Goal: Obtain resource: Obtain resource

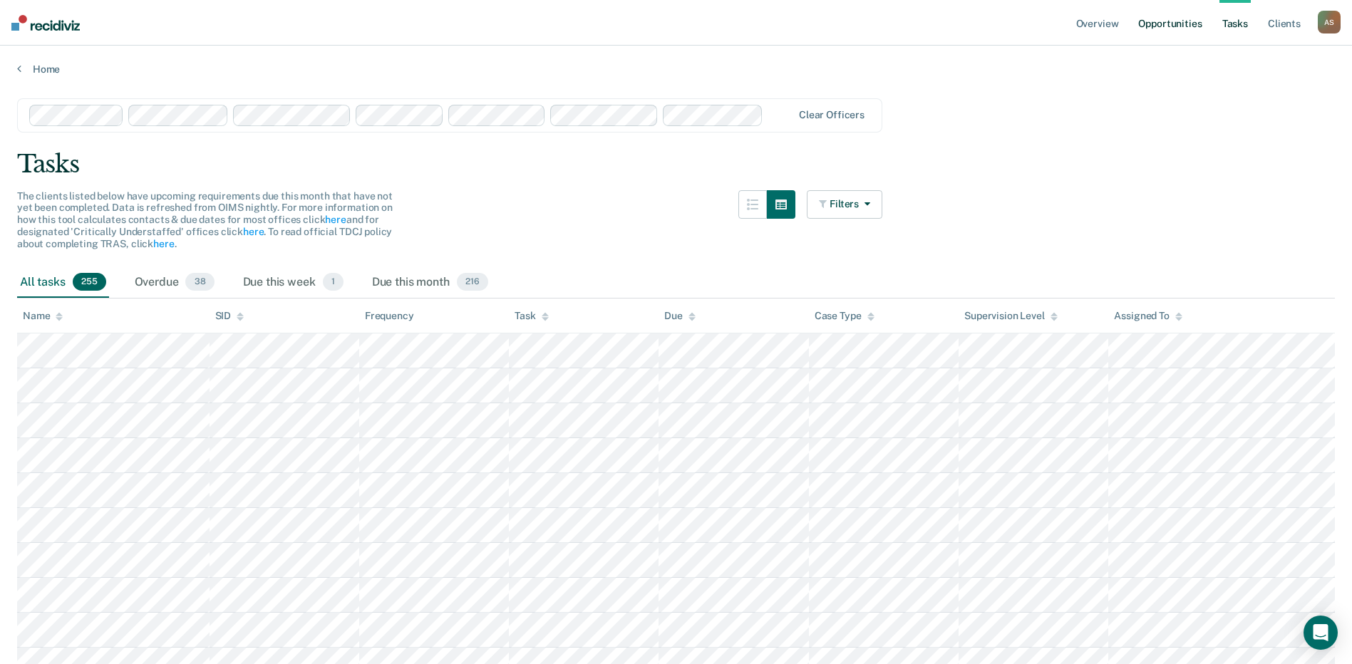
click at [1186, 26] on link "Opportunities" at bounding box center [1169, 23] width 69 height 46
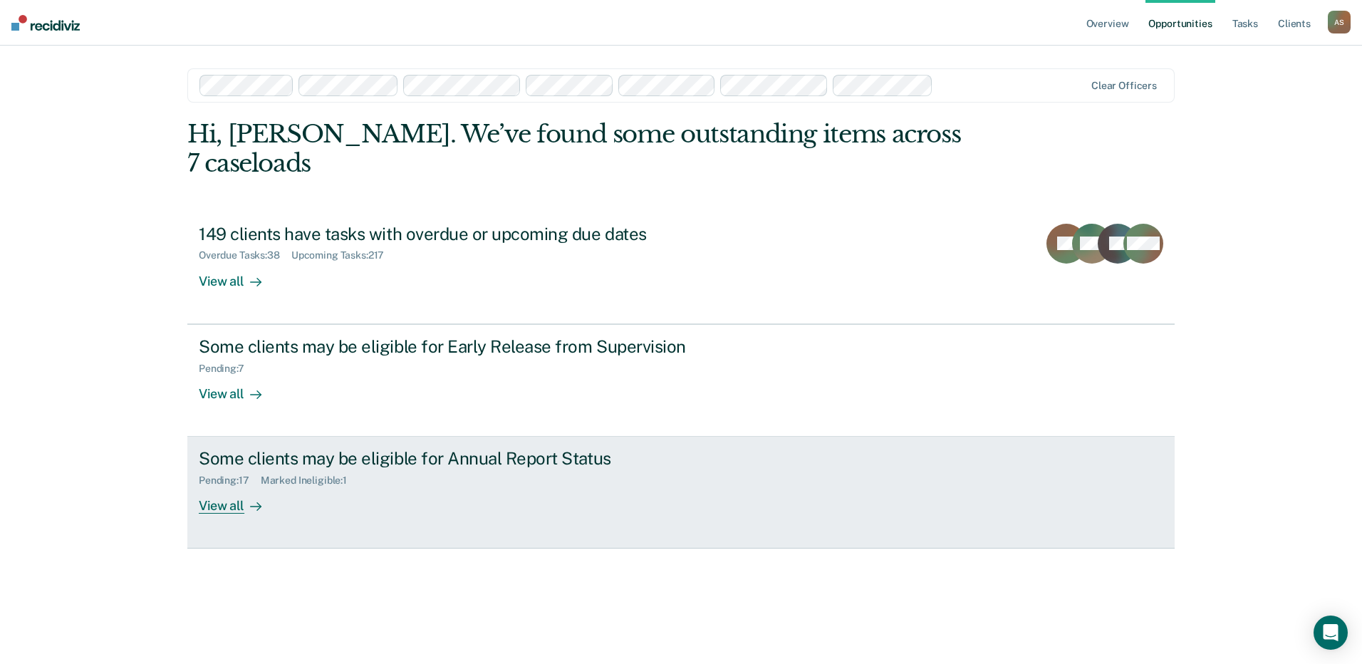
click at [219, 487] on div "View all" at bounding box center [239, 501] width 80 height 28
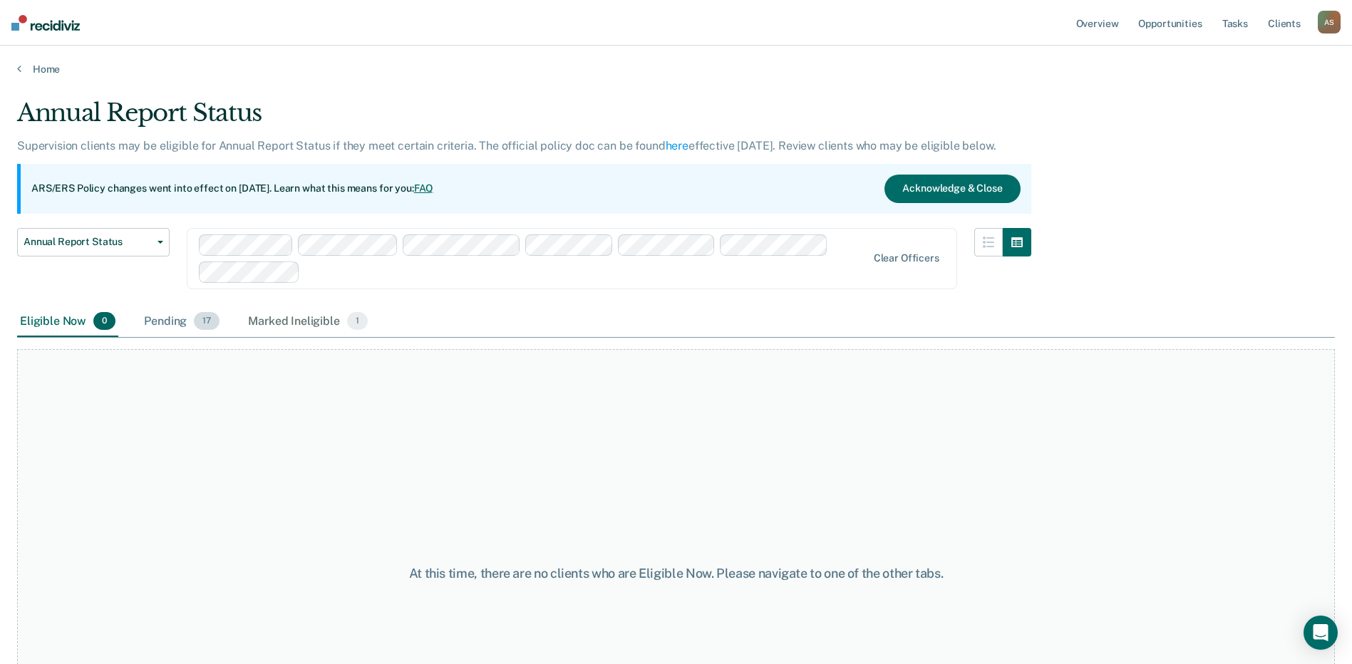
click at [177, 326] on div "Pending 17" at bounding box center [181, 321] width 81 height 31
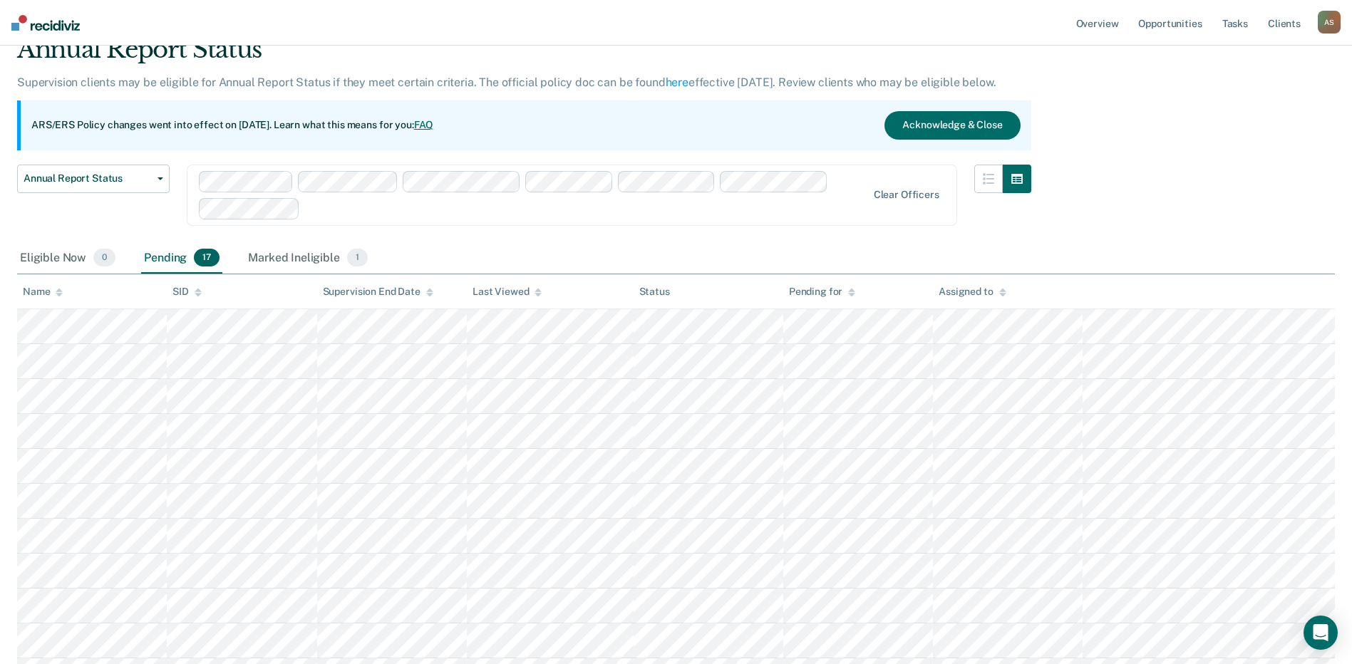
scroll to position [48, 0]
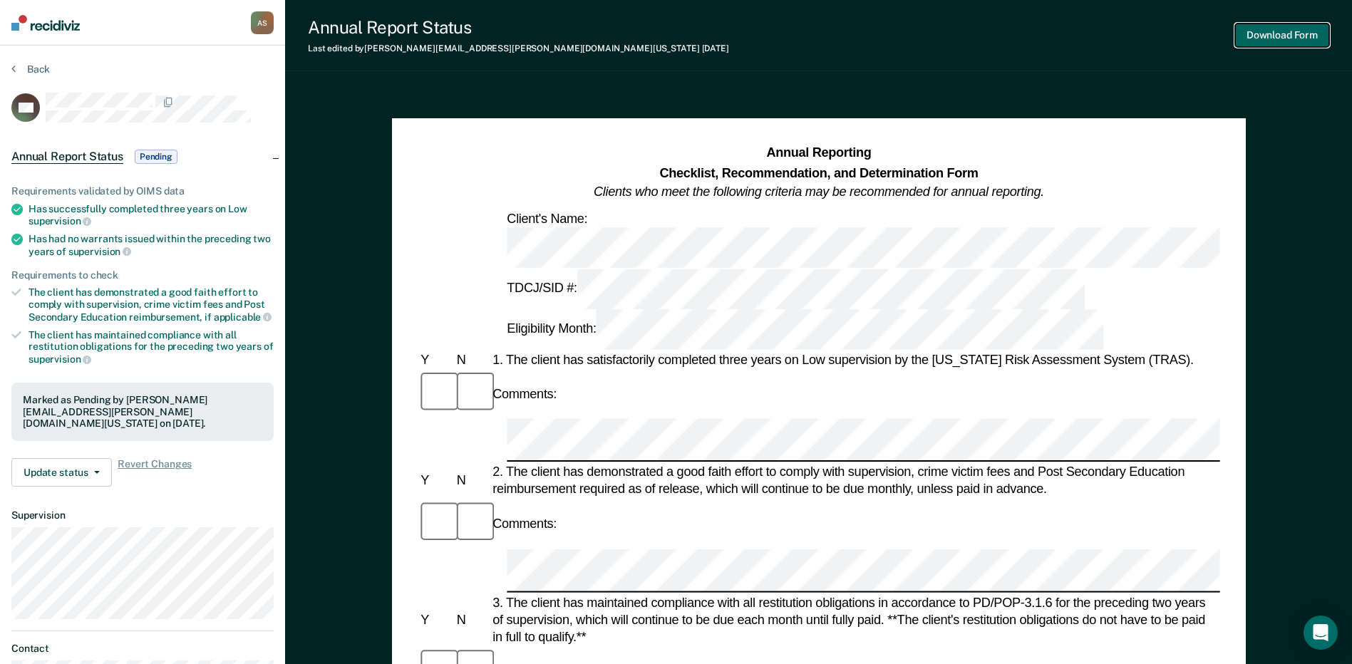
click at [1282, 42] on button "Download Form" at bounding box center [1282, 36] width 94 height 24
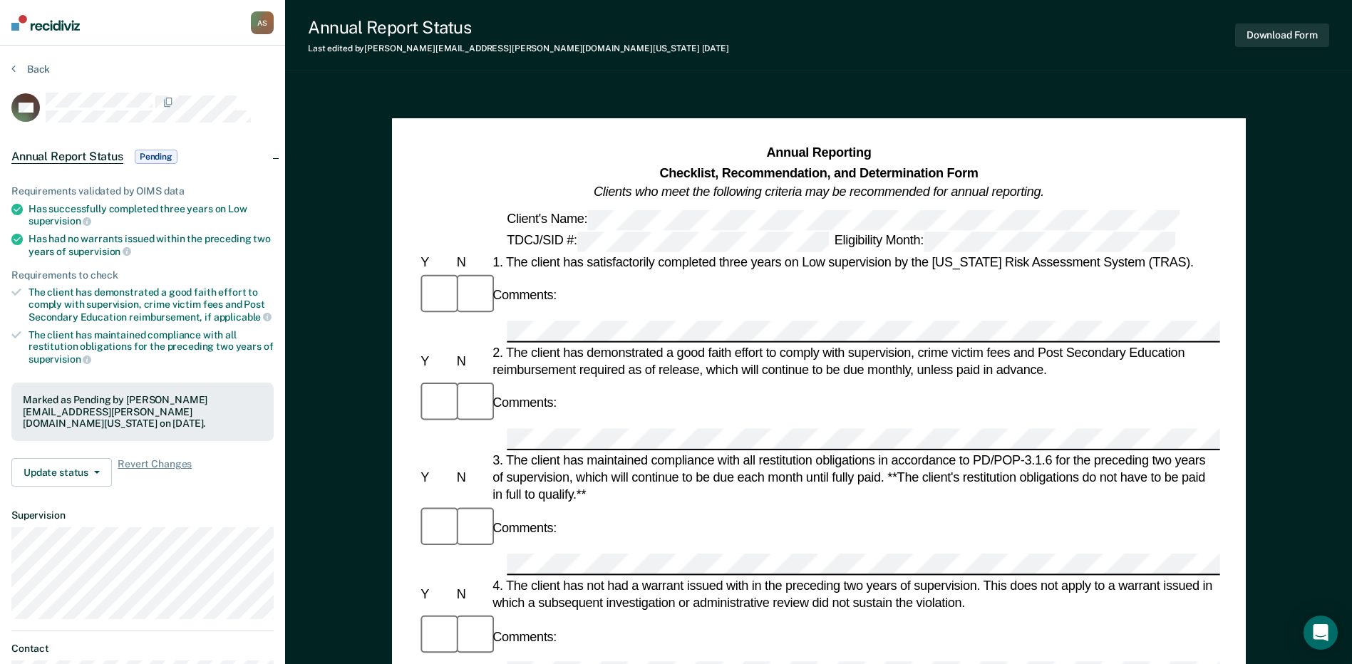
scroll to position [48, 0]
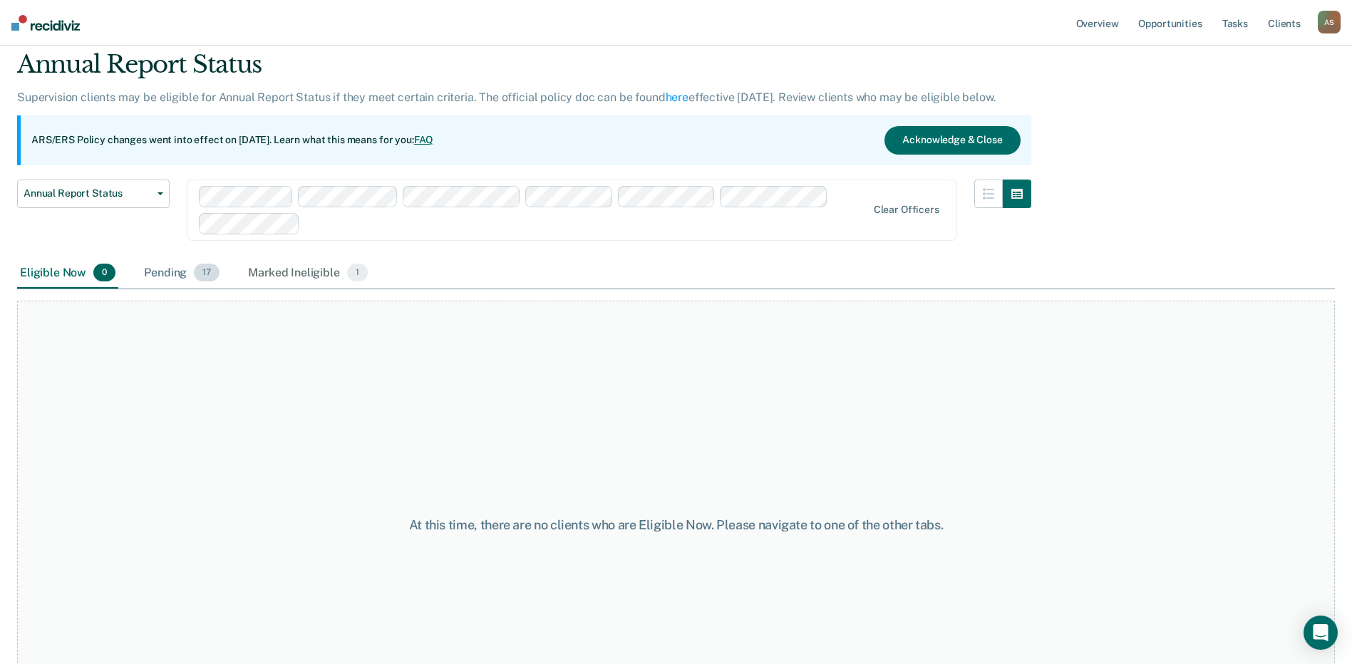
click at [160, 269] on div "Pending 17" at bounding box center [181, 273] width 81 height 31
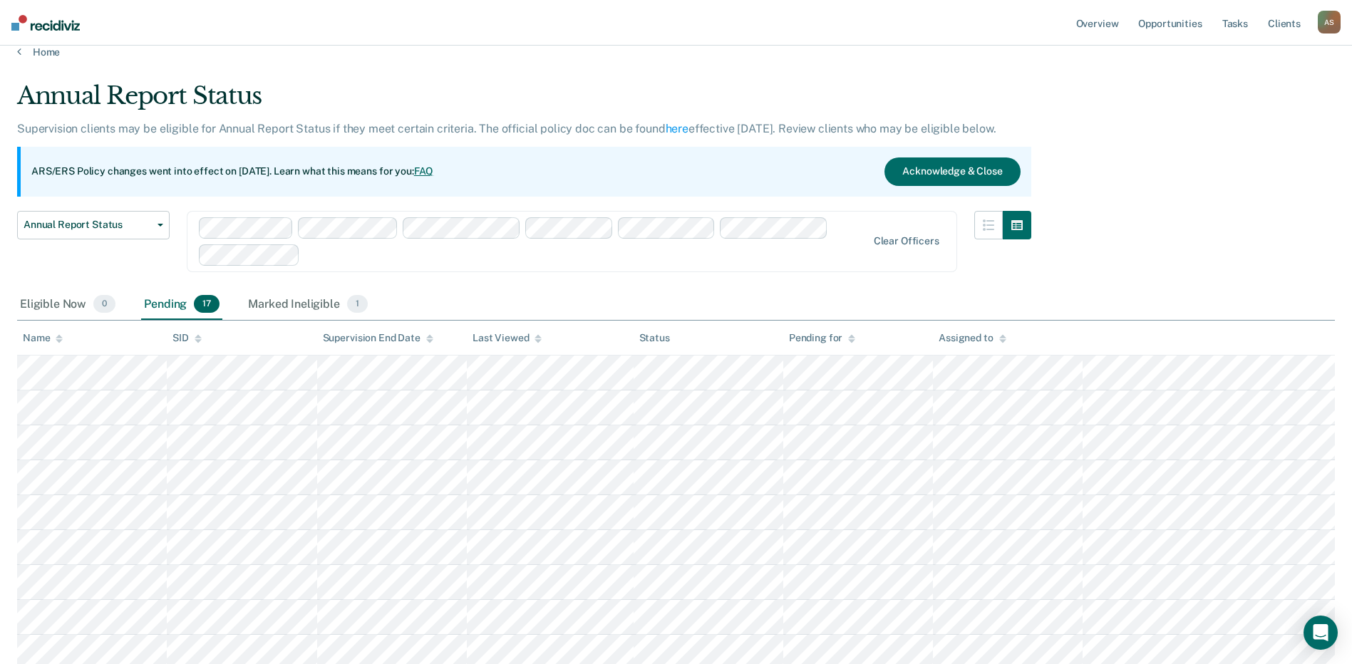
scroll to position [0, 0]
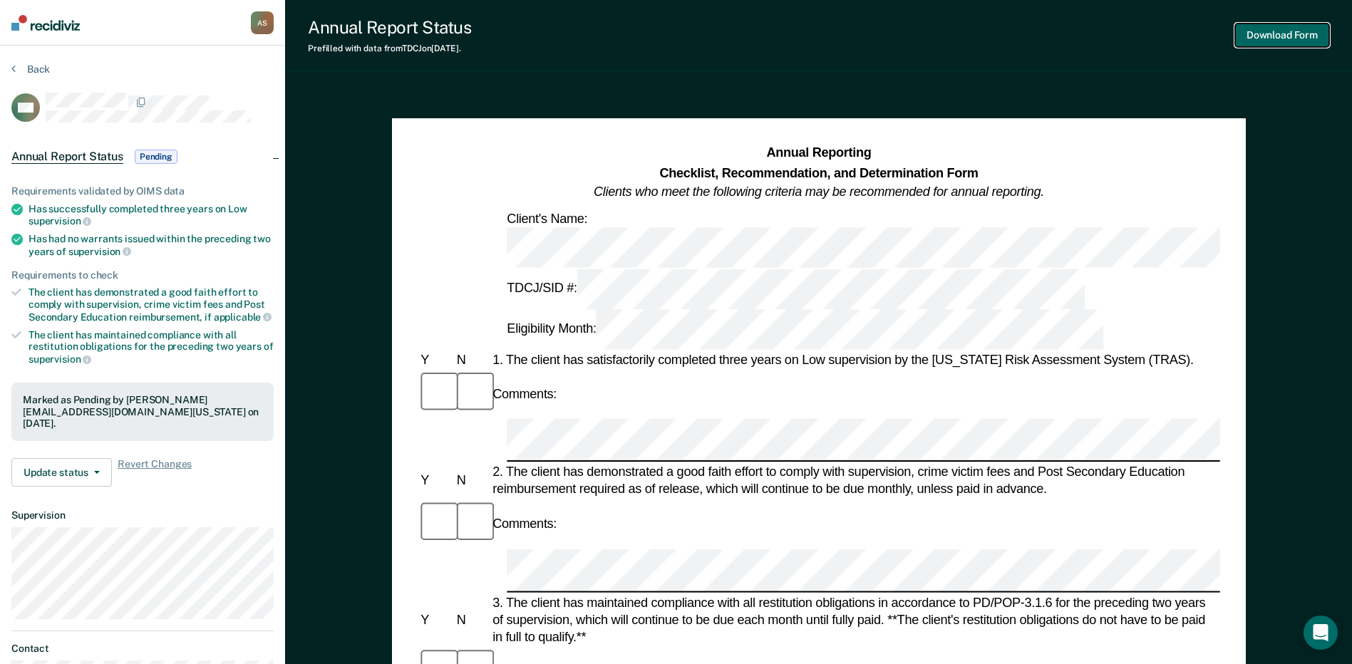
click at [1280, 37] on button "Download Form" at bounding box center [1282, 36] width 94 height 24
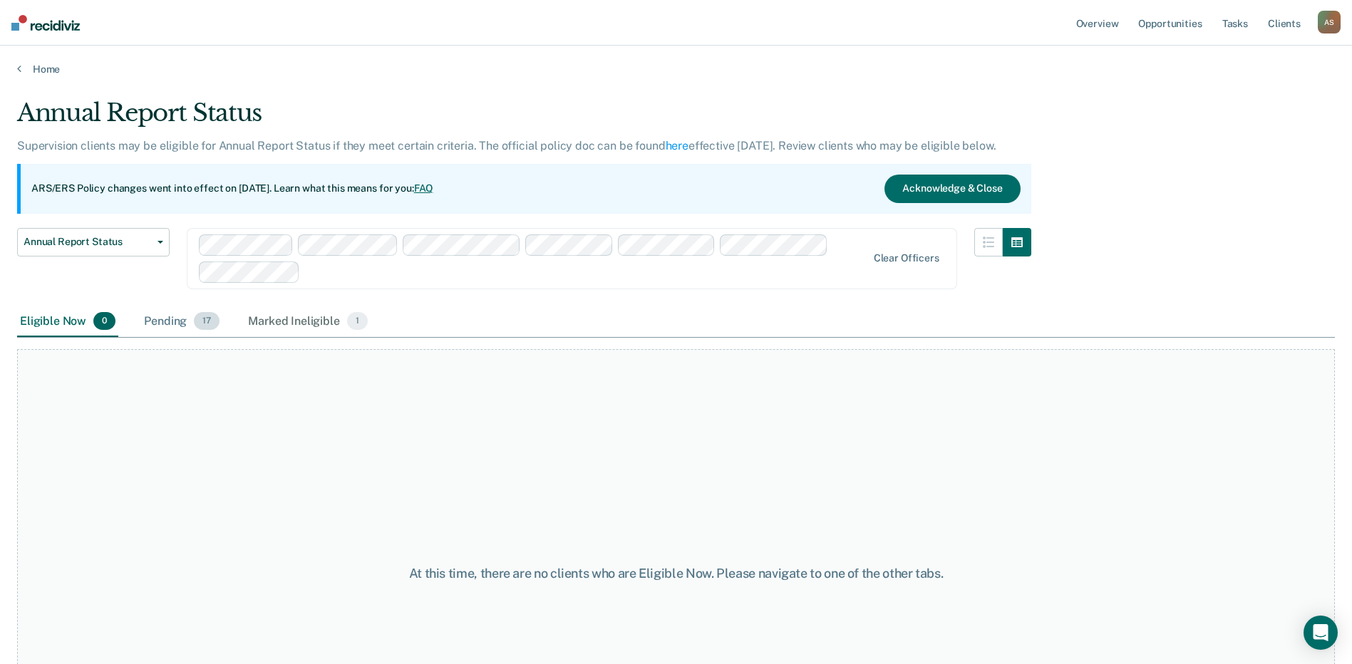
click at [179, 325] on div "Pending 17" at bounding box center [181, 321] width 81 height 31
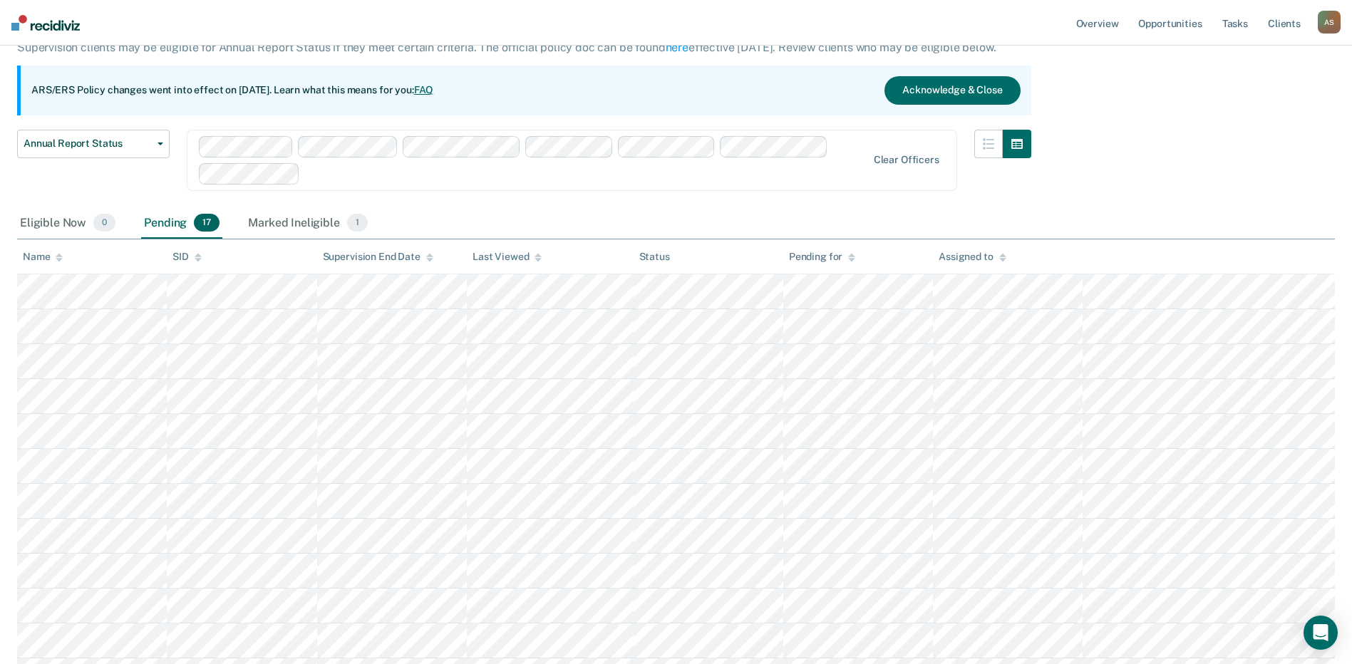
scroll to position [142, 0]
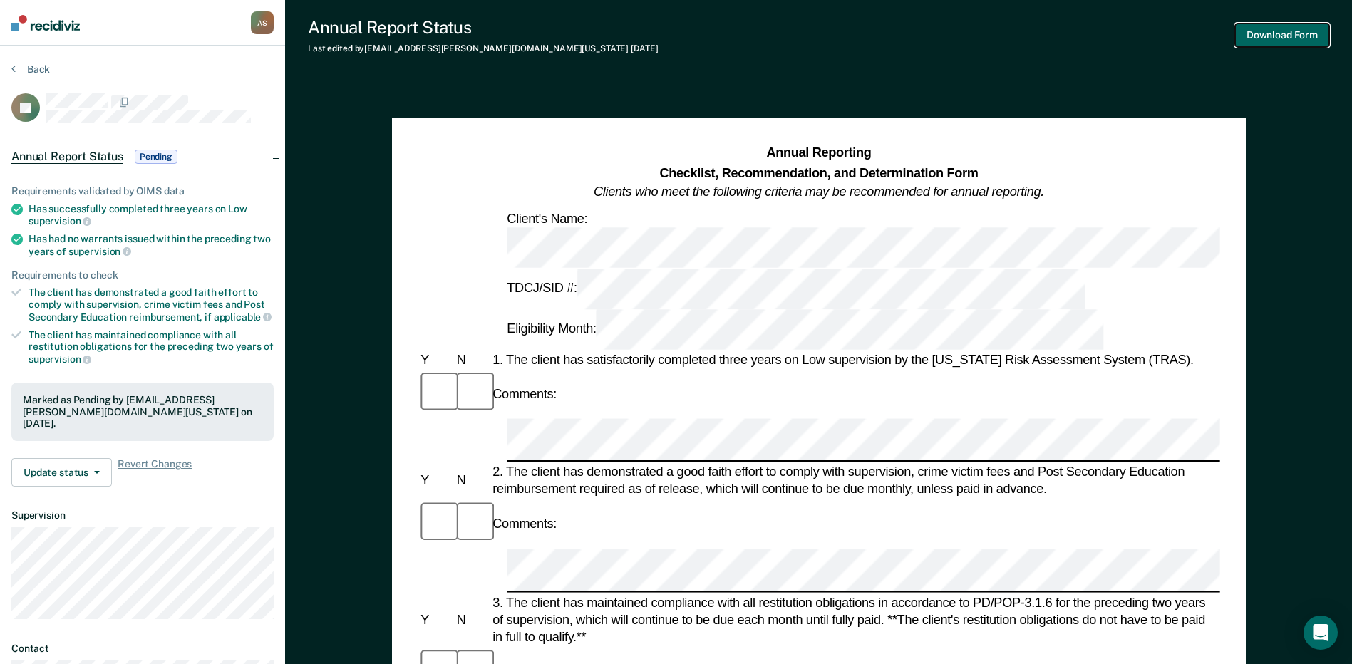
click at [1292, 36] on button "Download Form" at bounding box center [1282, 36] width 94 height 24
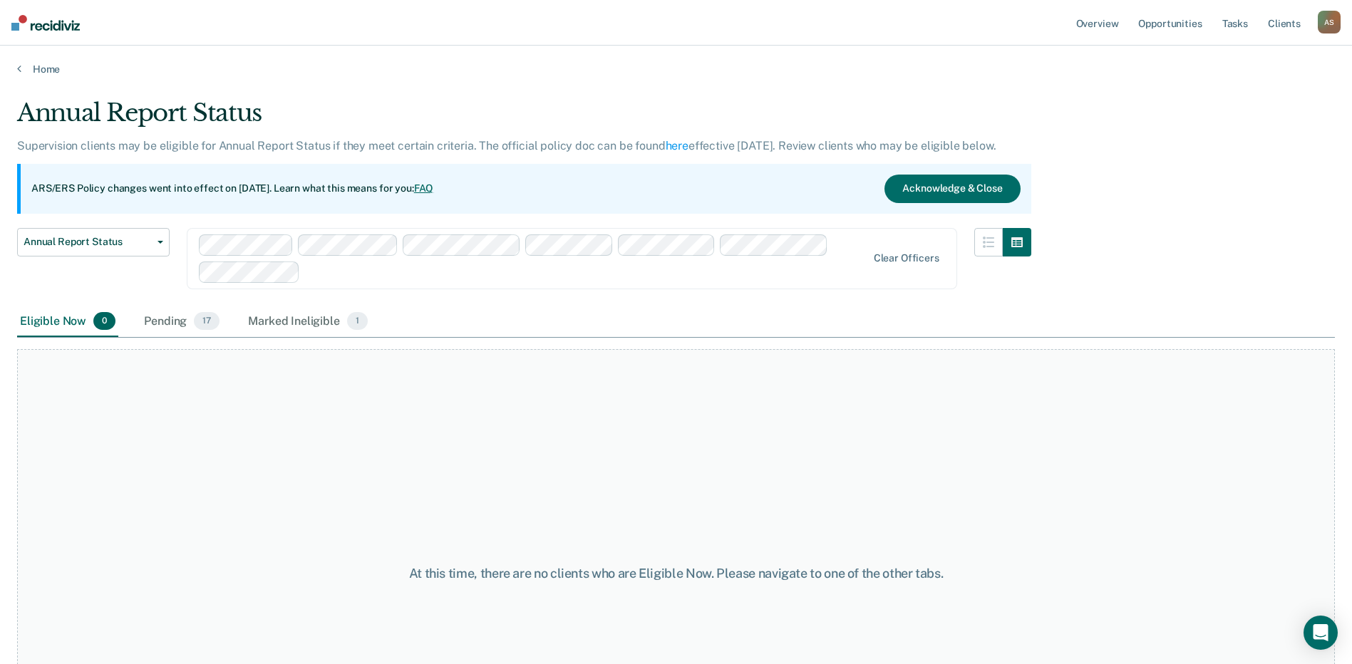
scroll to position [133, 0]
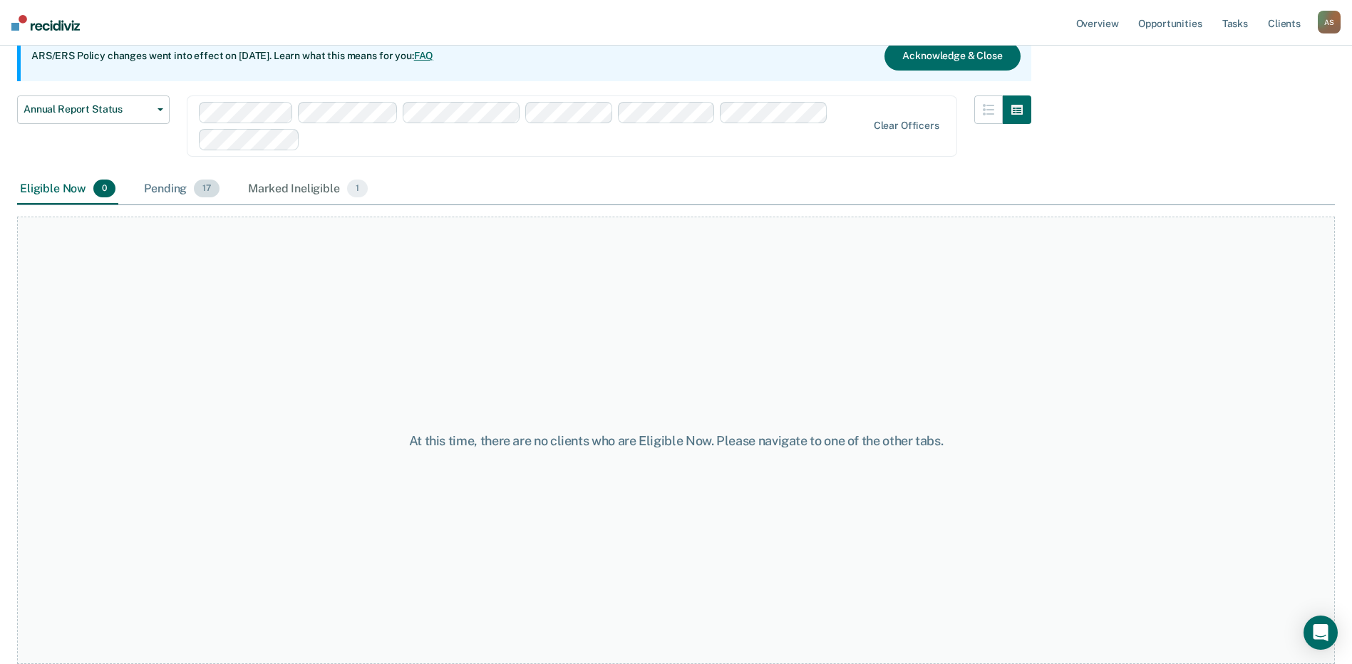
click at [168, 185] on div "Pending 17" at bounding box center [181, 189] width 81 height 31
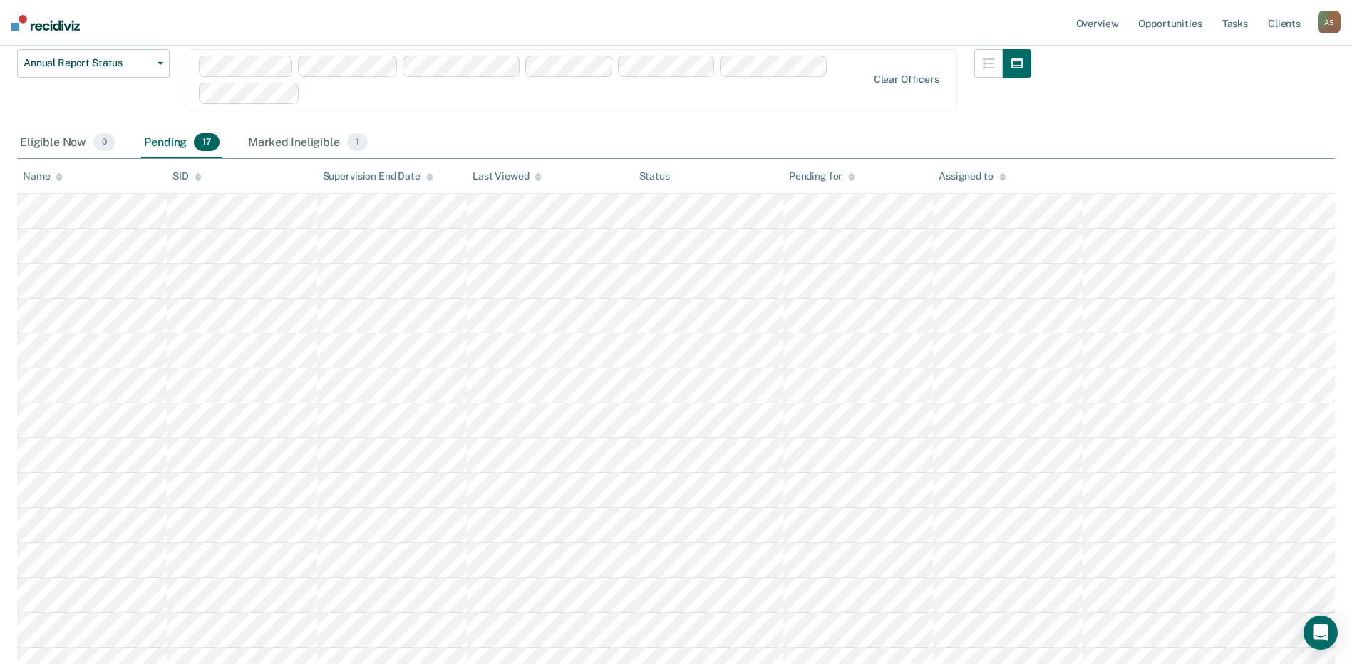
scroll to position [204, 0]
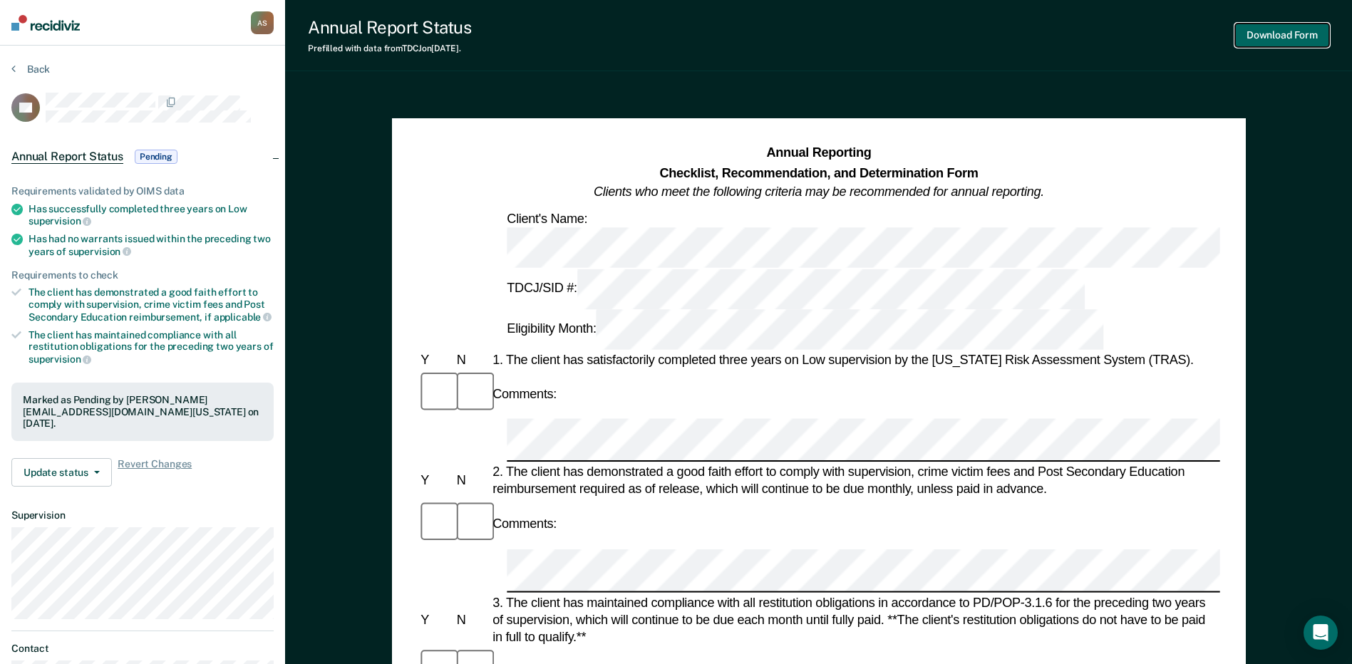
click at [1277, 41] on button "Download Form" at bounding box center [1282, 36] width 94 height 24
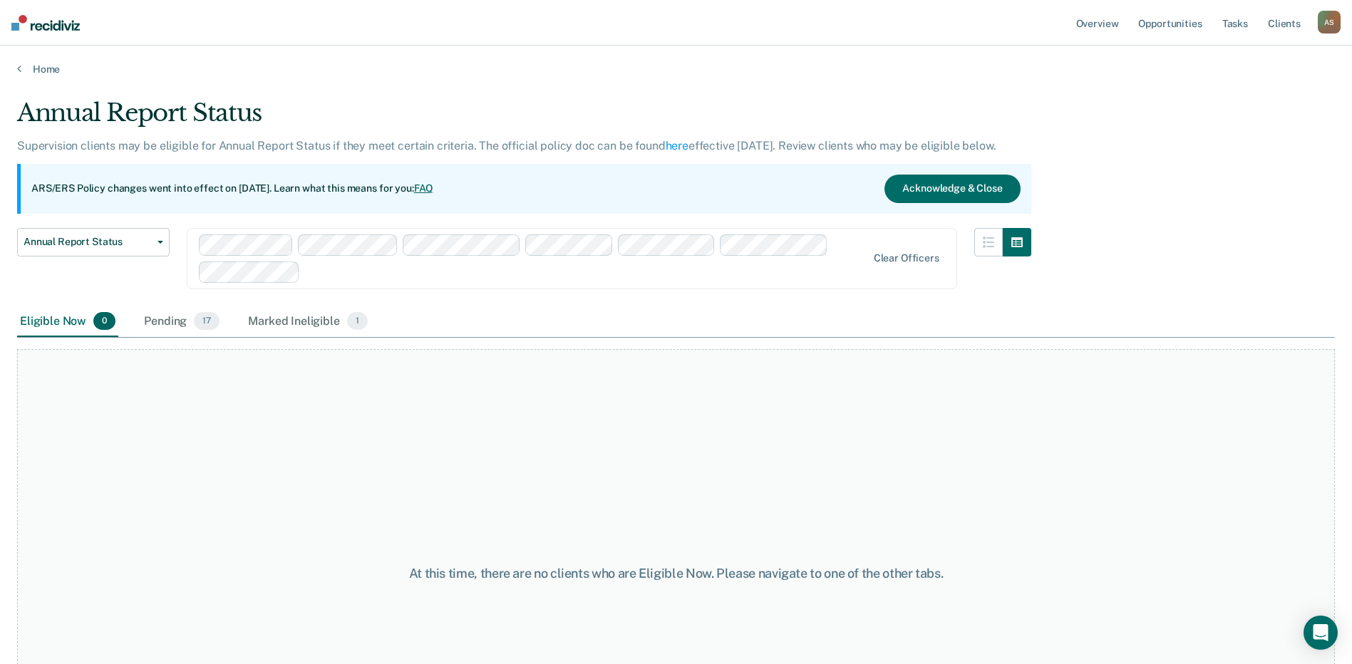
scroll to position [133, 0]
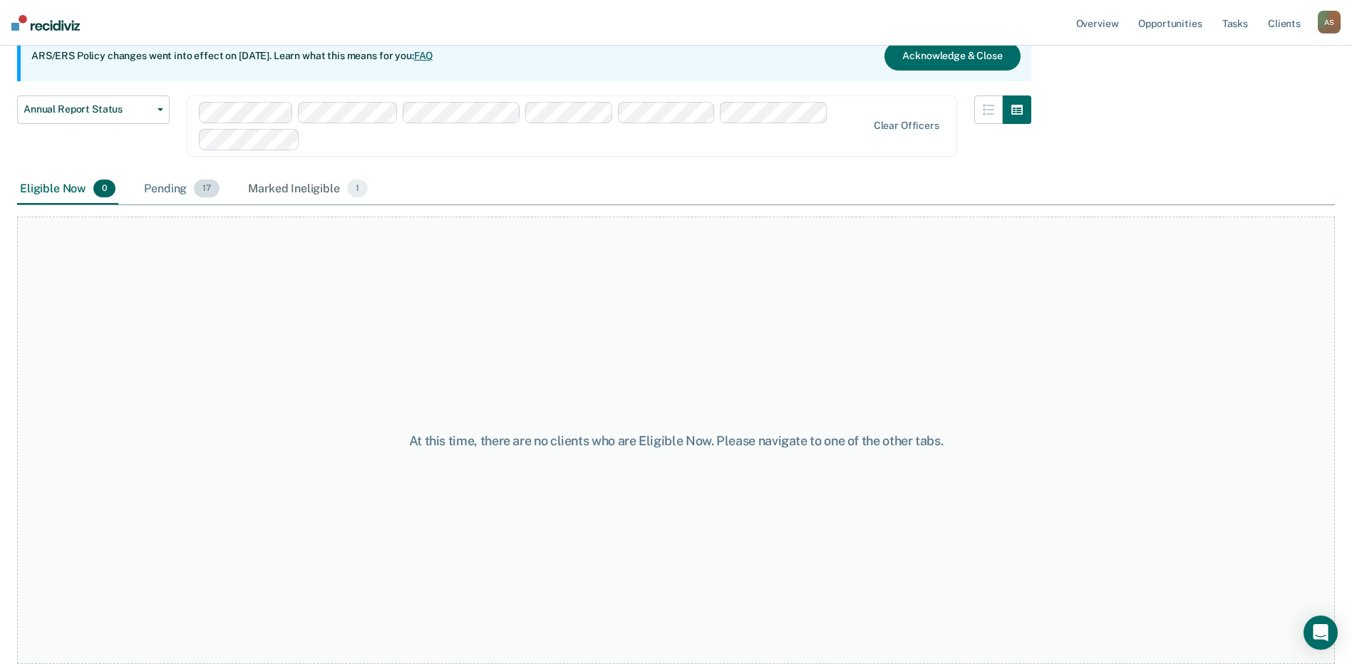
click at [192, 186] on div "Pending 17" at bounding box center [181, 189] width 81 height 31
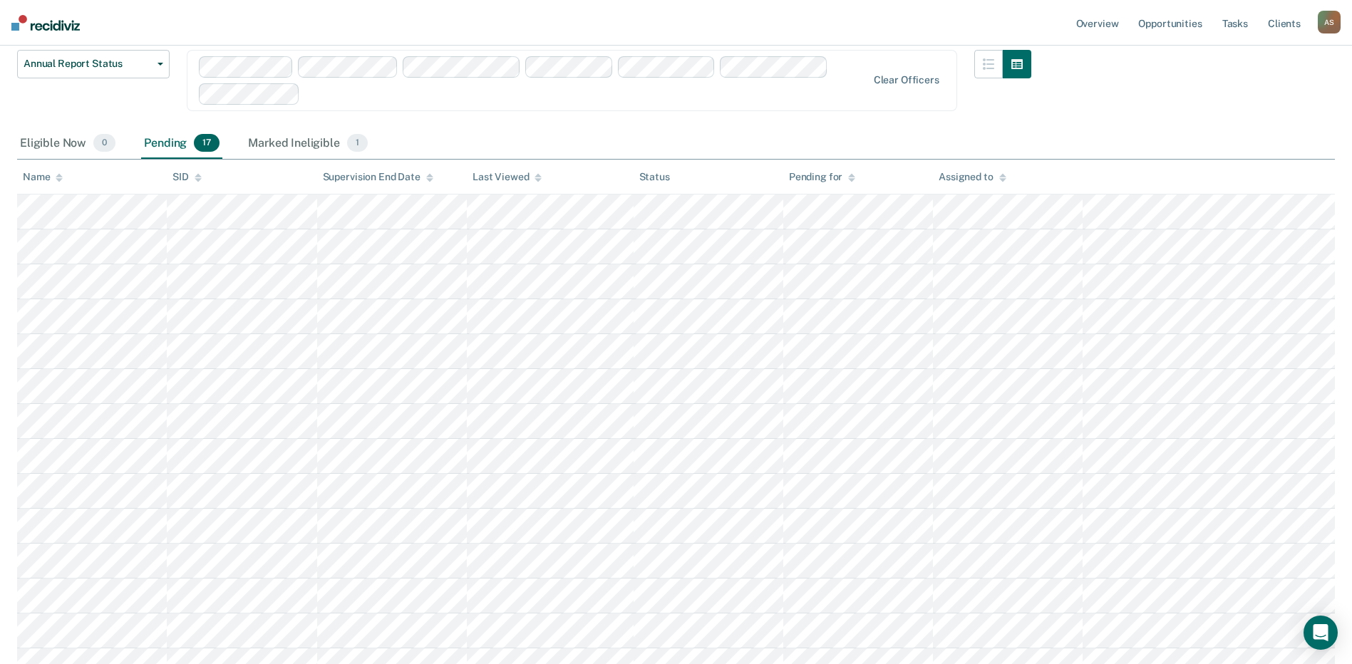
scroll to position [204, 0]
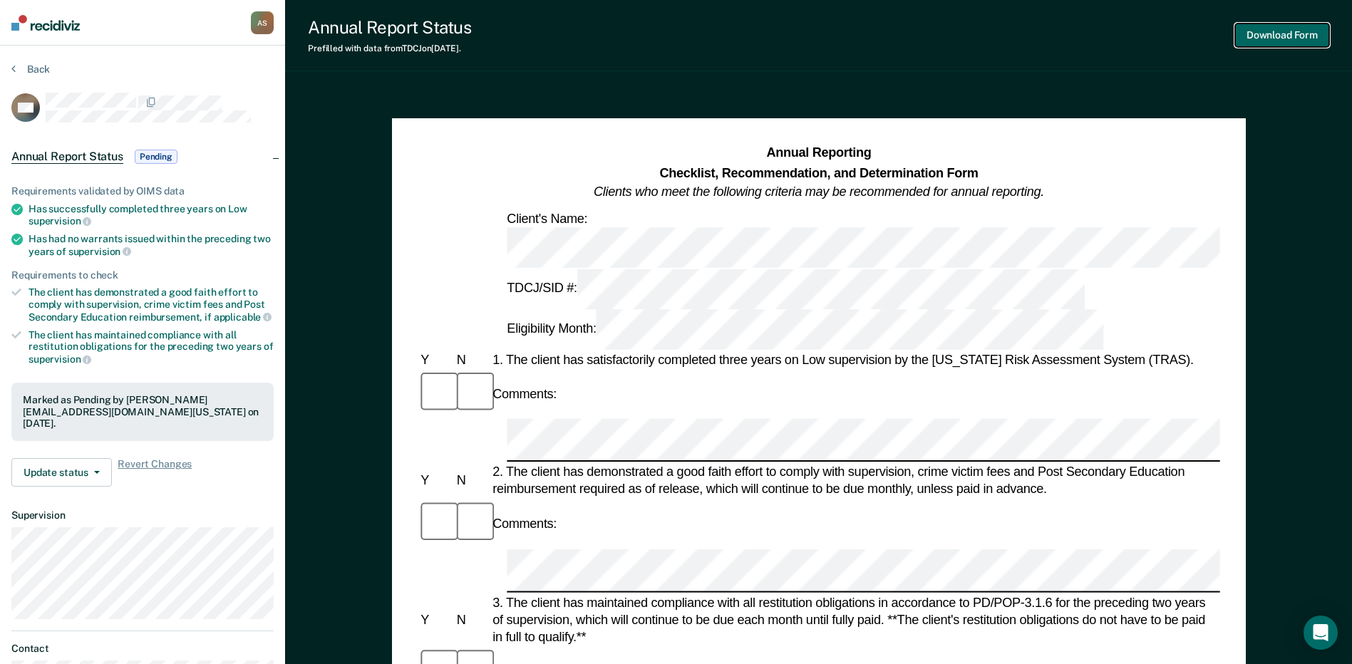
click at [1269, 33] on button "Download Form" at bounding box center [1282, 36] width 94 height 24
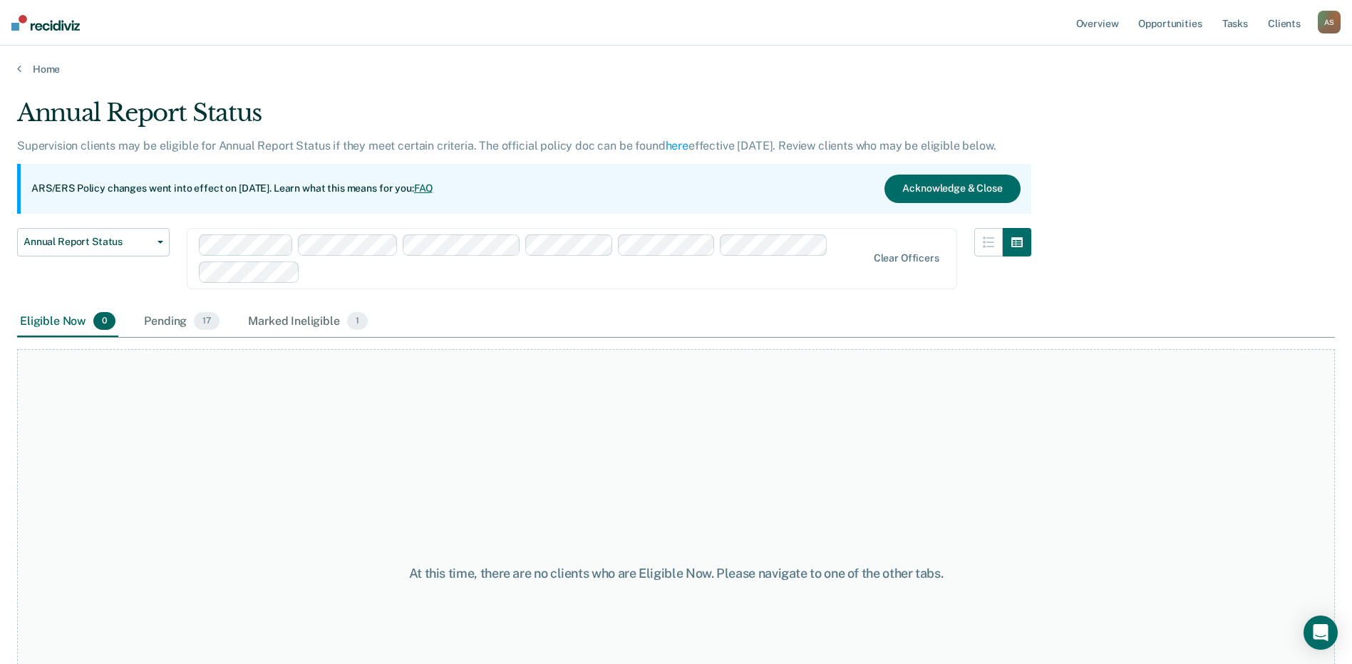
scroll to position [133, 0]
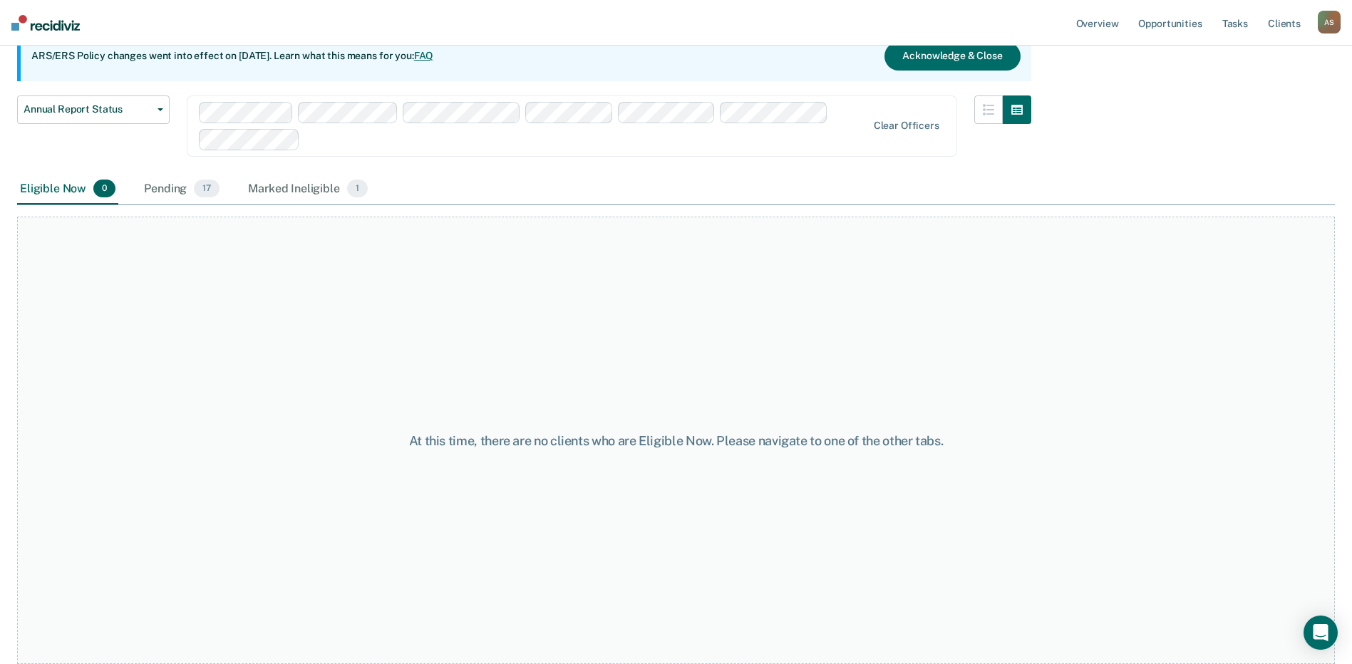
drag, startPoint x: 189, startPoint y: 192, endPoint x: 235, endPoint y: 202, distance: 47.4
click at [189, 192] on div "Pending 17" at bounding box center [181, 189] width 81 height 31
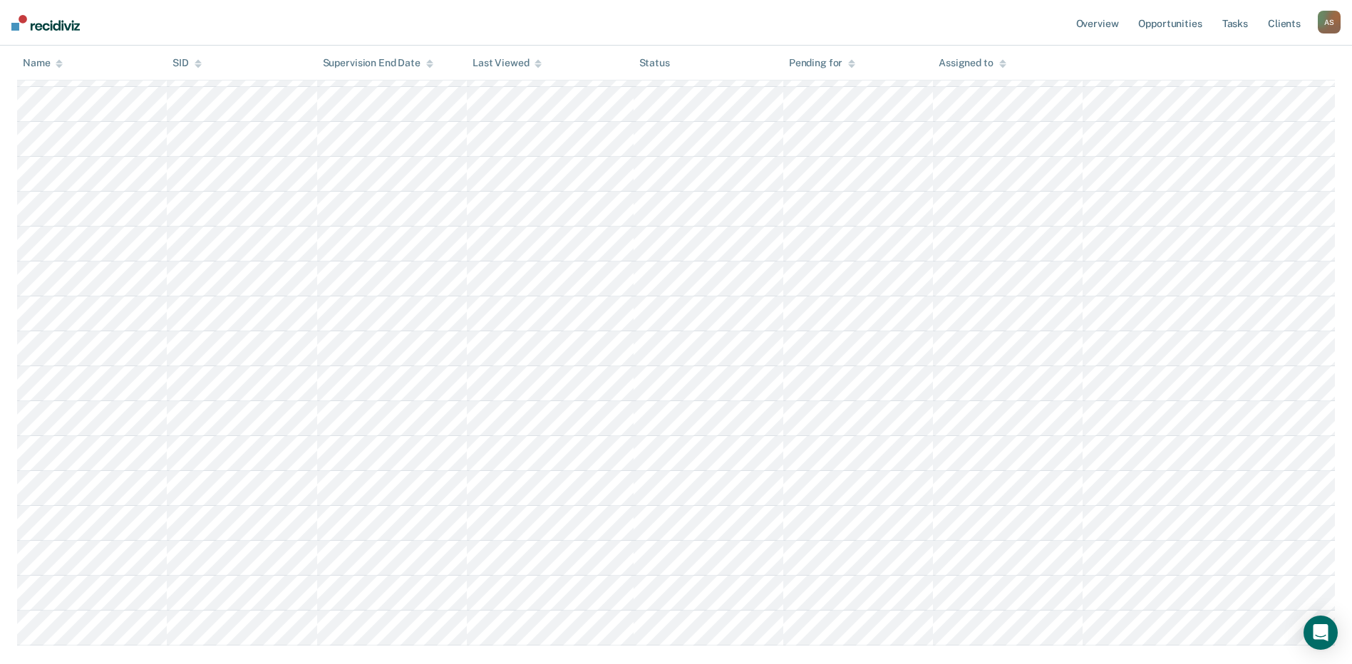
scroll to position [405, 0]
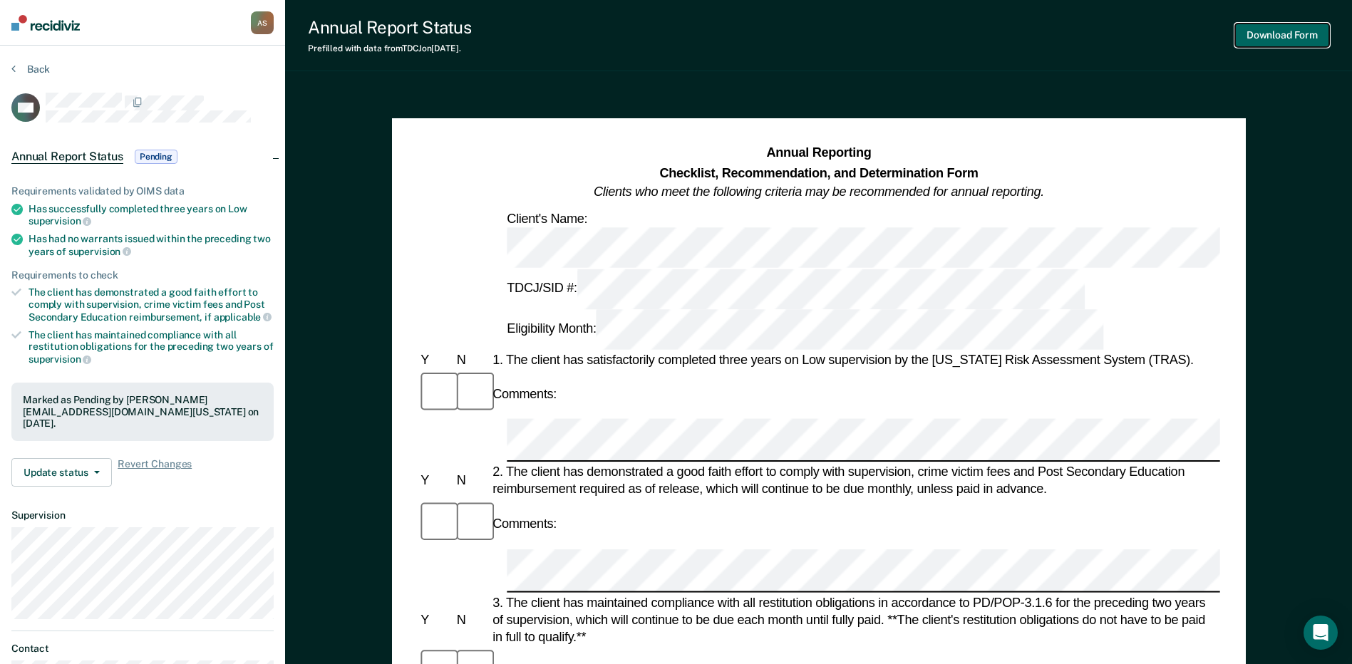
click at [1250, 36] on button "Download Form" at bounding box center [1282, 36] width 94 height 24
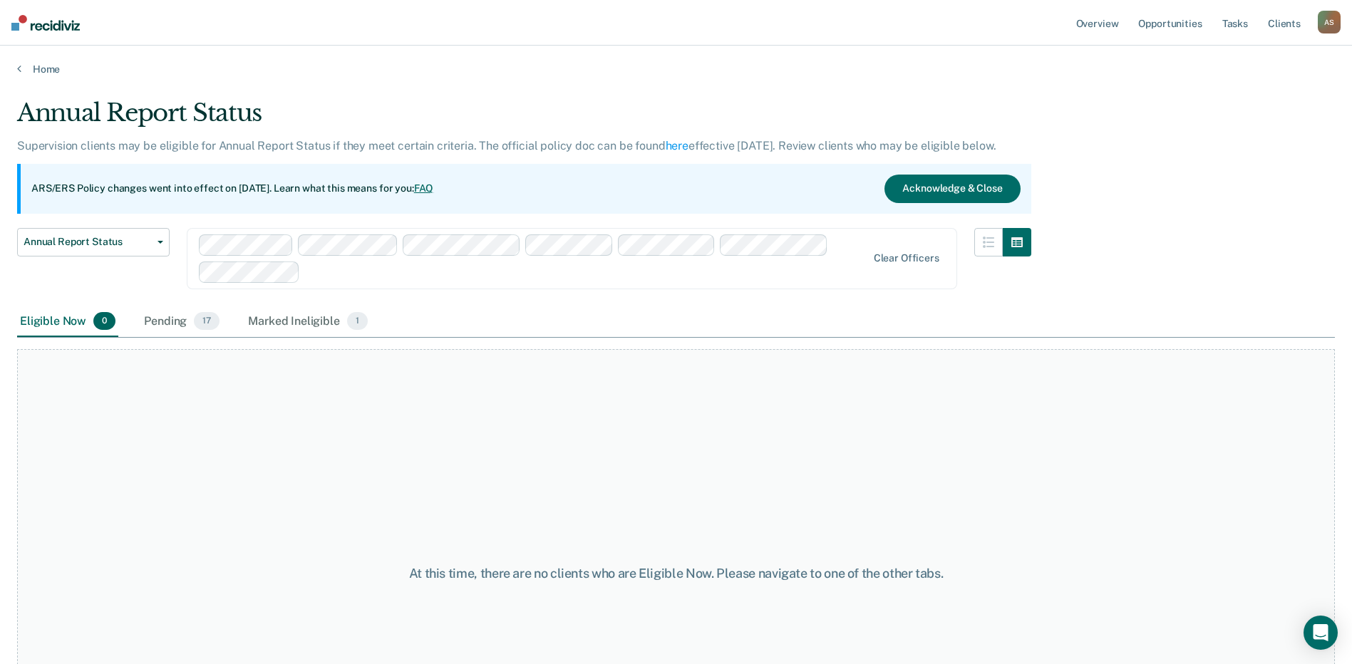
scroll to position [133, 0]
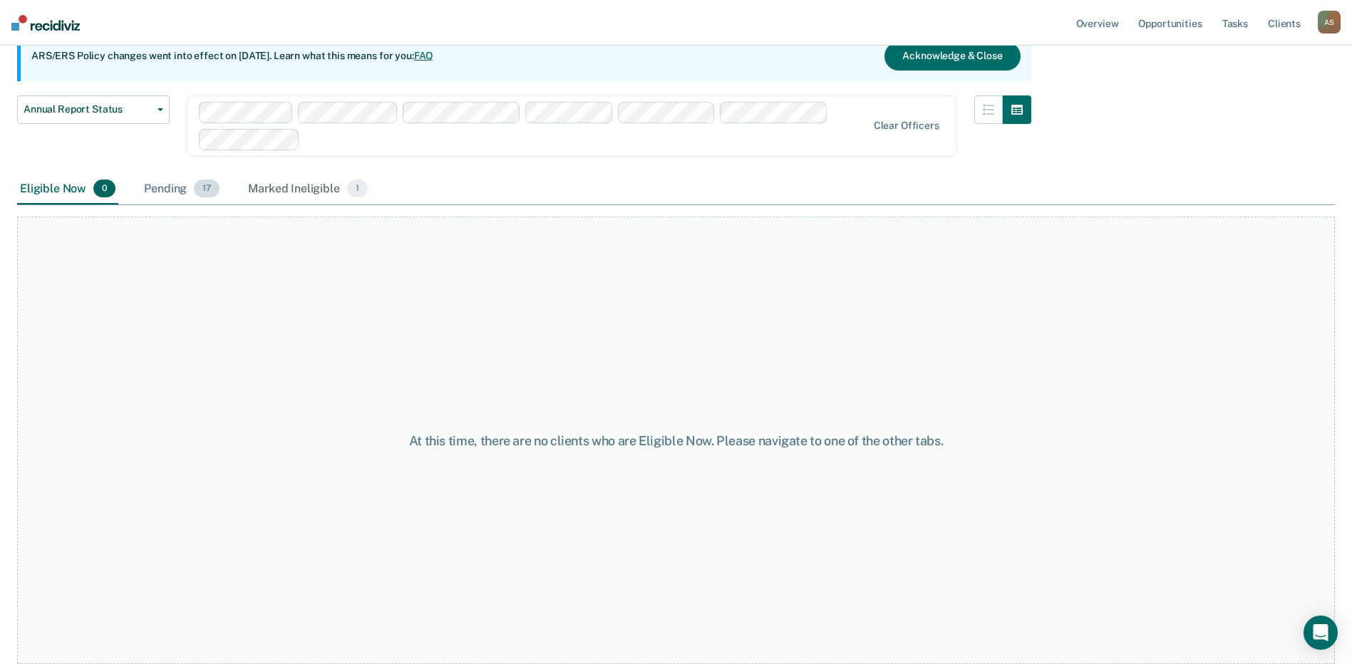
click at [176, 183] on div "Pending 17" at bounding box center [181, 189] width 81 height 31
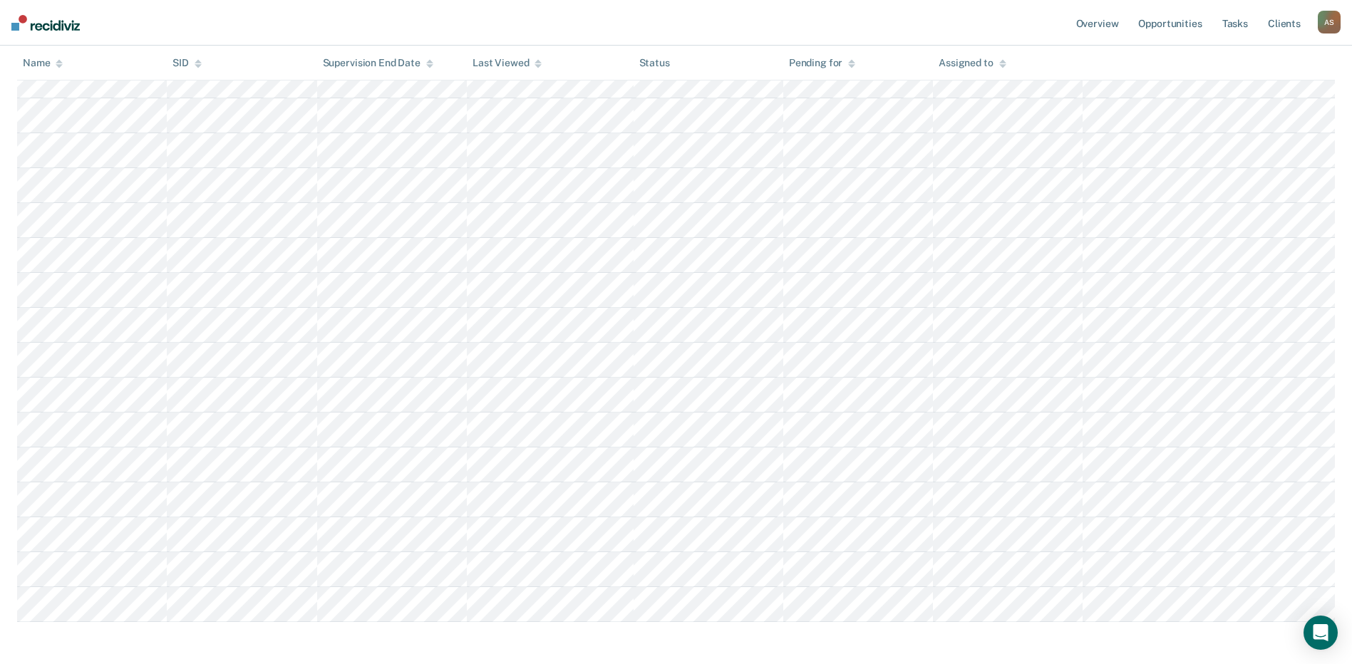
scroll to position [346, 0]
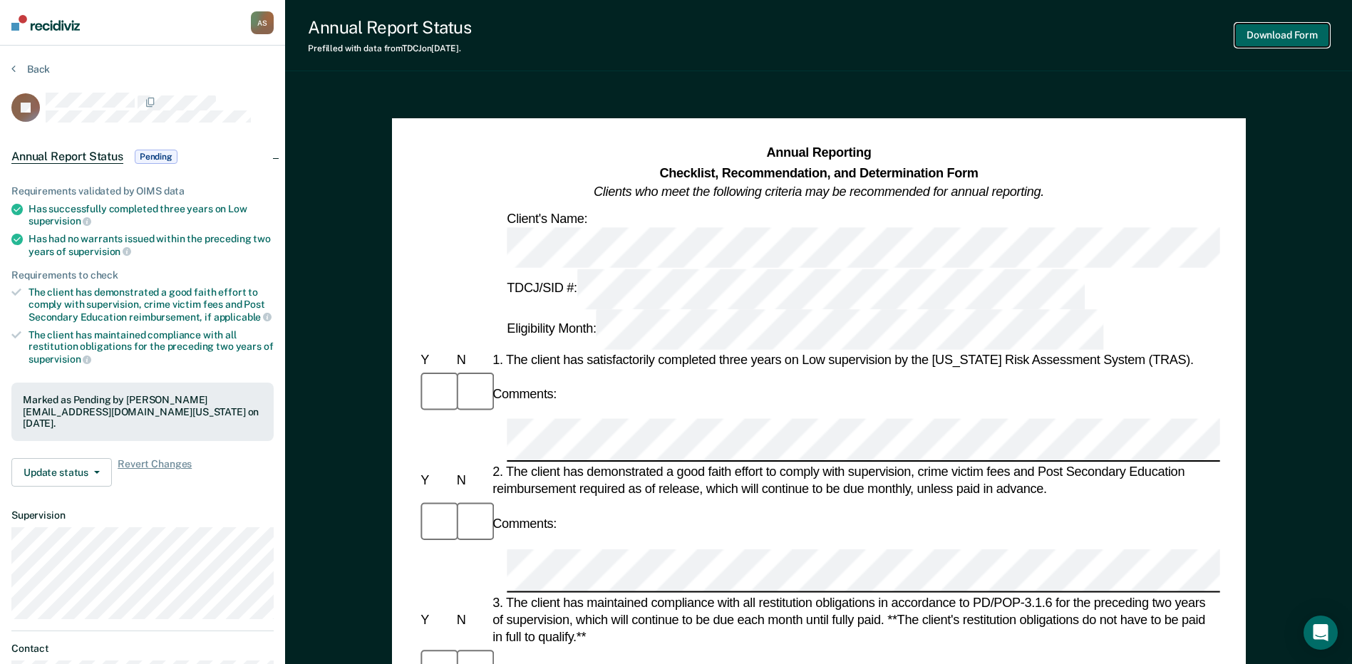
click at [1262, 34] on button "Download Form" at bounding box center [1282, 36] width 94 height 24
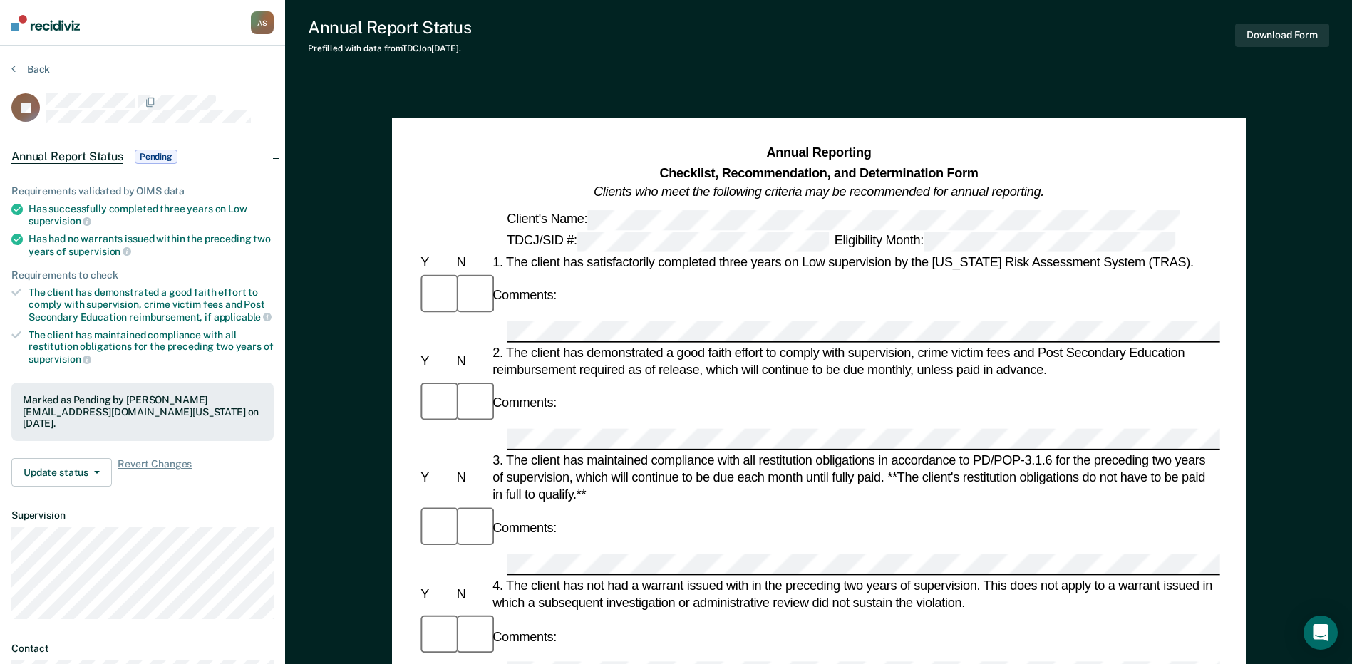
scroll to position [133, 0]
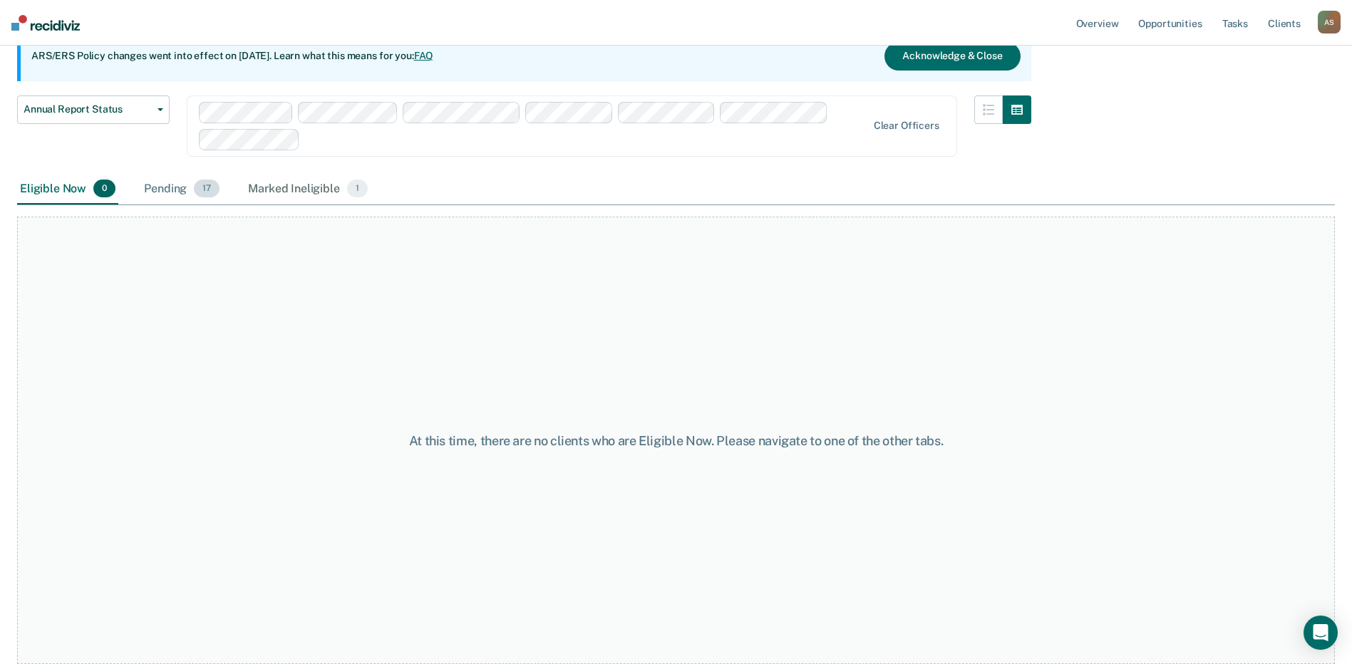
click at [178, 190] on div "Pending 17" at bounding box center [181, 189] width 81 height 31
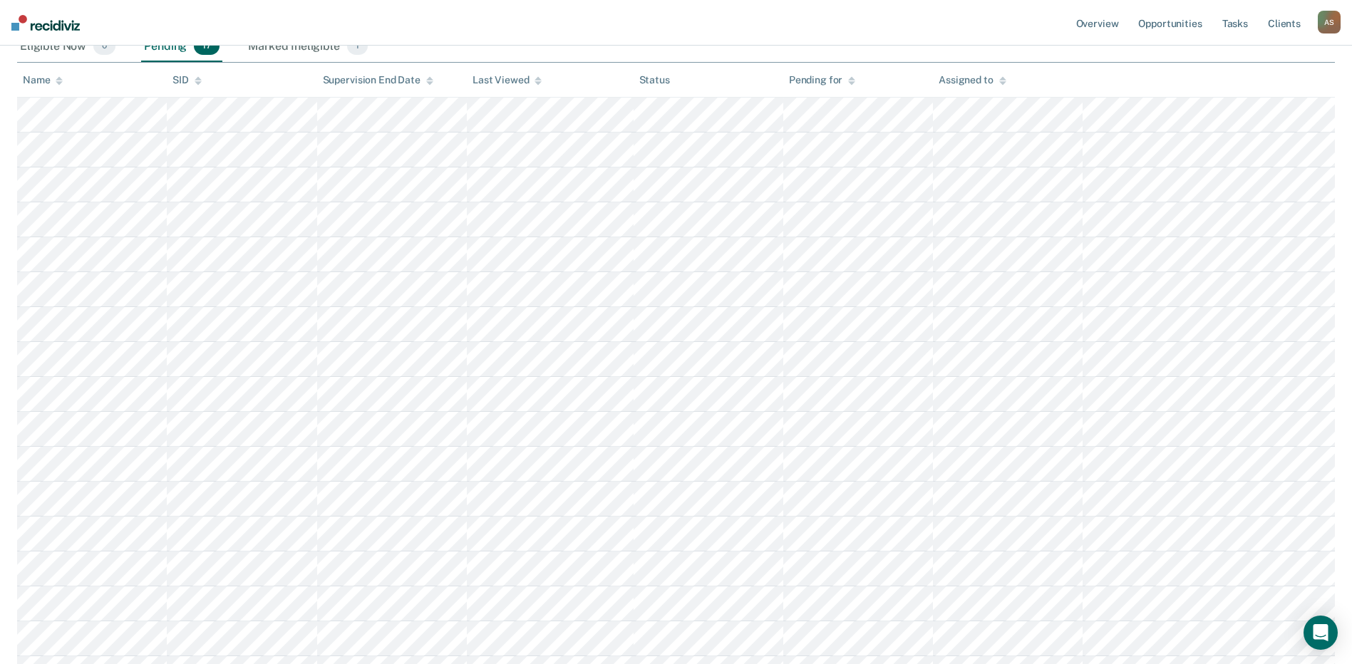
scroll to position [346, 0]
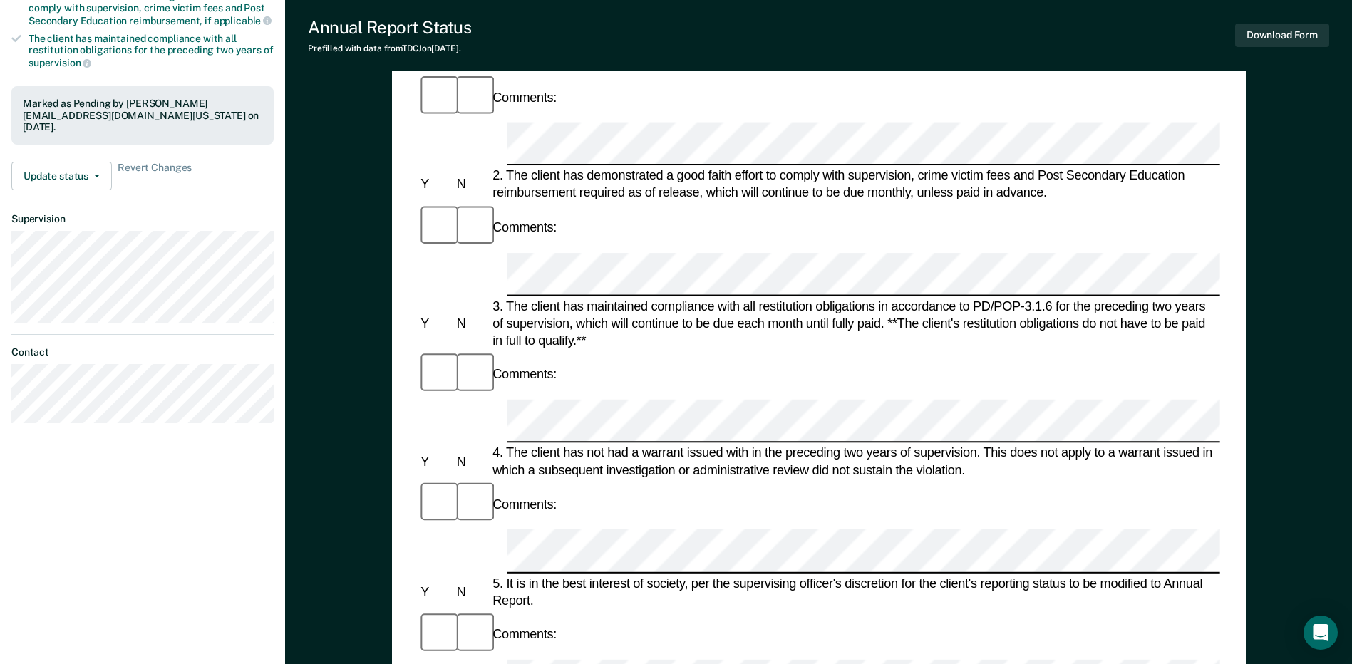
scroll to position [427, 0]
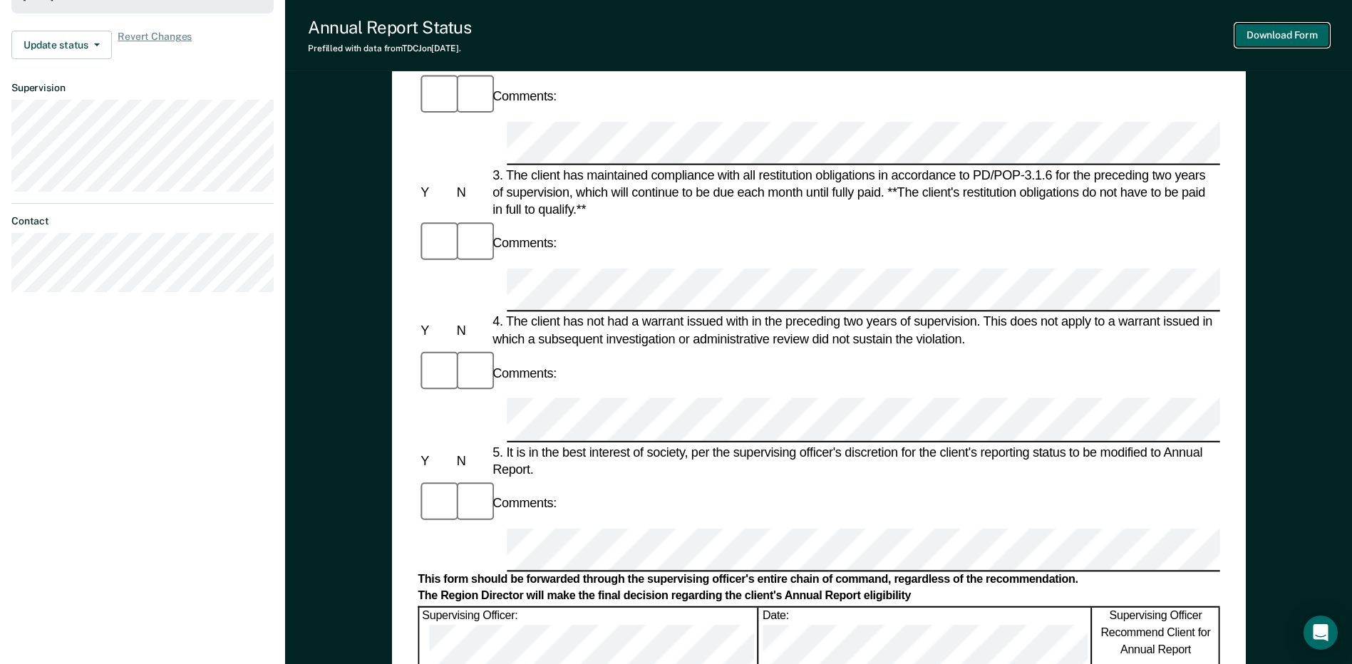
click at [1278, 44] on button "Download Form" at bounding box center [1282, 36] width 94 height 24
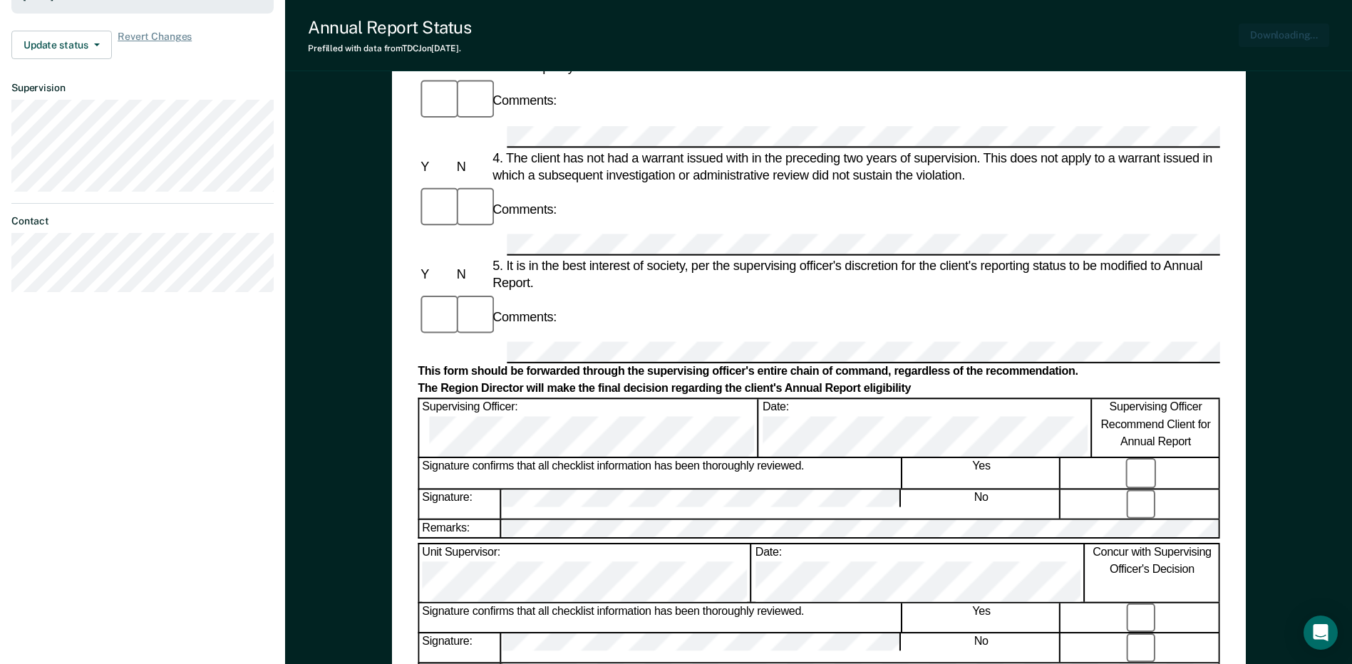
scroll to position [0, 0]
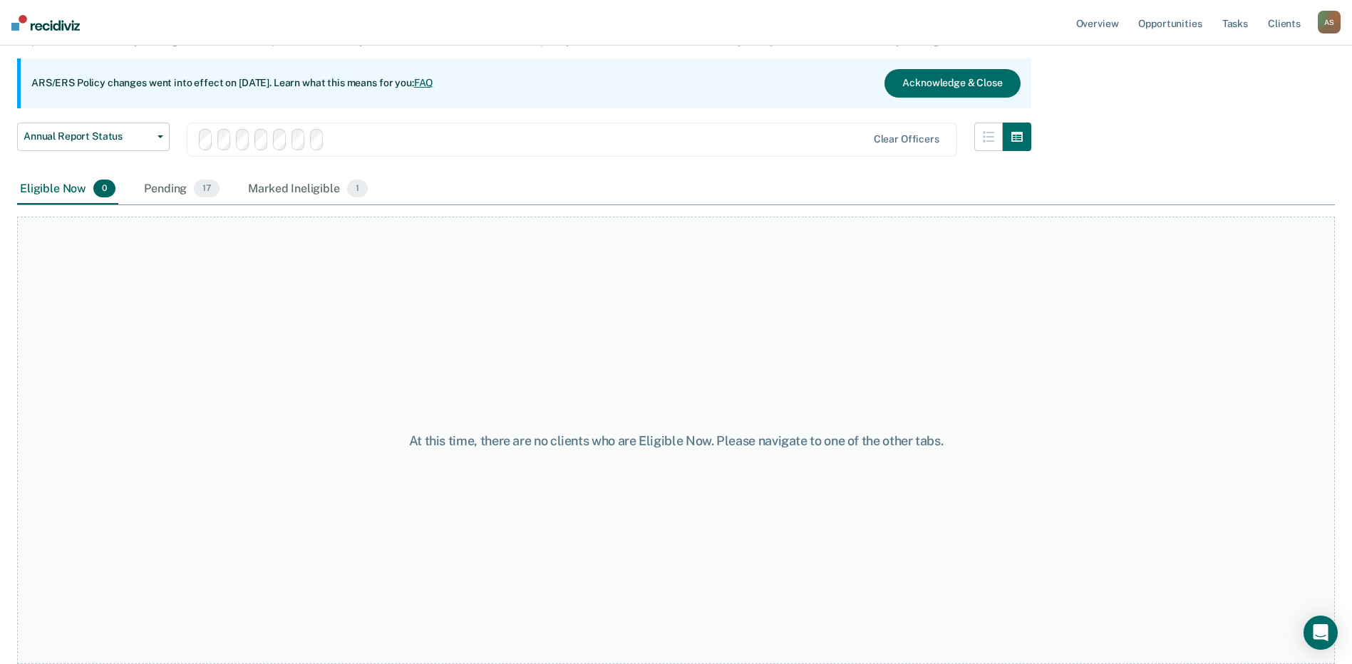
scroll to position [133, 0]
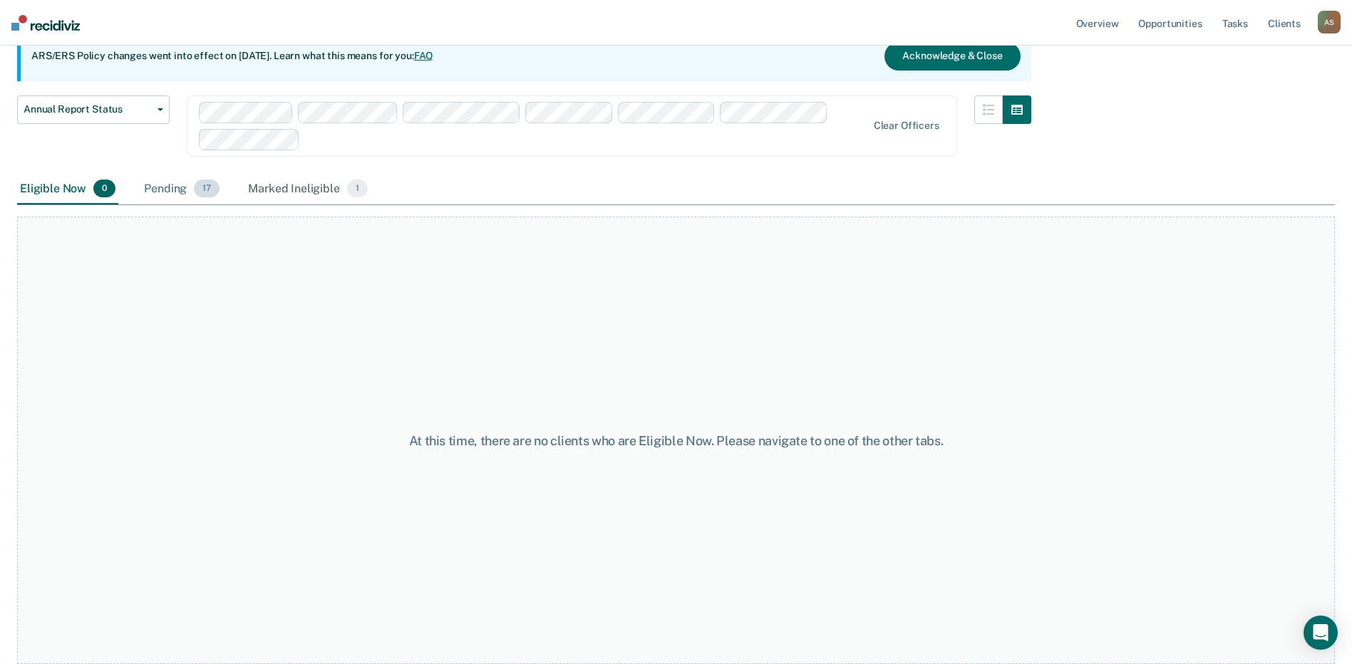
click at [164, 188] on div "Pending 17" at bounding box center [181, 189] width 81 height 31
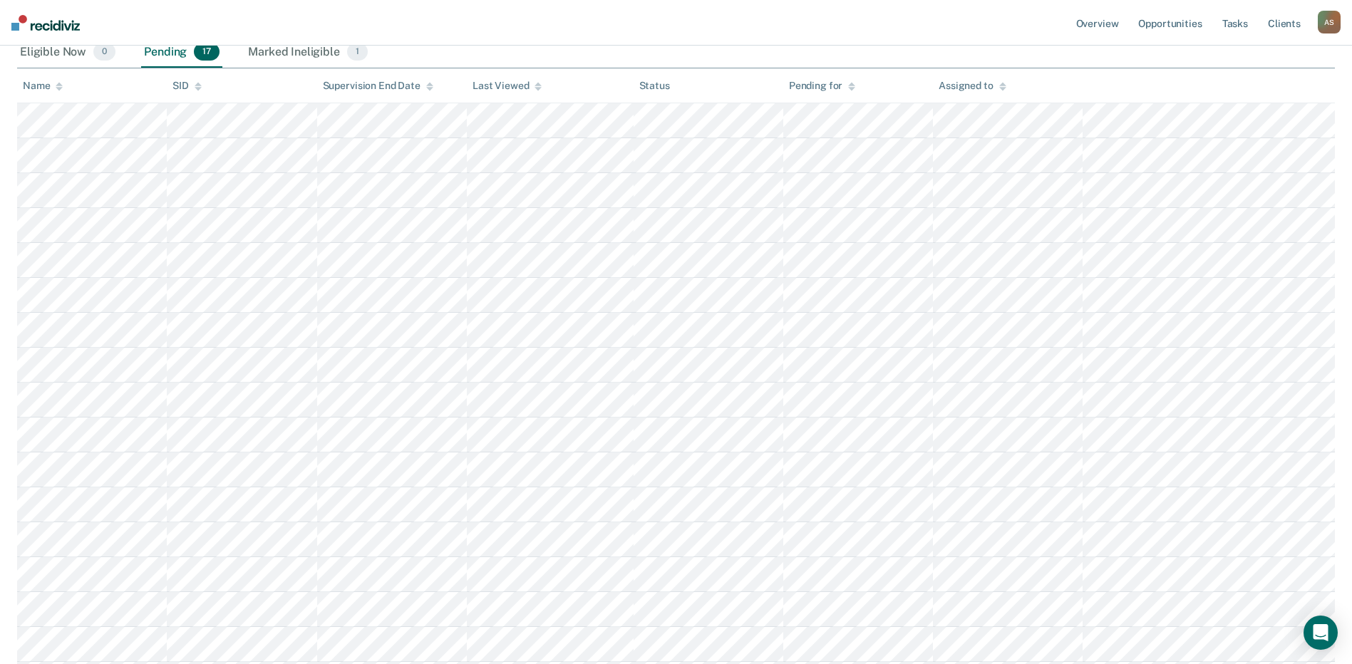
scroll to position [346, 0]
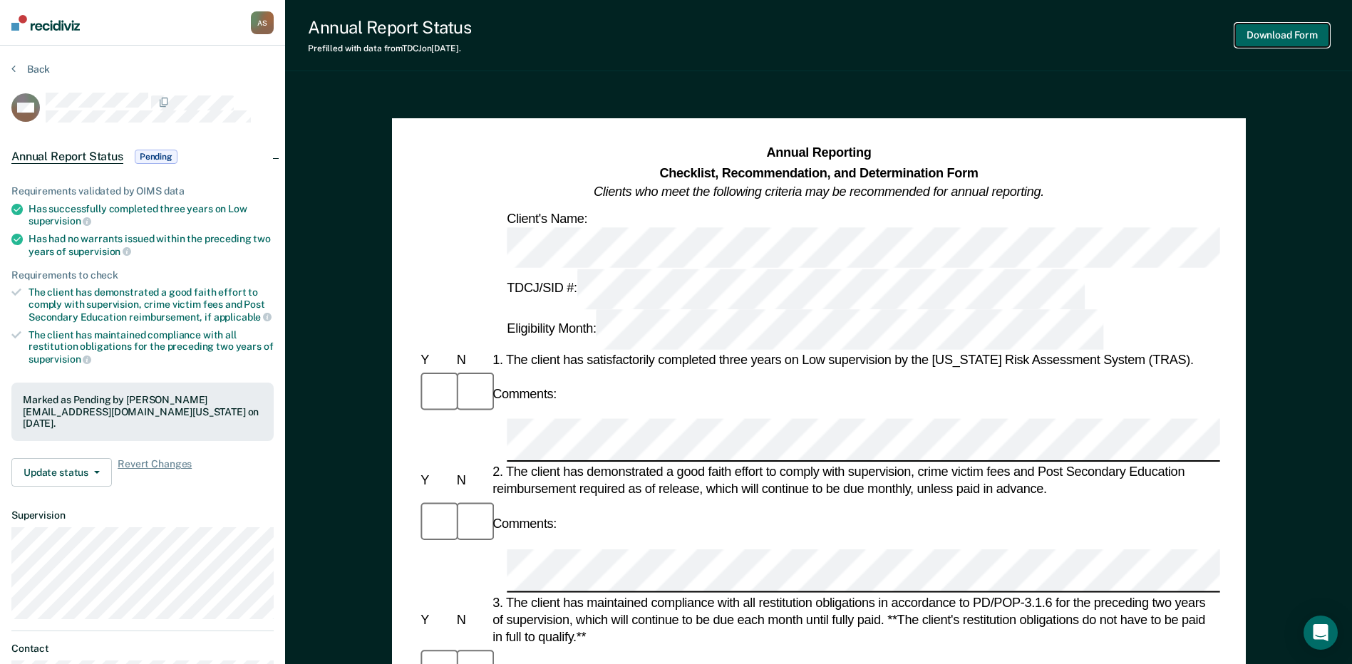
click at [1279, 36] on button "Download Form" at bounding box center [1282, 36] width 94 height 24
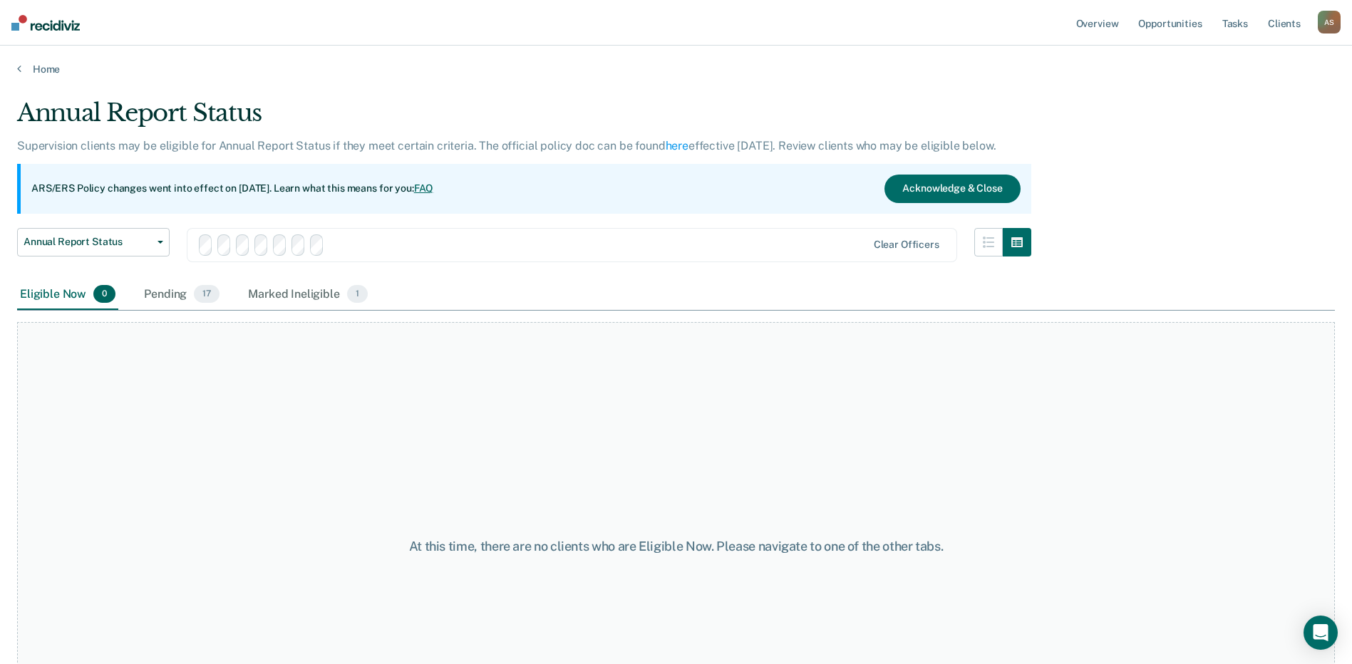
scroll to position [133, 0]
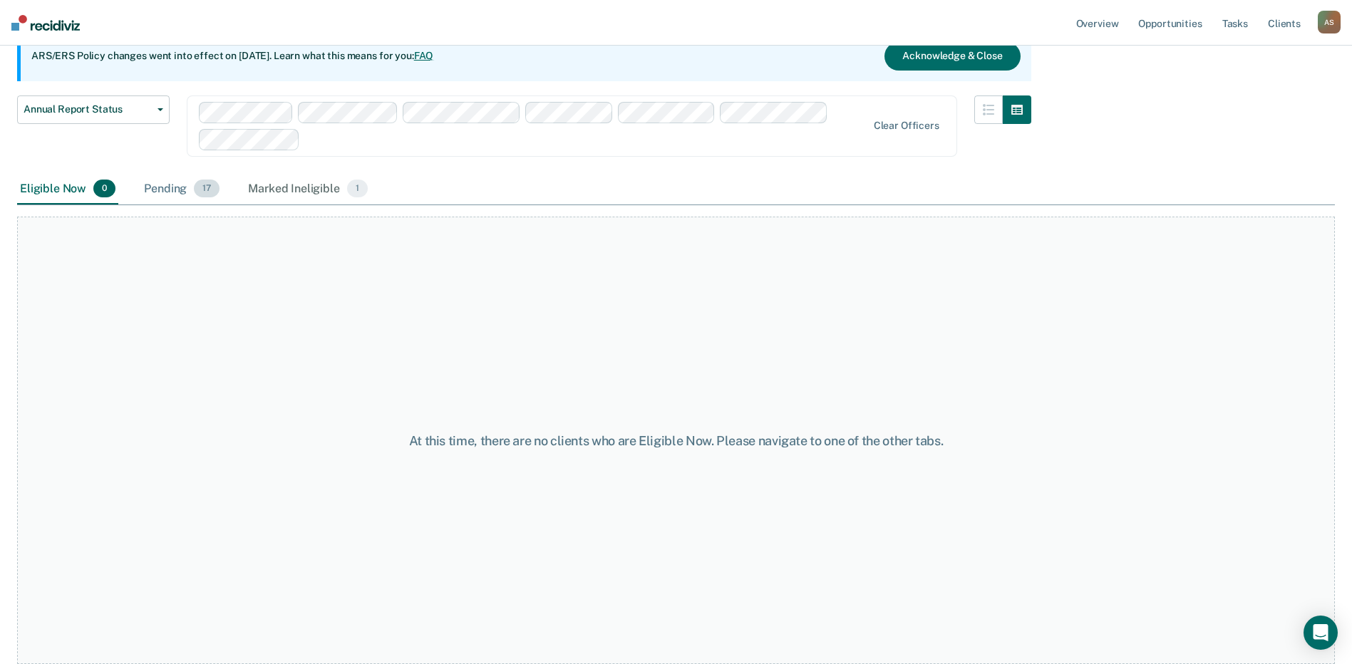
click at [185, 189] on div "Pending 17" at bounding box center [181, 189] width 81 height 31
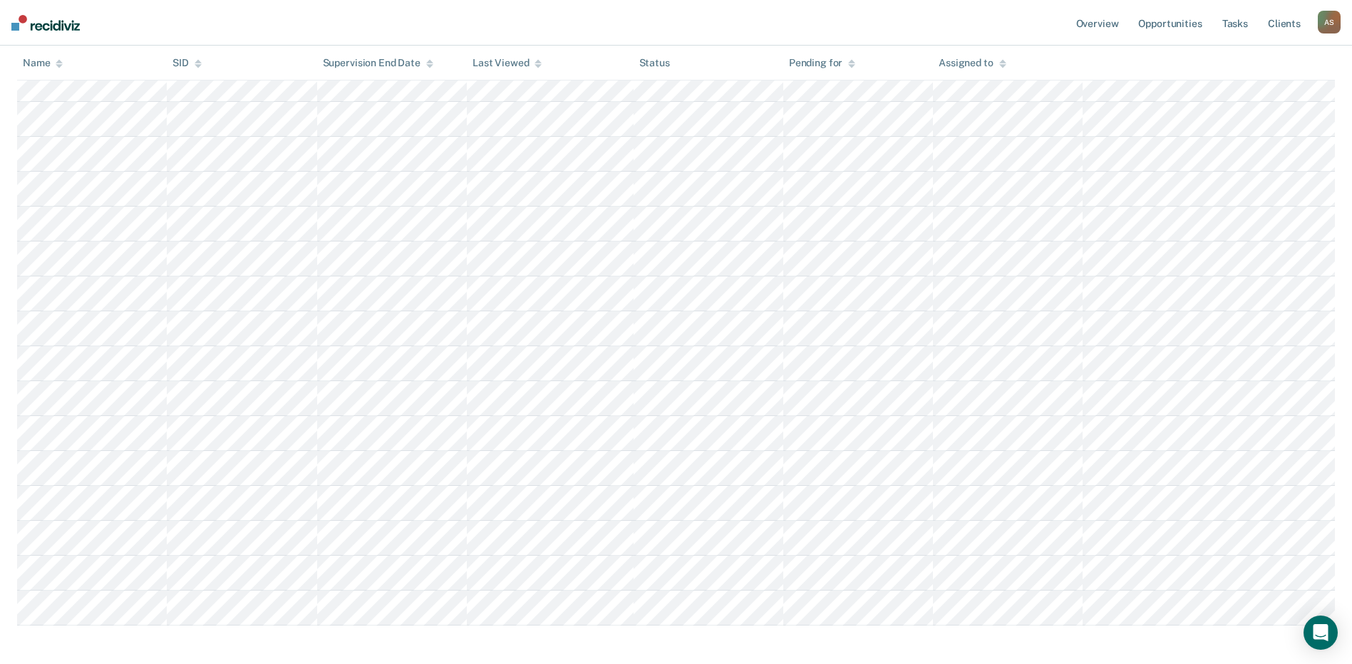
scroll to position [346, 0]
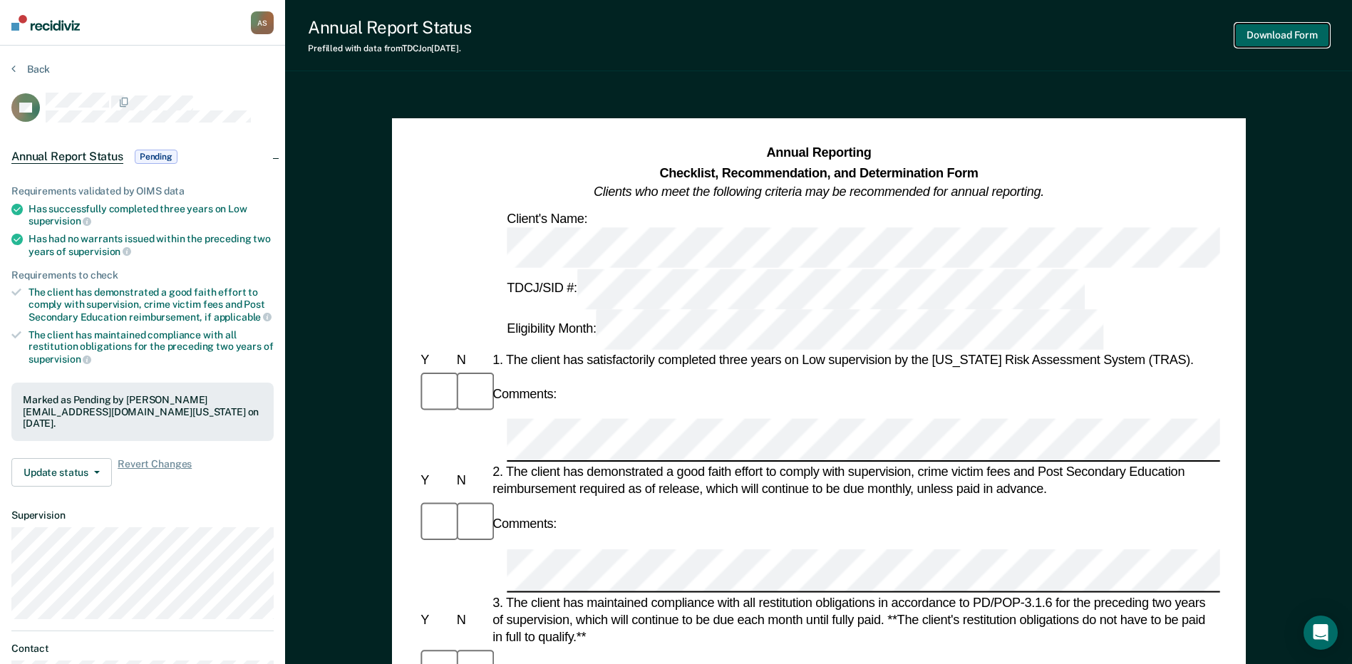
click at [1297, 36] on button "Download Form" at bounding box center [1282, 36] width 94 height 24
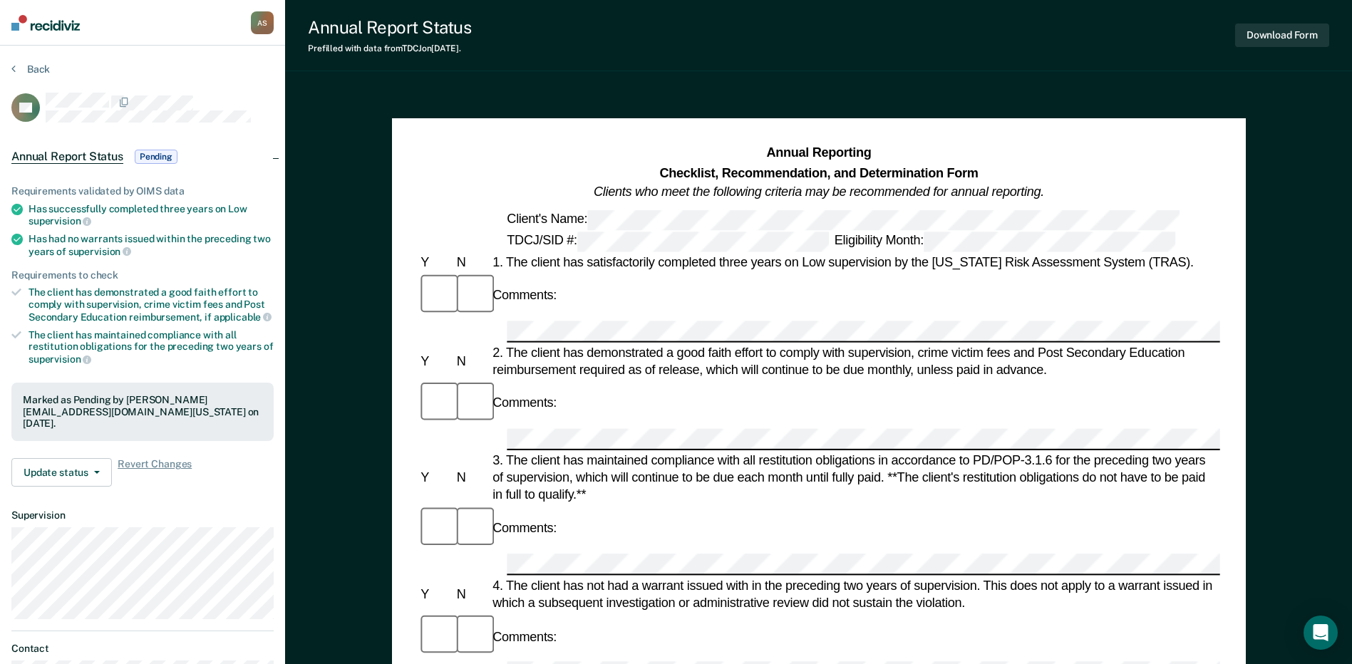
scroll to position [133, 0]
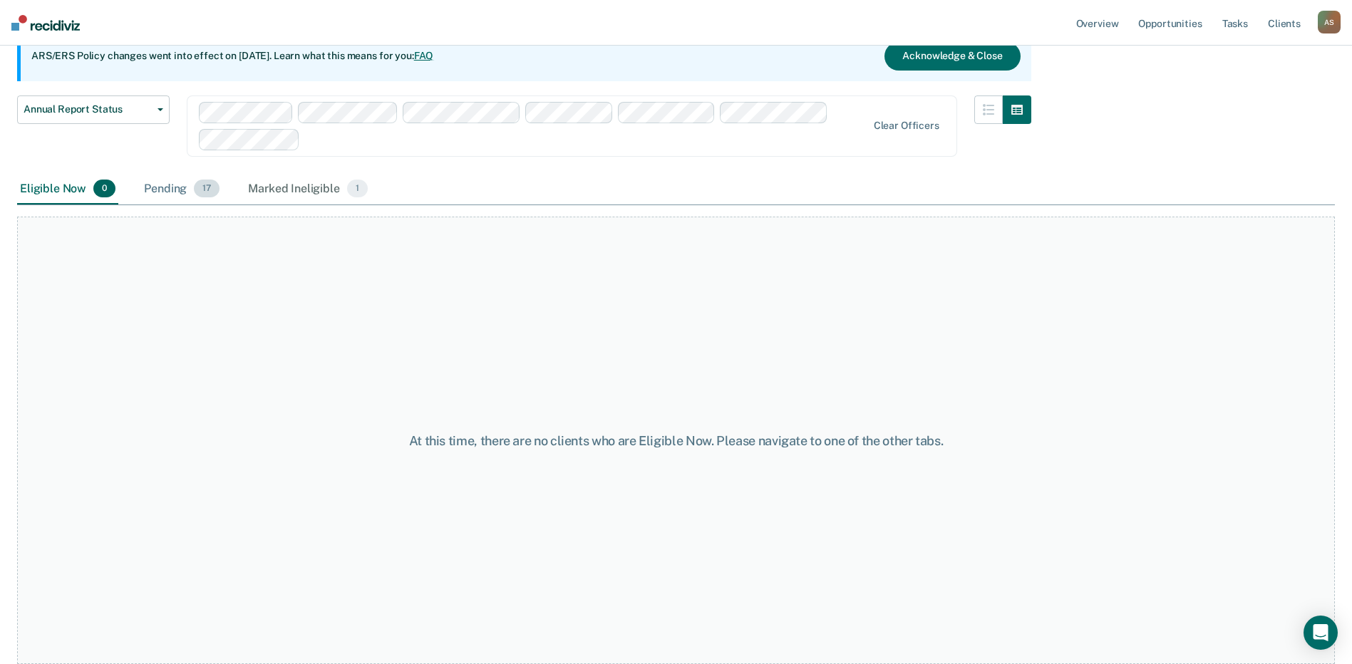
click at [155, 188] on div "Pending 17" at bounding box center [181, 189] width 81 height 31
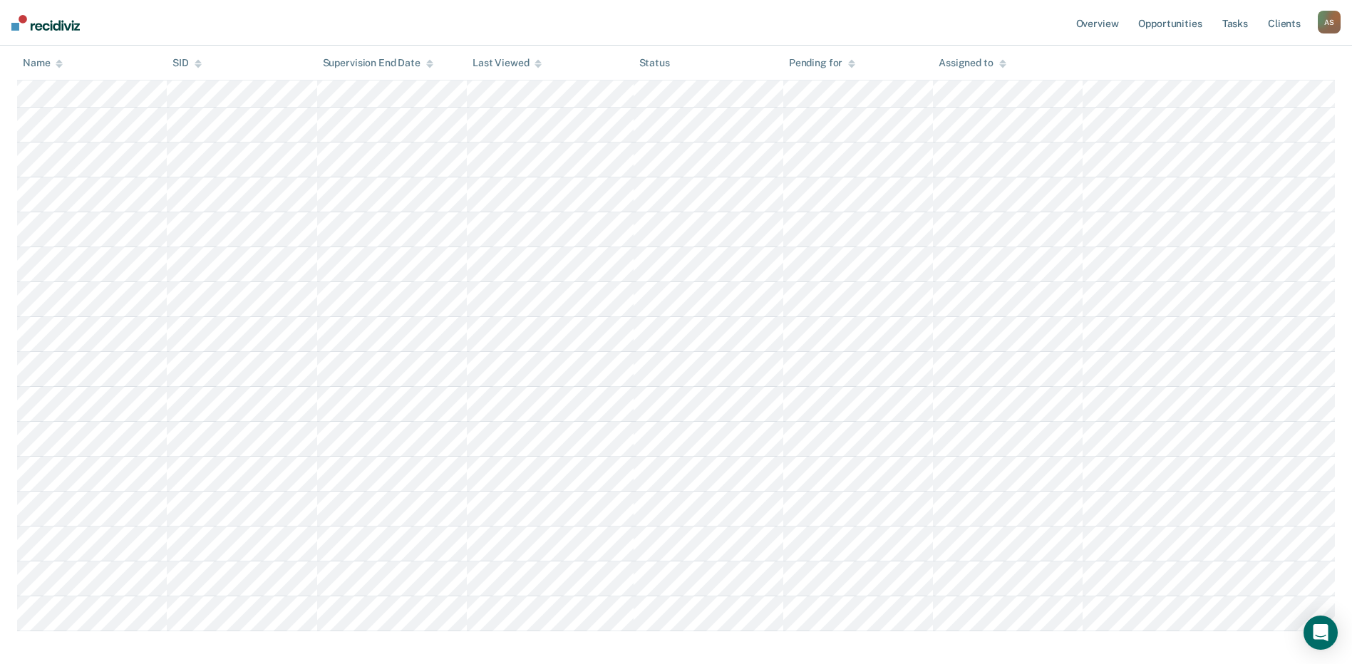
scroll to position [405, 0]
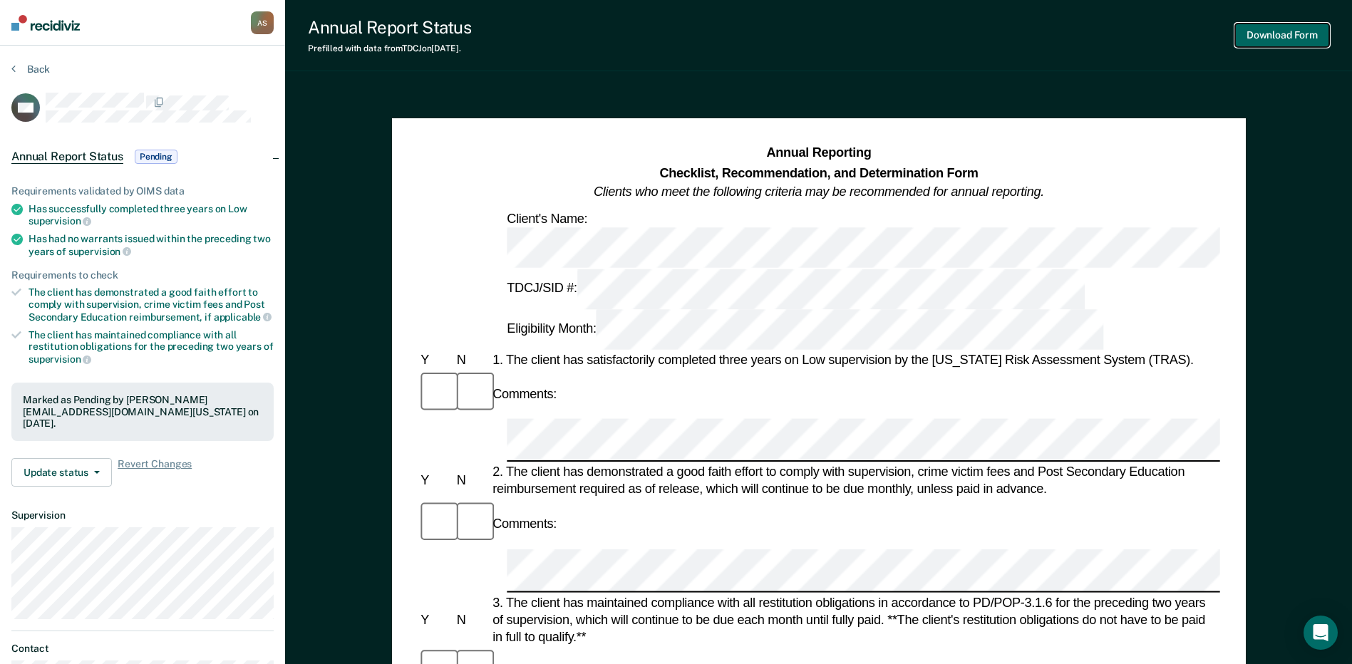
click at [1294, 40] on button "Download Form" at bounding box center [1282, 36] width 94 height 24
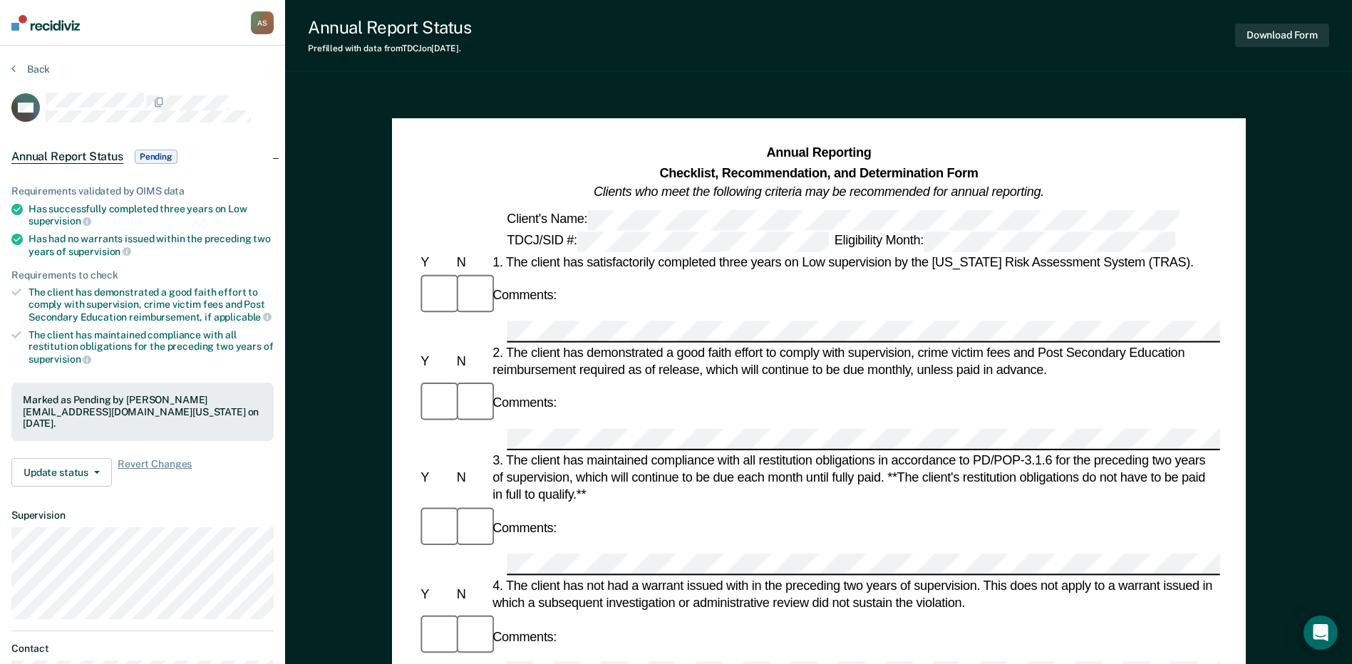
scroll to position [133, 0]
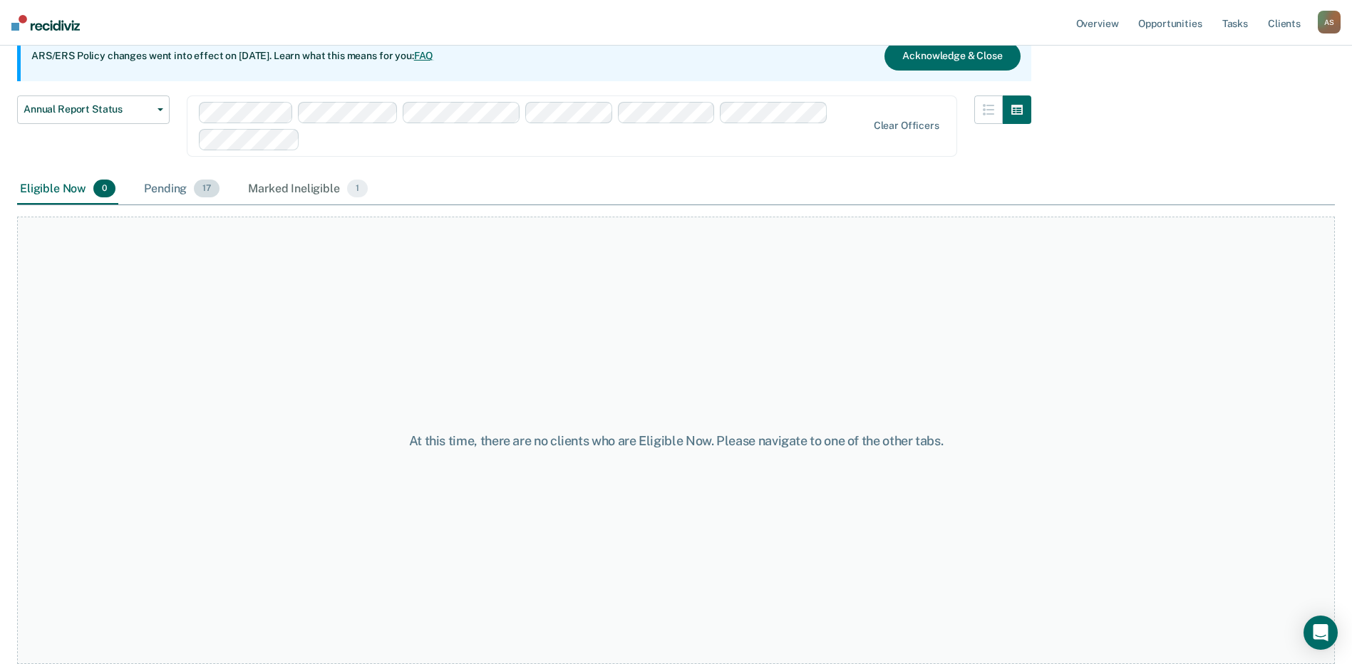
click at [176, 188] on div "Pending 17" at bounding box center [181, 189] width 81 height 31
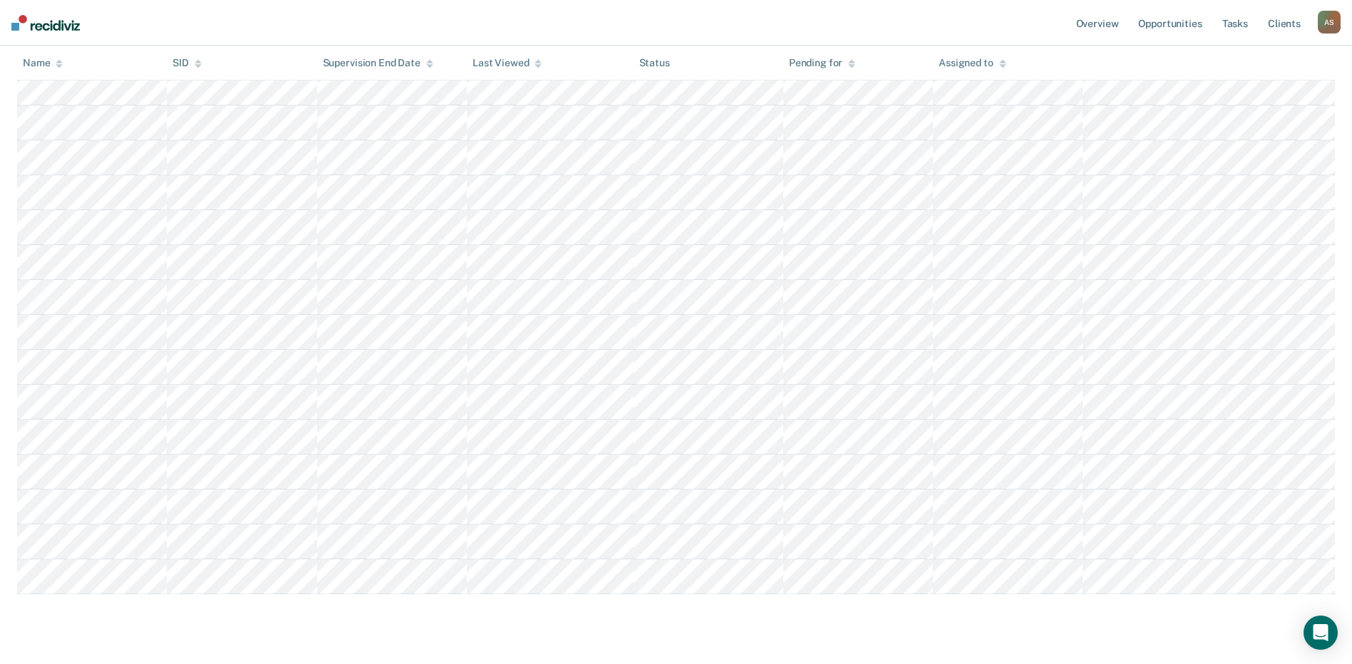
scroll to position [405, 0]
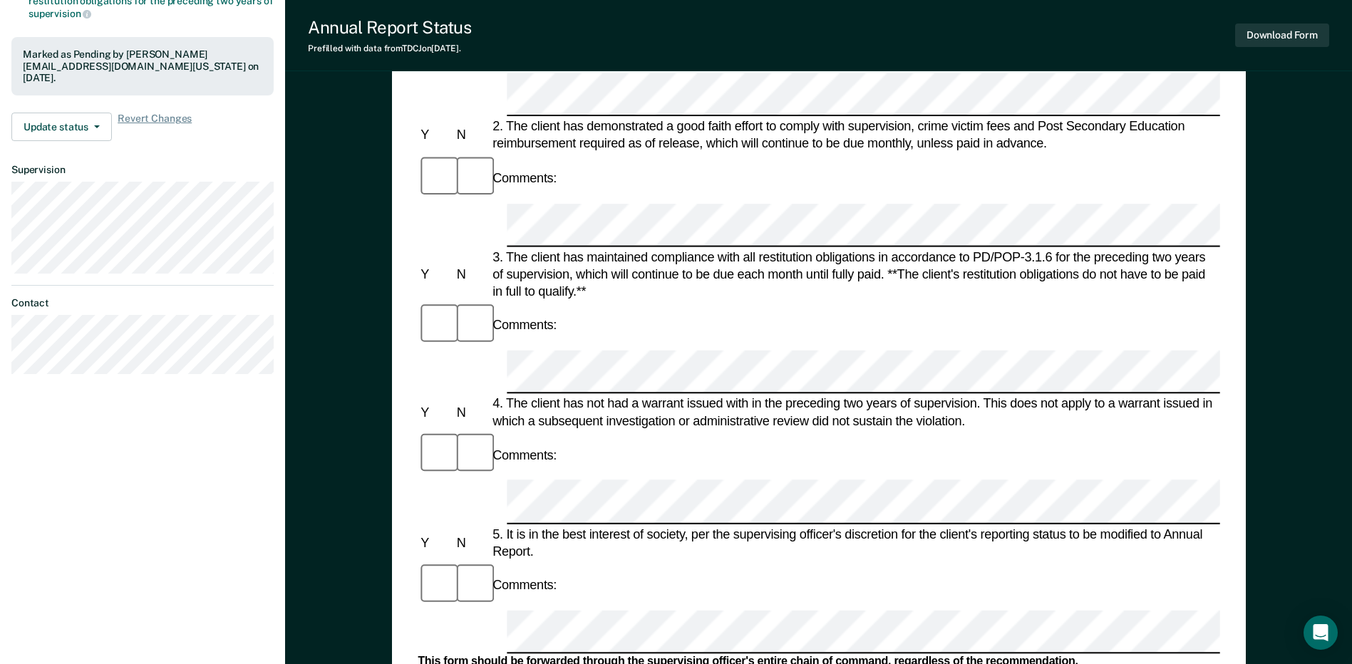
scroll to position [321, 0]
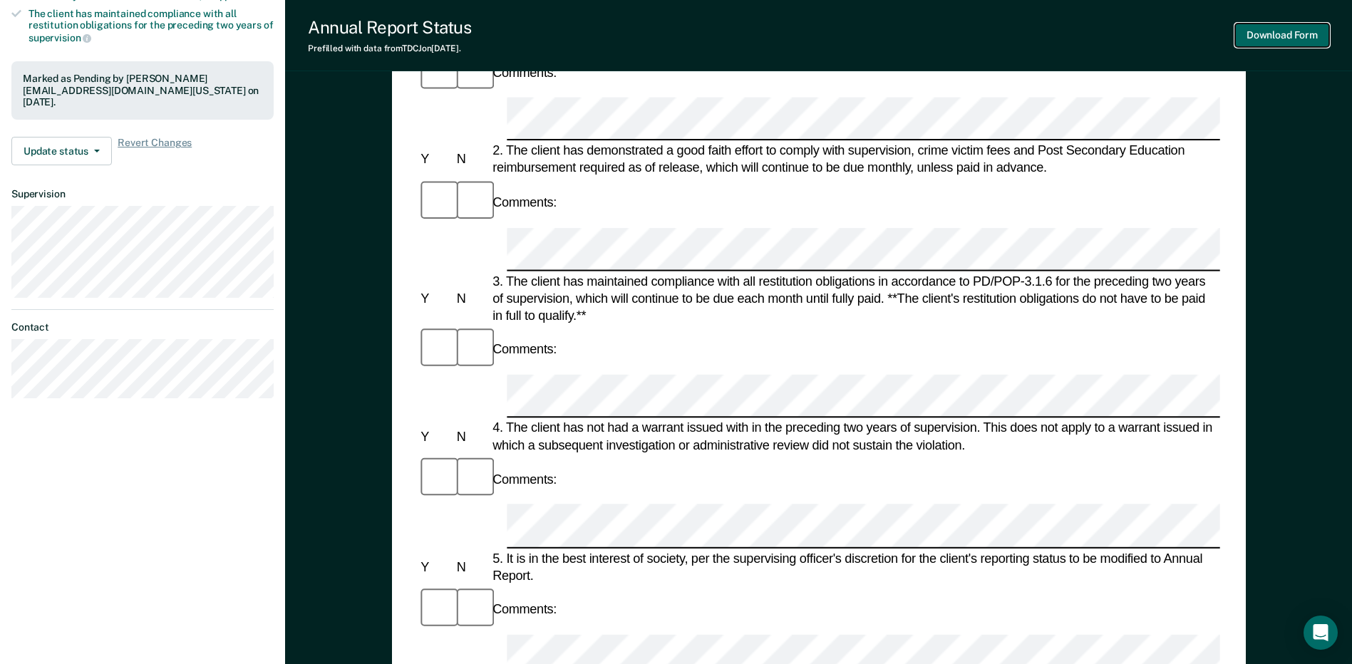
click at [1273, 35] on button "Download Form" at bounding box center [1282, 36] width 94 height 24
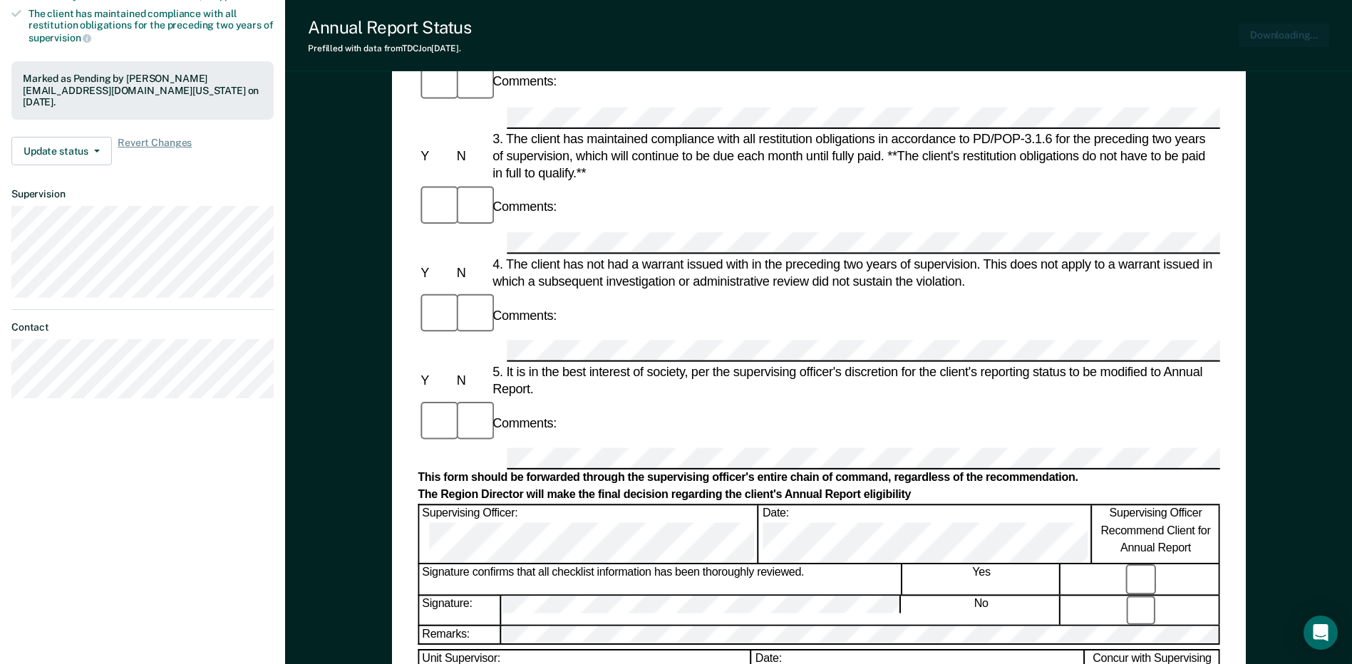
scroll to position [0, 0]
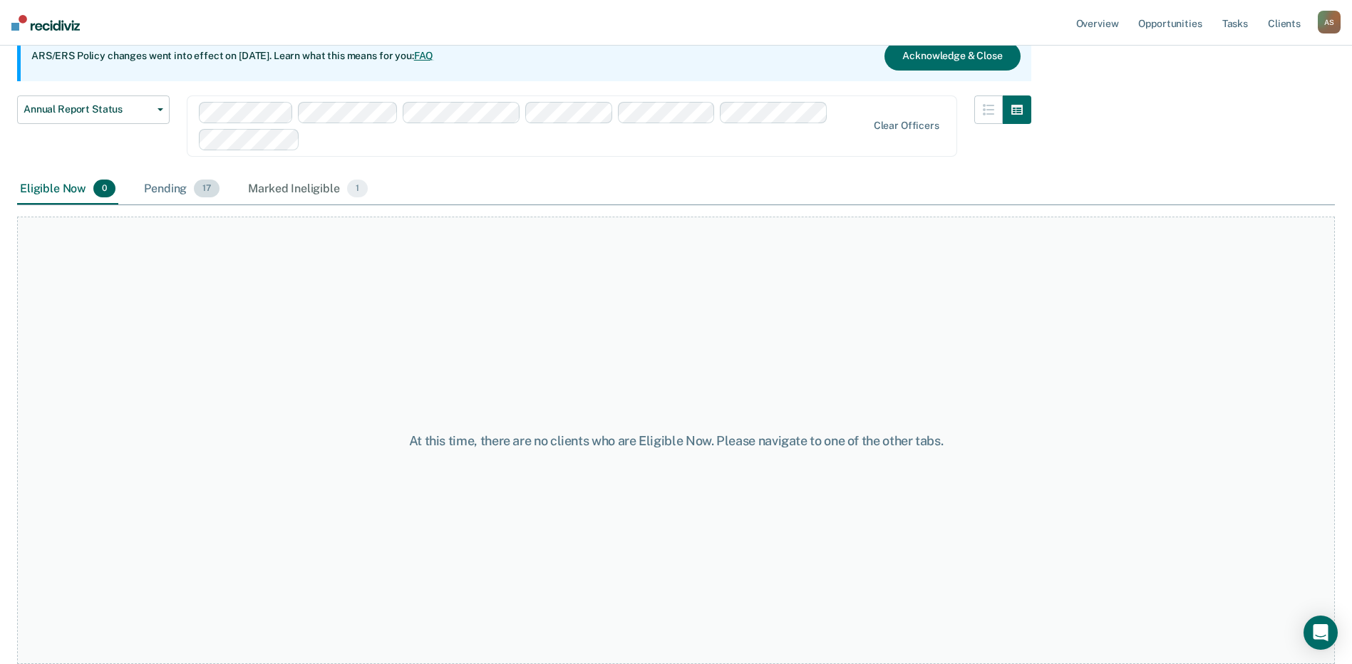
click at [187, 188] on div "Pending 17" at bounding box center [181, 189] width 81 height 31
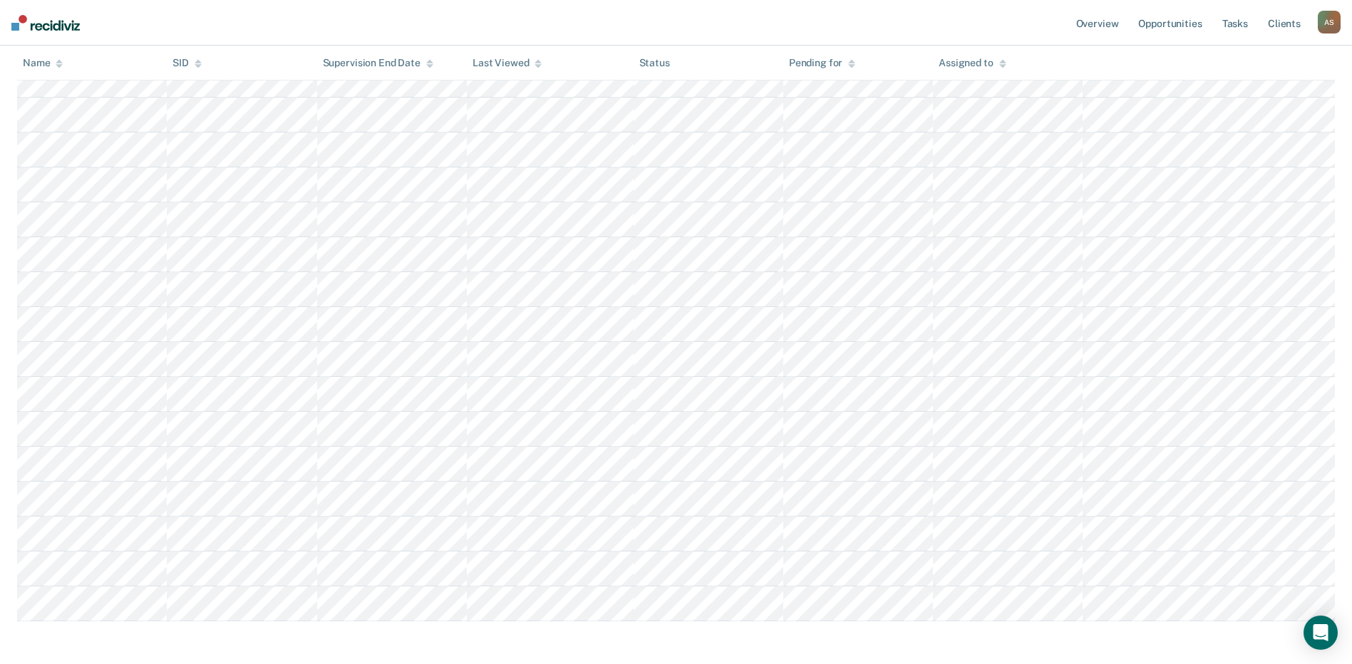
scroll to position [346, 0]
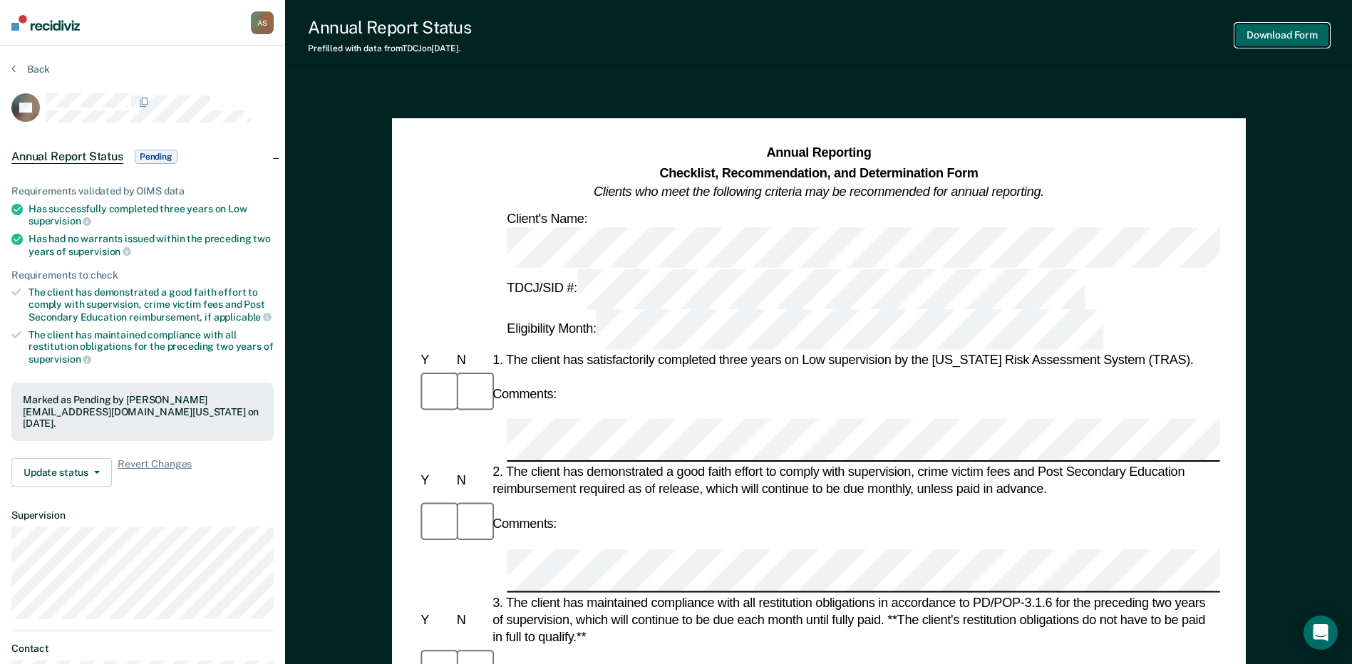
click at [1272, 39] on button "Download Form" at bounding box center [1282, 36] width 94 height 24
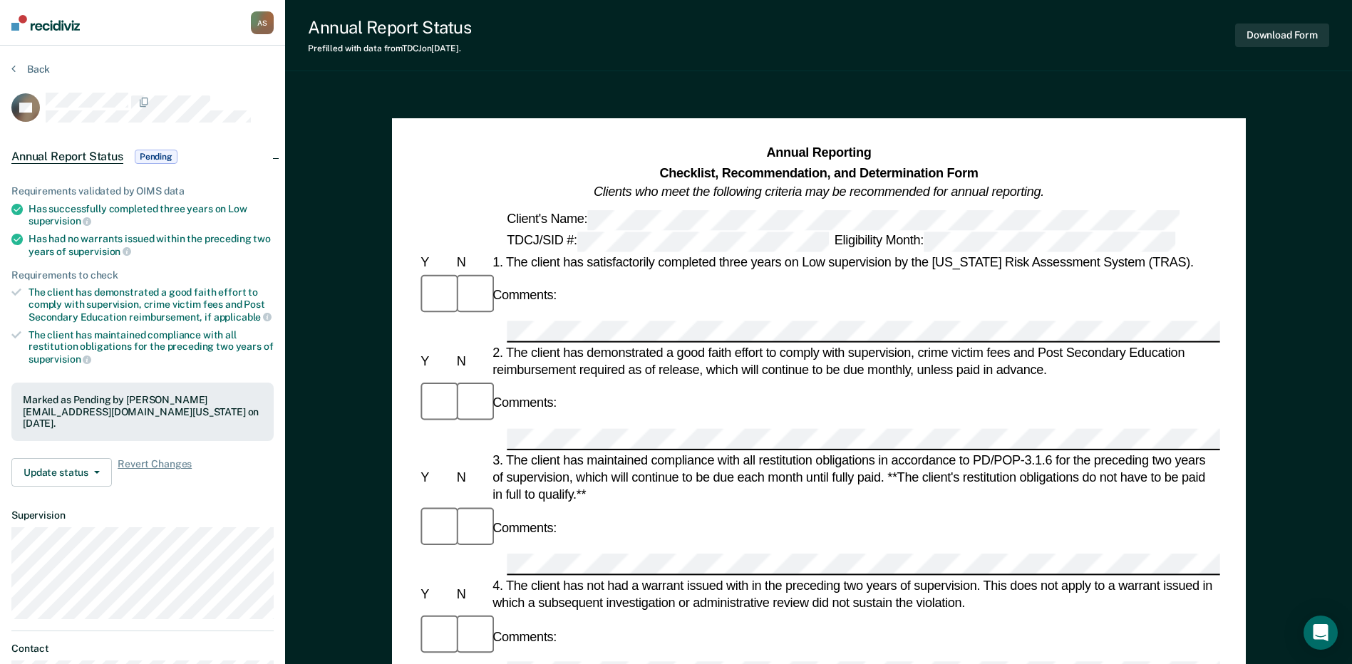
scroll to position [133, 0]
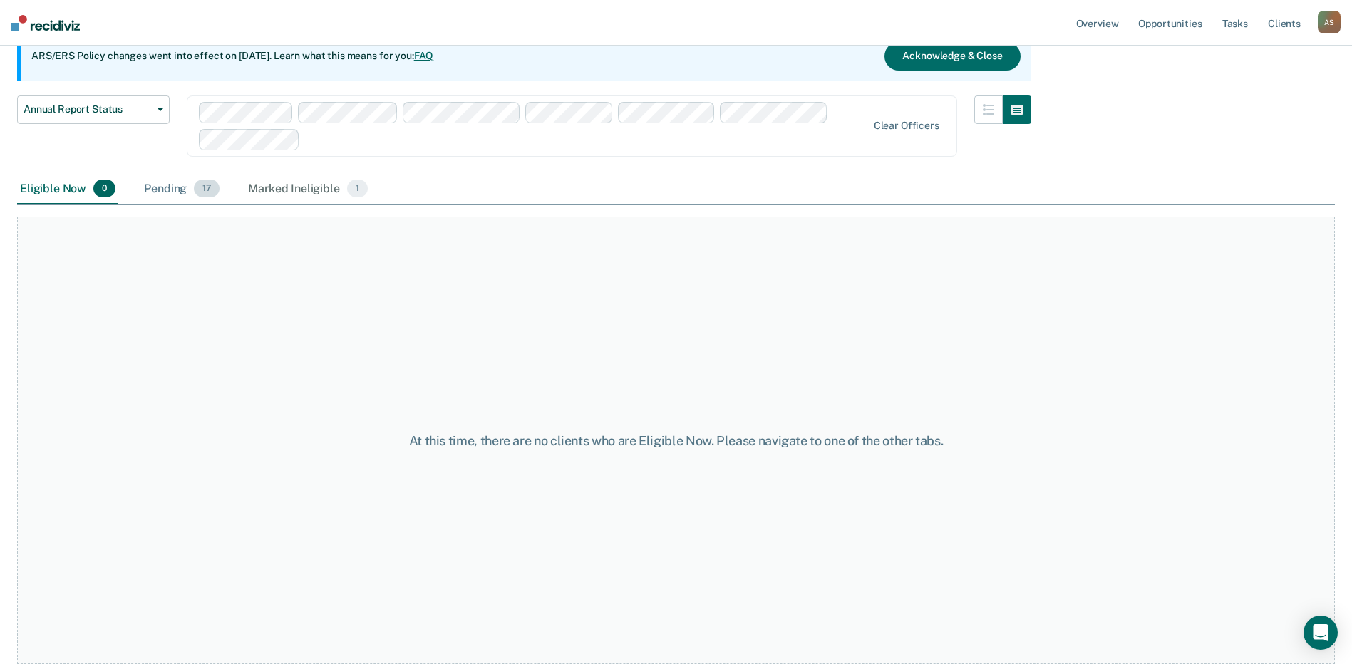
click at [180, 185] on div "Pending 17" at bounding box center [181, 189] width 81 height 31
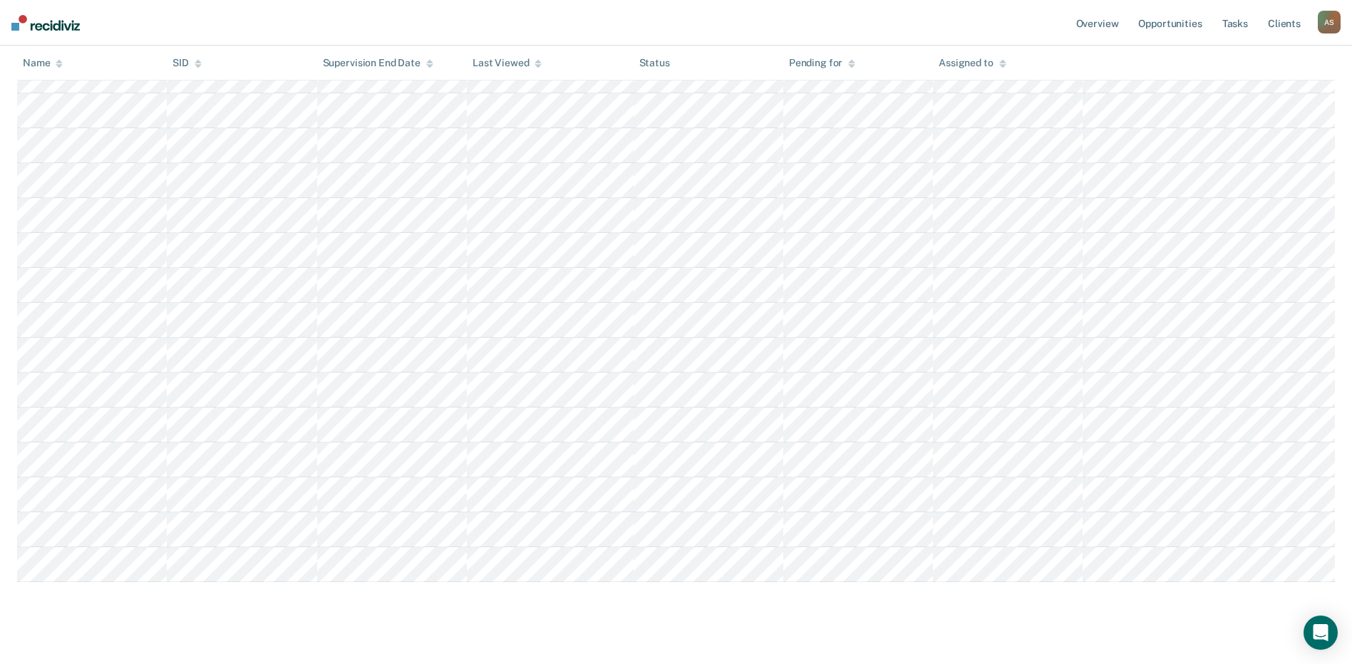
scroll to position [405, 0]
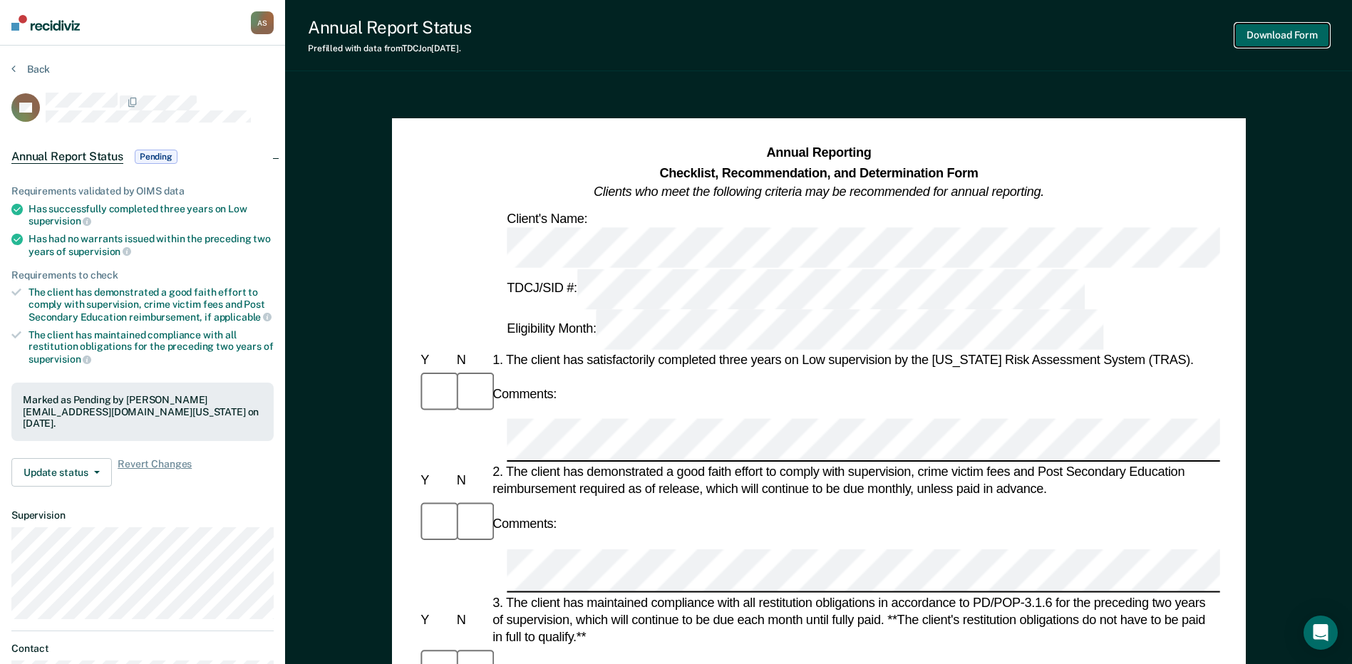
click at [1277, 41] on button "Download Form" at bounding box center [1282, 36] width 94 height 24
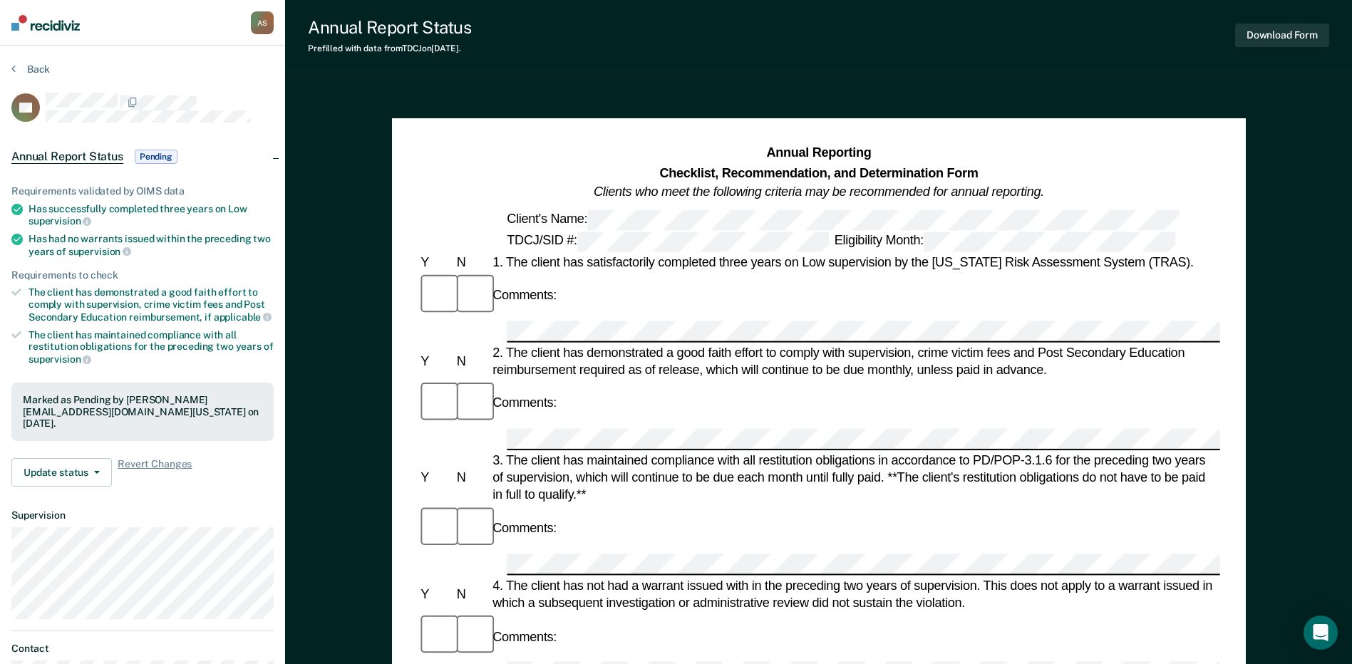
scroll to position [133, 0]
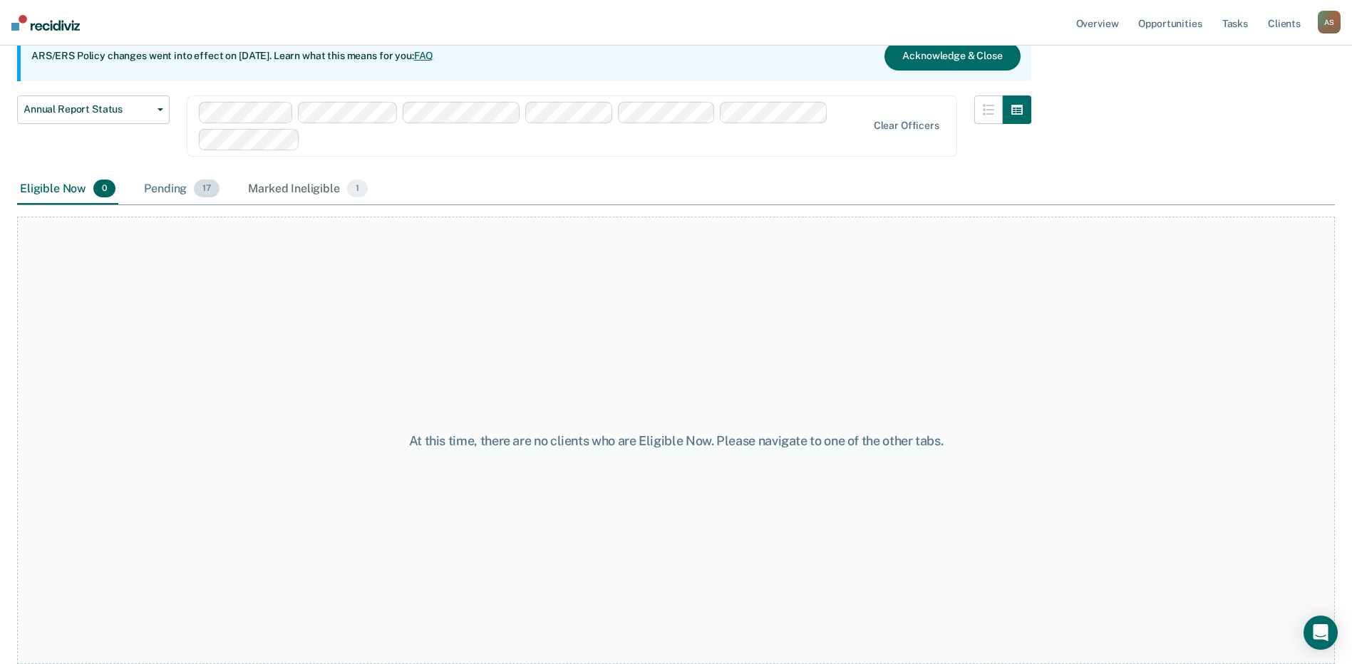
click at [176, 189] on div "Pending 17" at bounding box center [181, 189] width 81 height 31
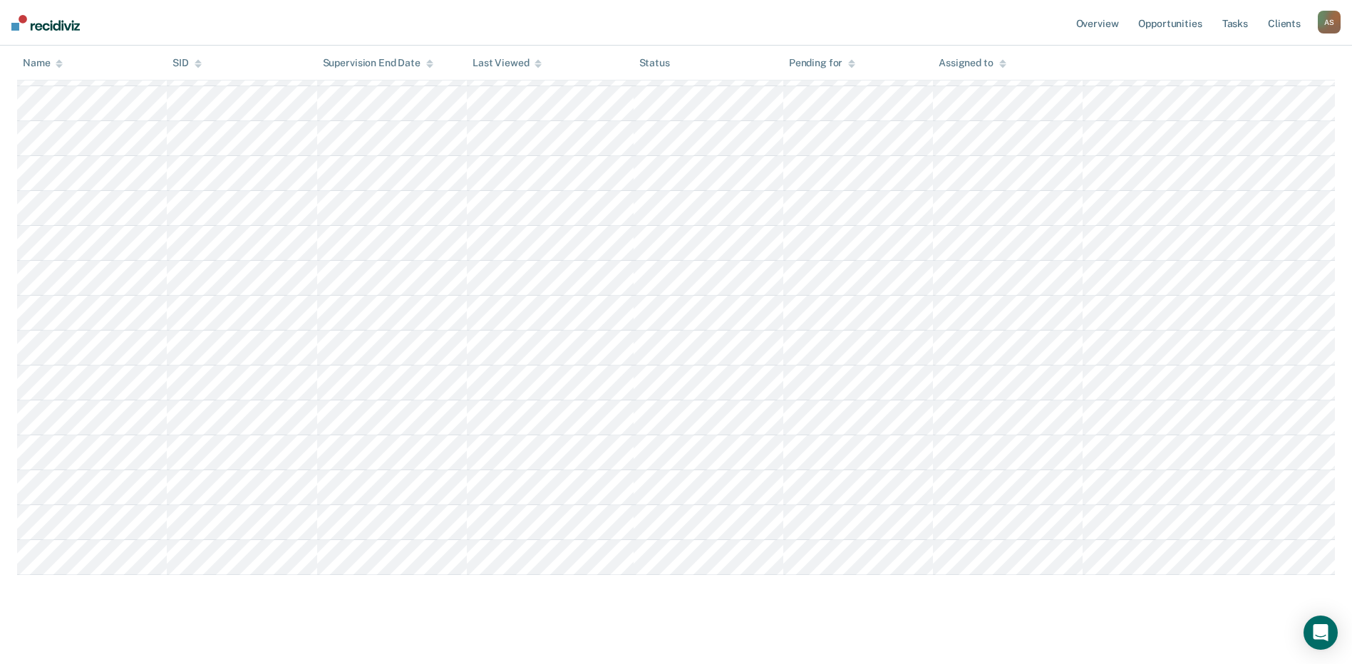
scroll to position [405, 0]
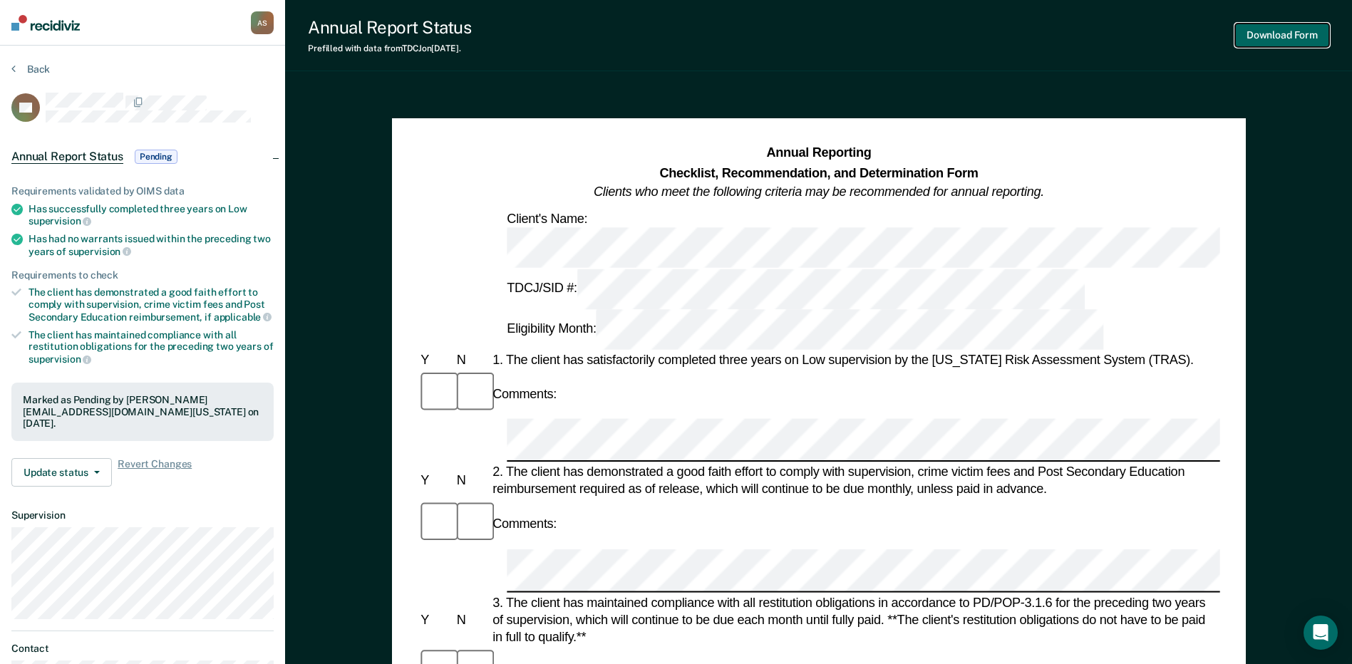
click at [1290, 38] on button "Download Form" at bounding box center [1282, 36] width 94 height 24
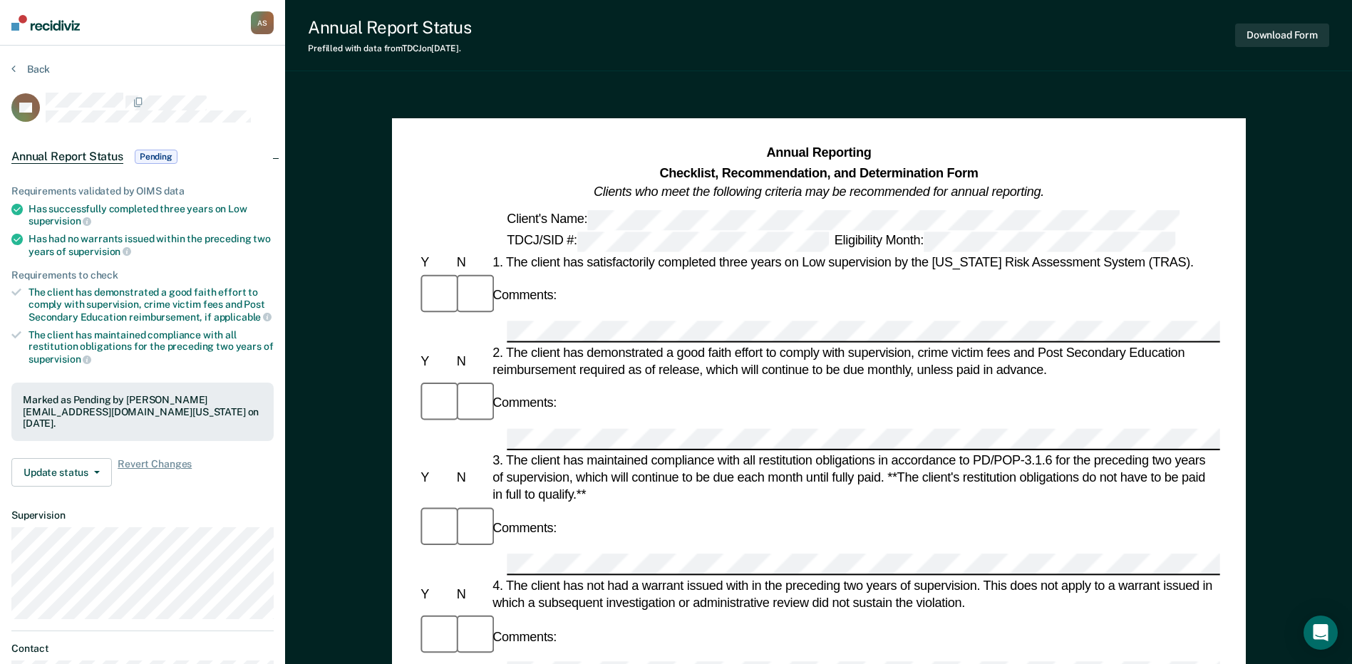
scroll to position [133, 0]
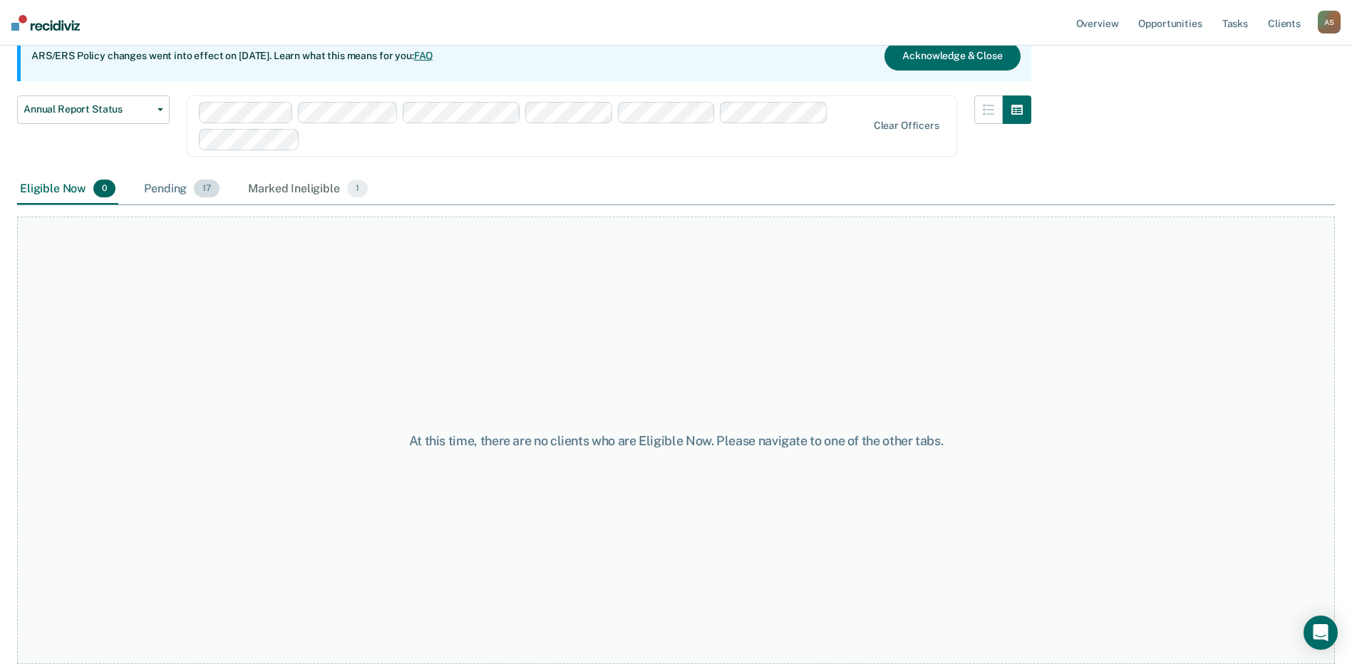
click at [185, 189] on div "Pending 17" at bounding box center [181, 189] width 81 height 31
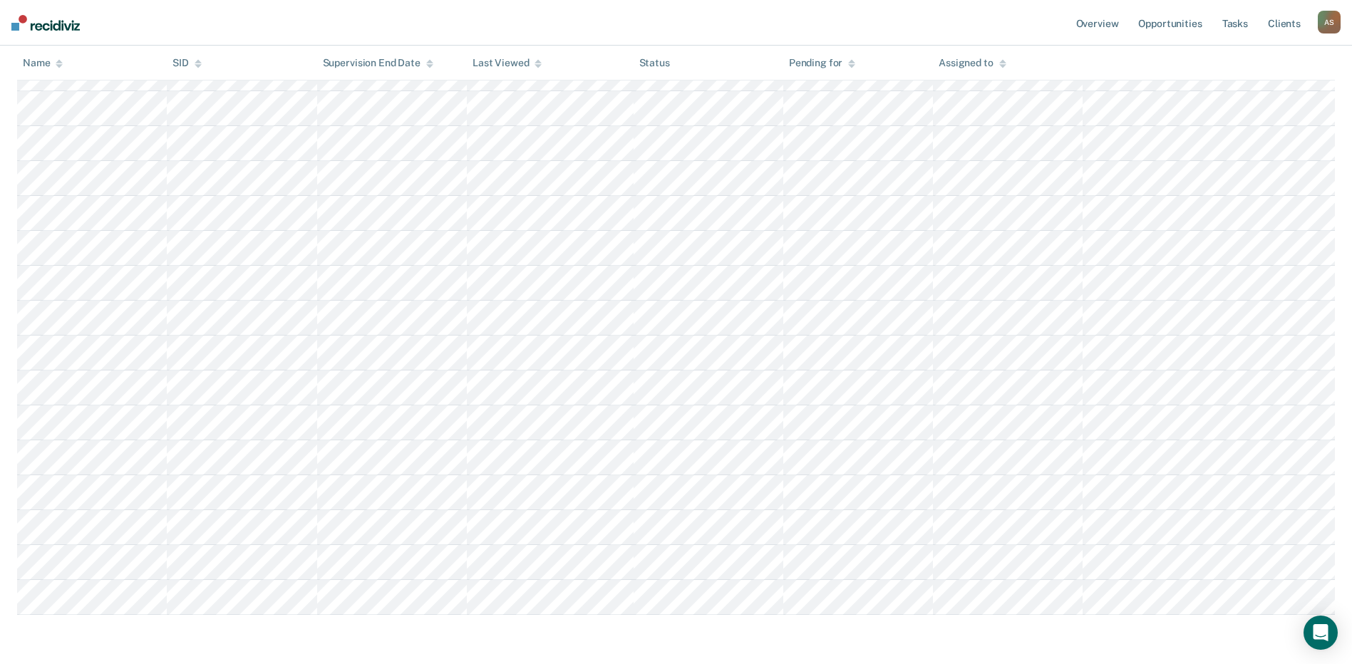
scroll to position [405, 0]
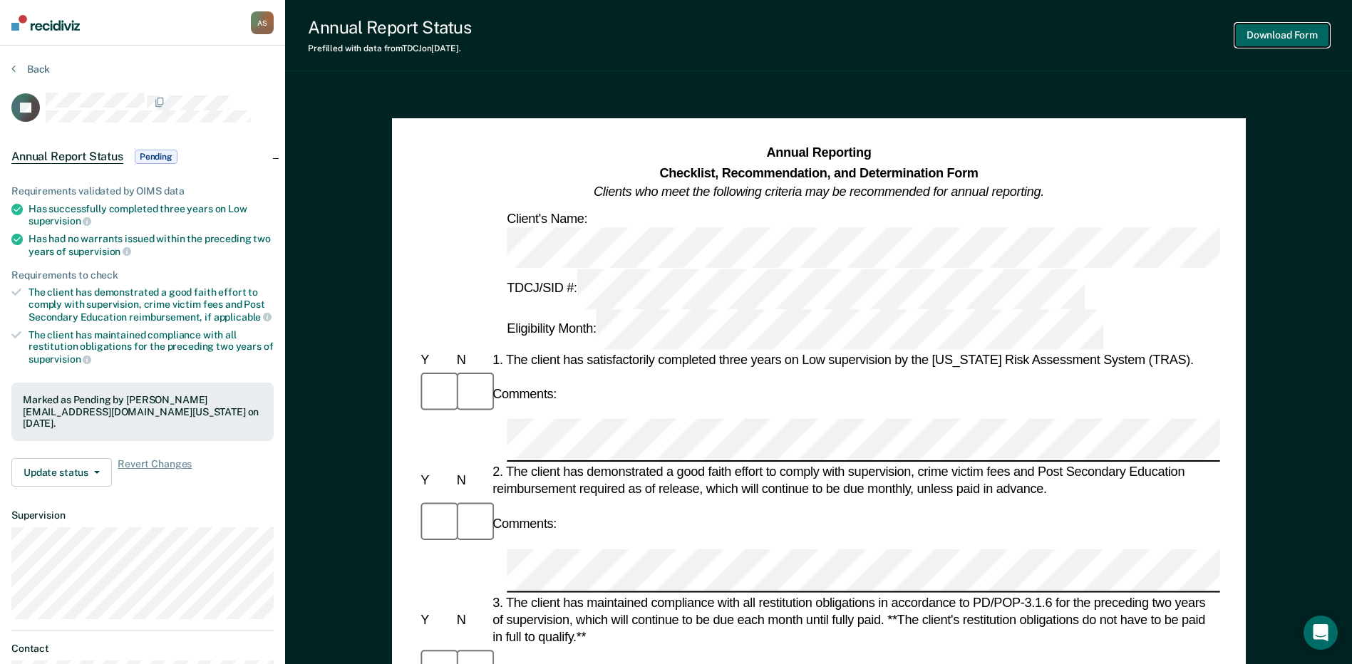
click at [1251, 38] on button "Download Form" at bounding box center [1282, 36] width 94 height 24
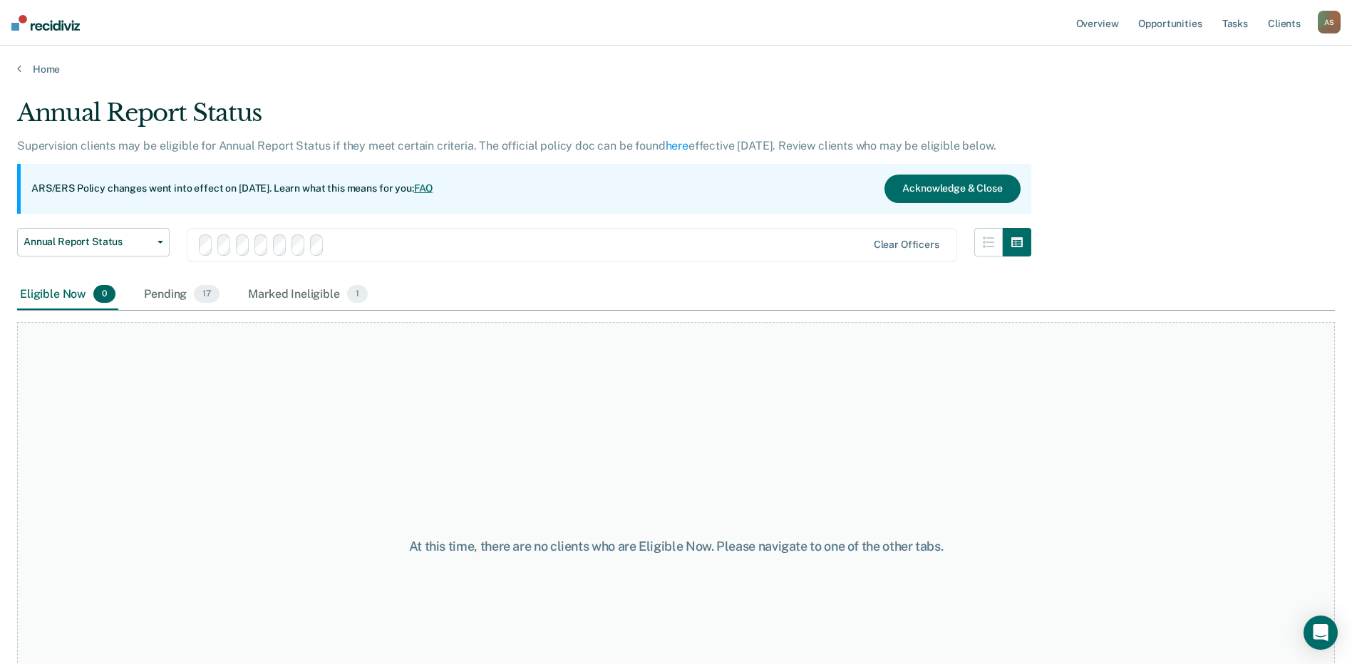
scroll to position [133, 0]
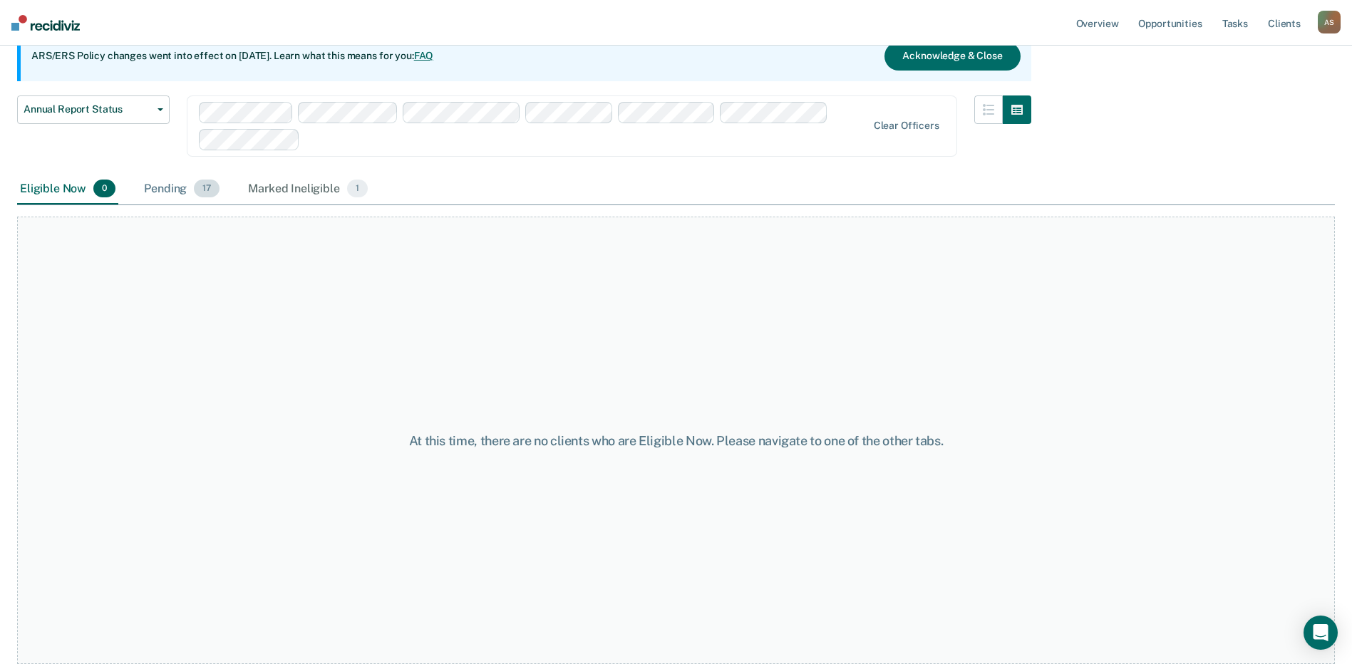
click at [178, 191] on div "Pending 17" at bounding box center [181, 189] width 81 height 31
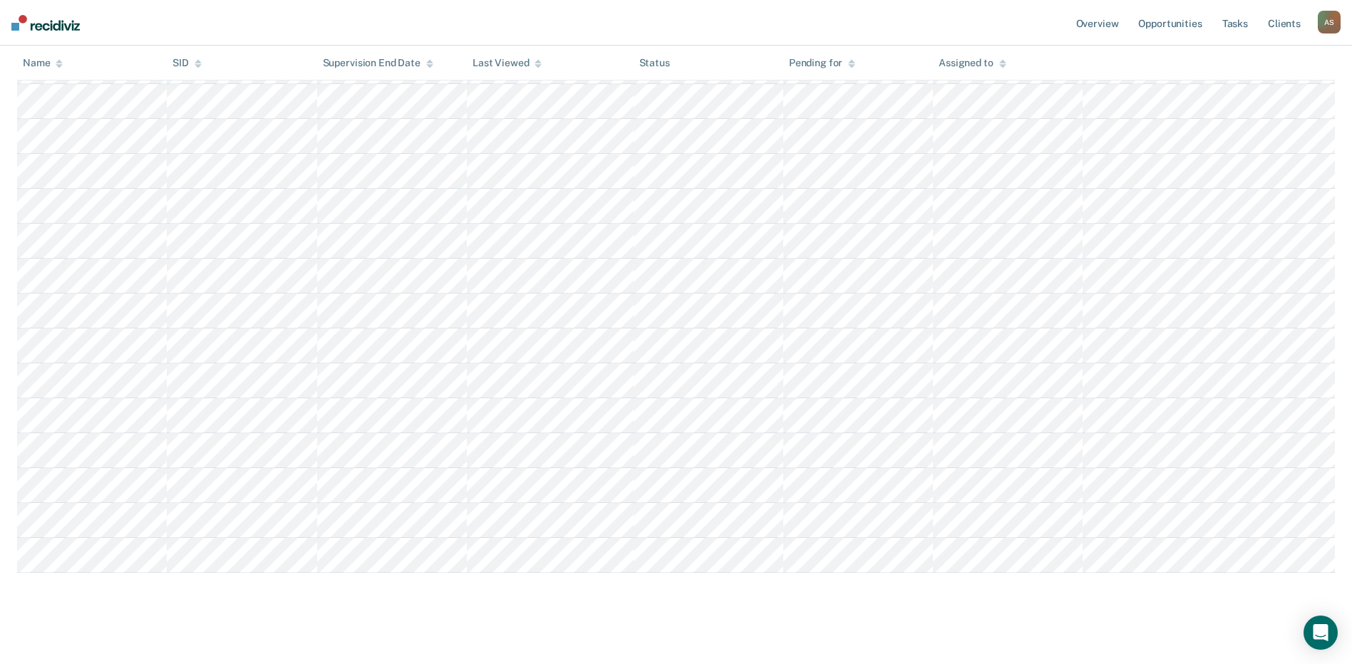
scroll to position [405, 0]
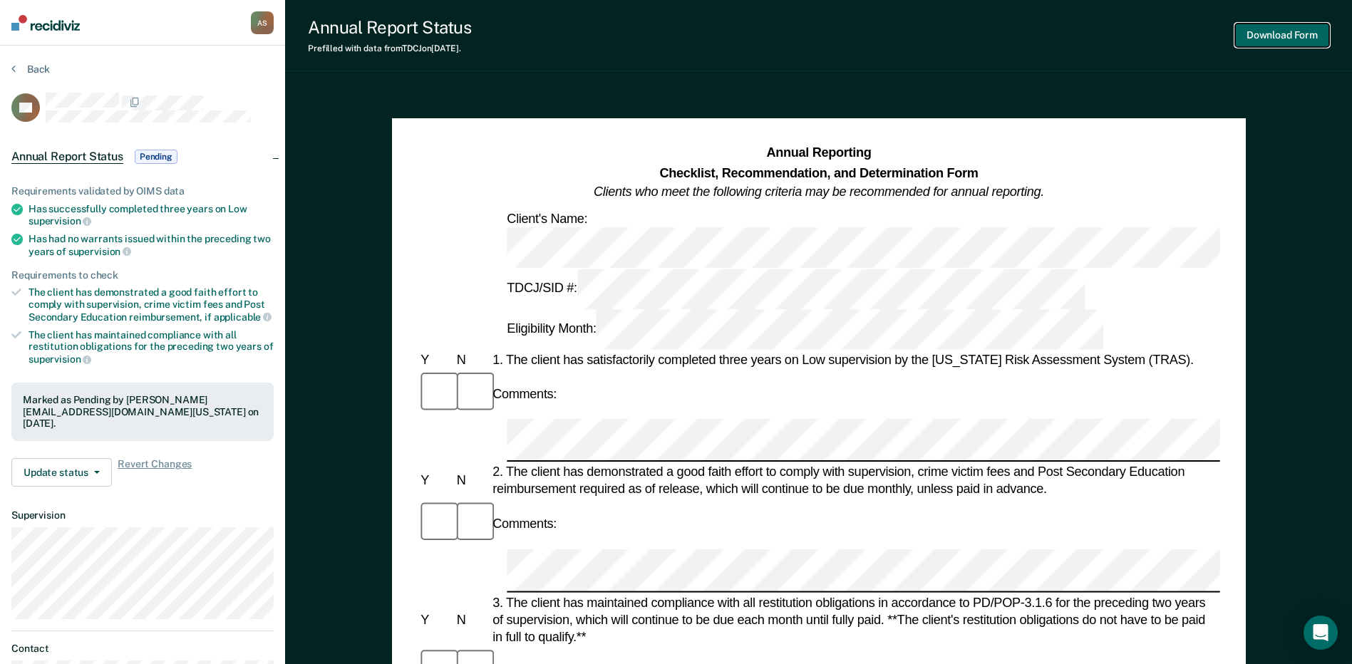
click at [1312, 34] on button "Download Form" at bounding box center [1282, 36] width 94 height 24
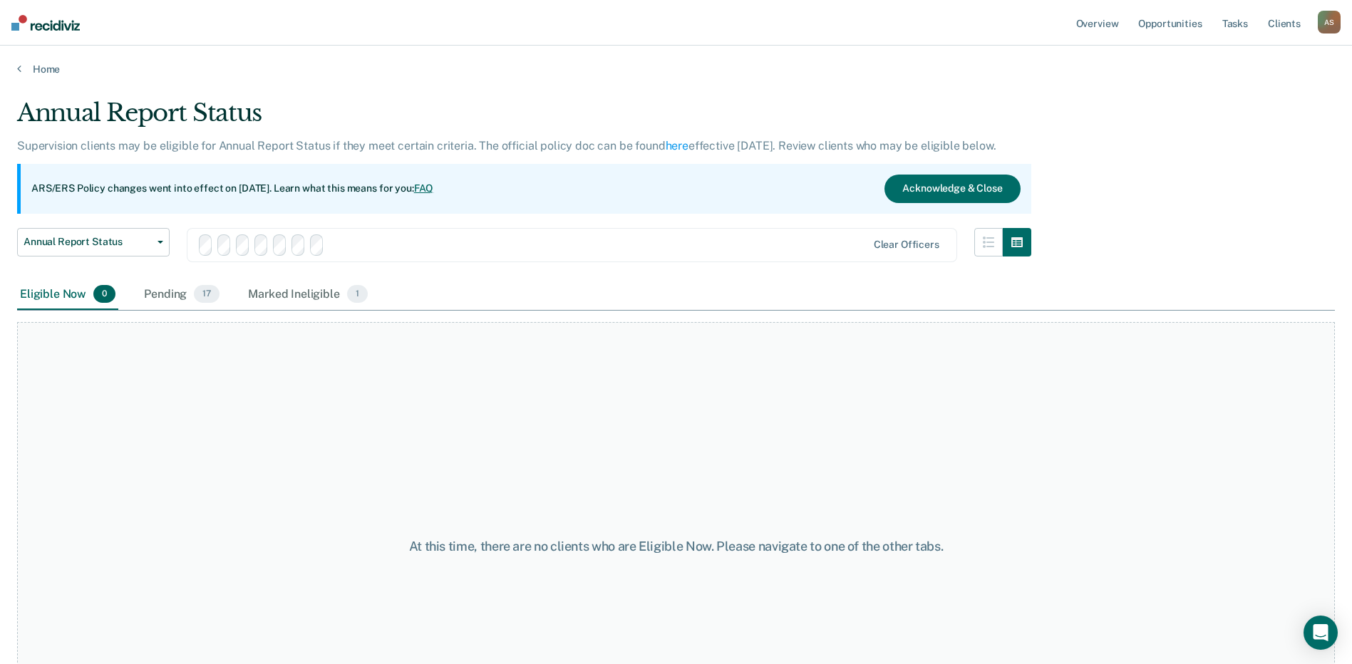
scroll to position [133, 0]
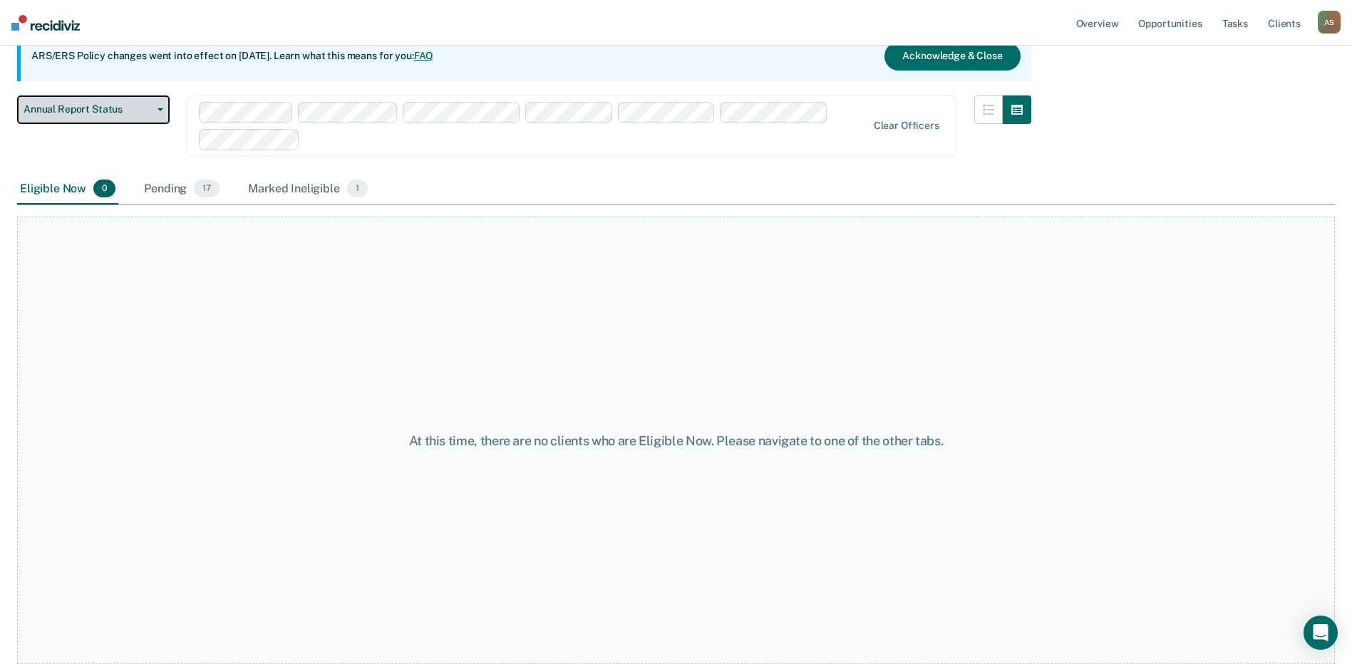
click at [145, 105] on span "Annual Report Status" at bounding box center [88, 109] width 128 height 12
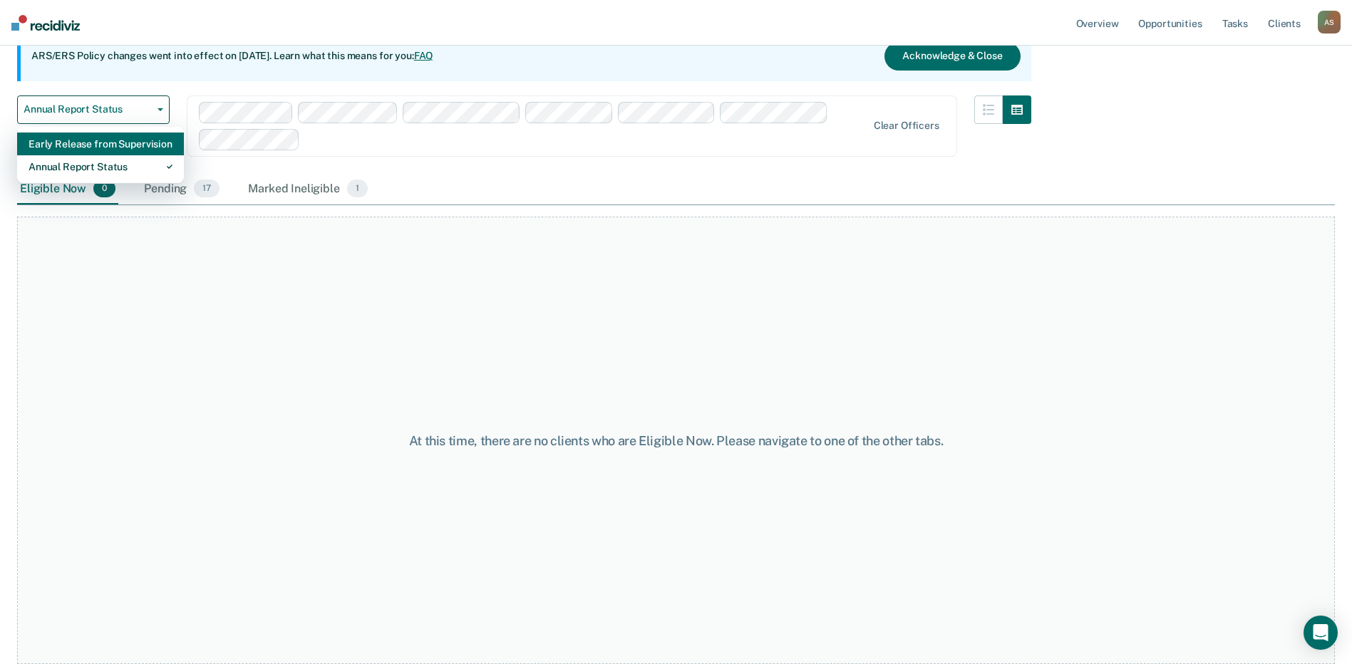
click at [118, 147] on div "Early Release from Supervision" at bounding box center [100, 144] width 144 height 23
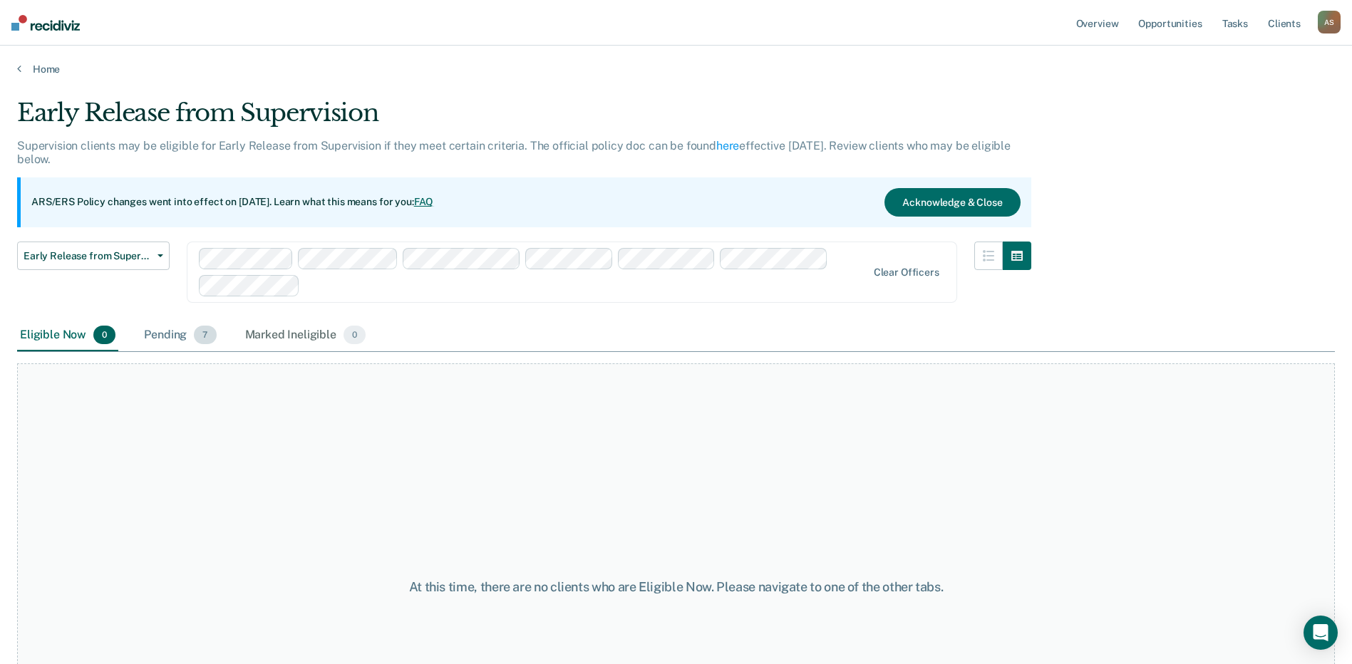
click at [187, 335] on div "Pending 7" at bounding box center [180, 335] width 78 height 31
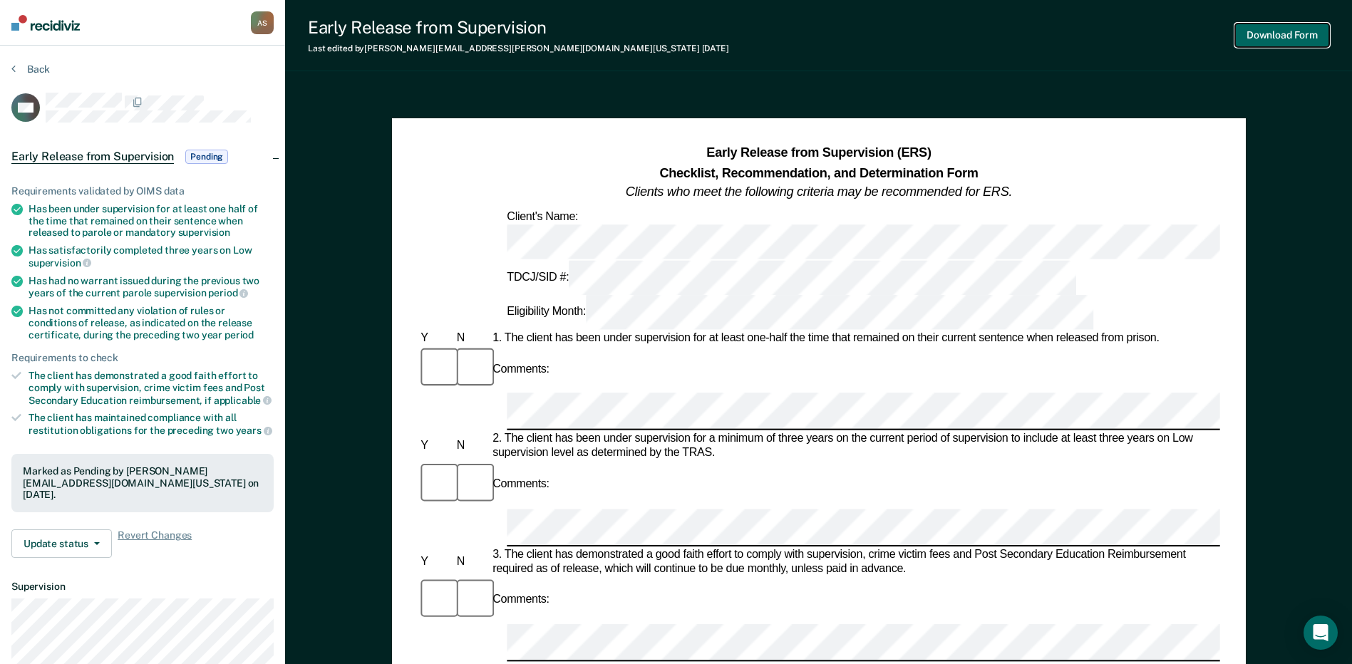
click at [1287, 40] on button "Download Form" at bounding box center [1282, 36] width 94 height 24
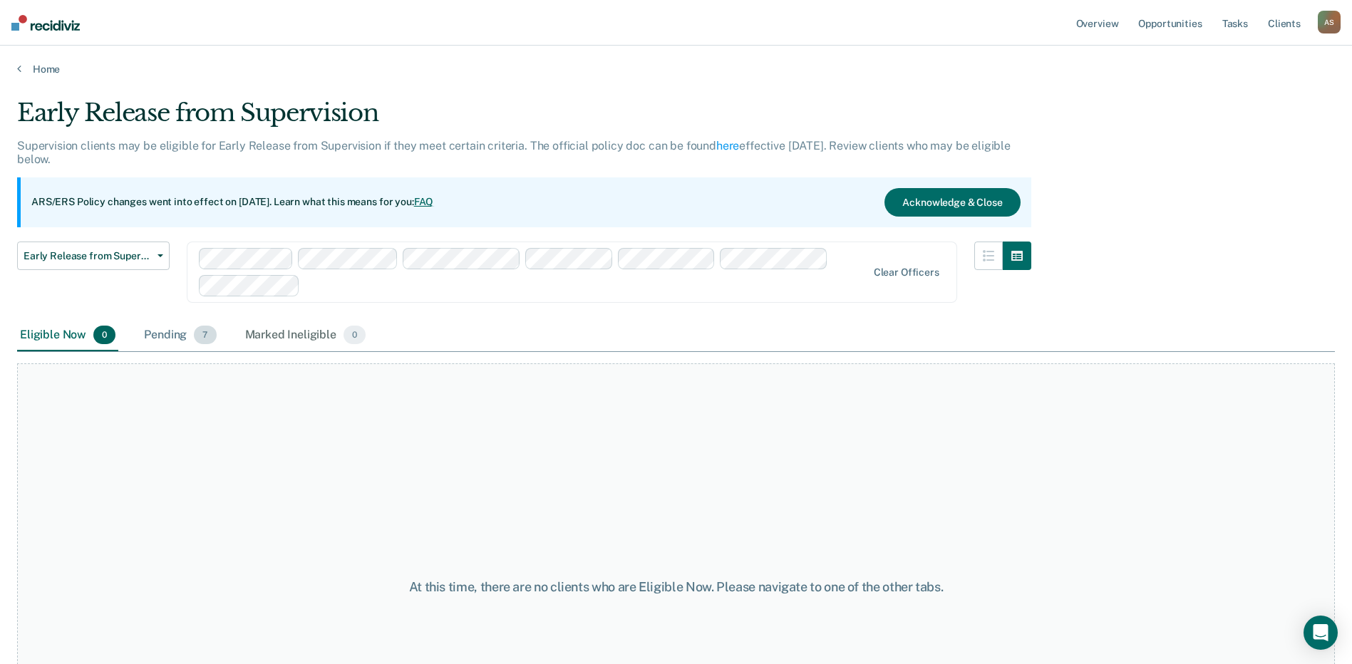
click at [187, 336] on div "Pending 7" at bounding box center [180, 335] width 78 height 31
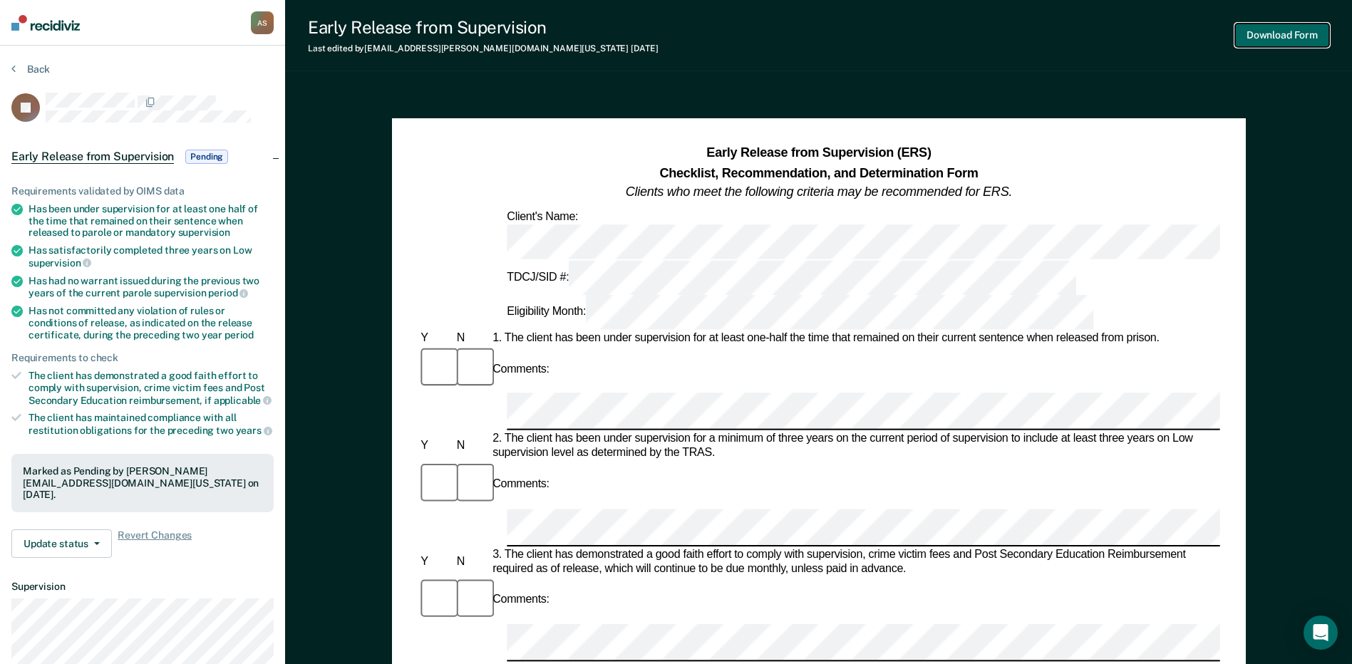
click at [1258, 33] on button "Download Form" at bounding box center [1282, 36] width 94 height 24
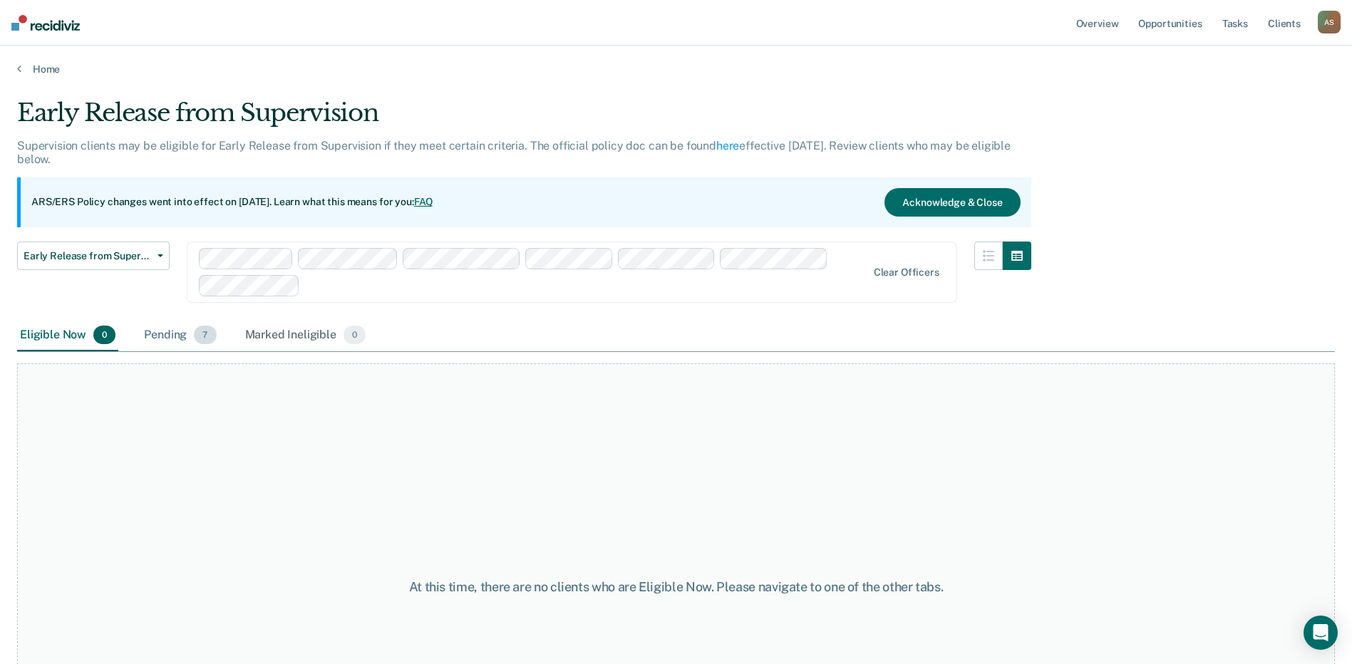
click at [170, 337] on div "Pending 7" at bounding box center [180, 335] width 78 height 31
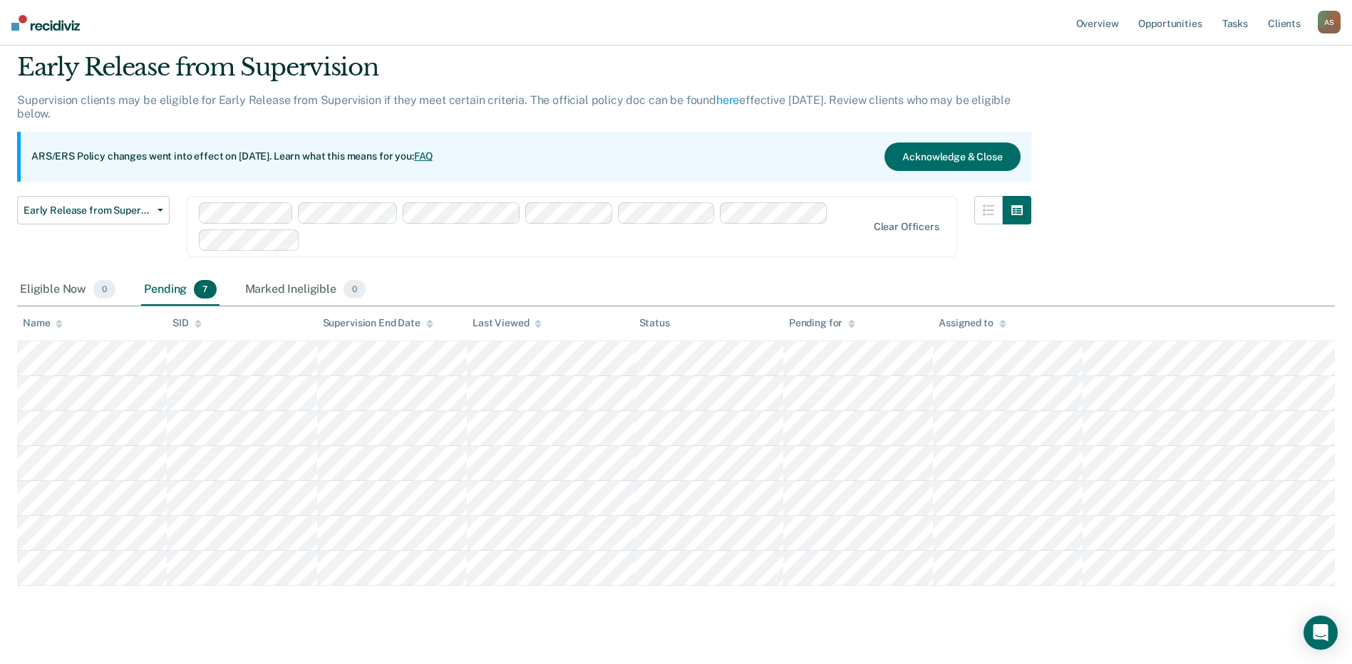
scroll to position [70, 0]
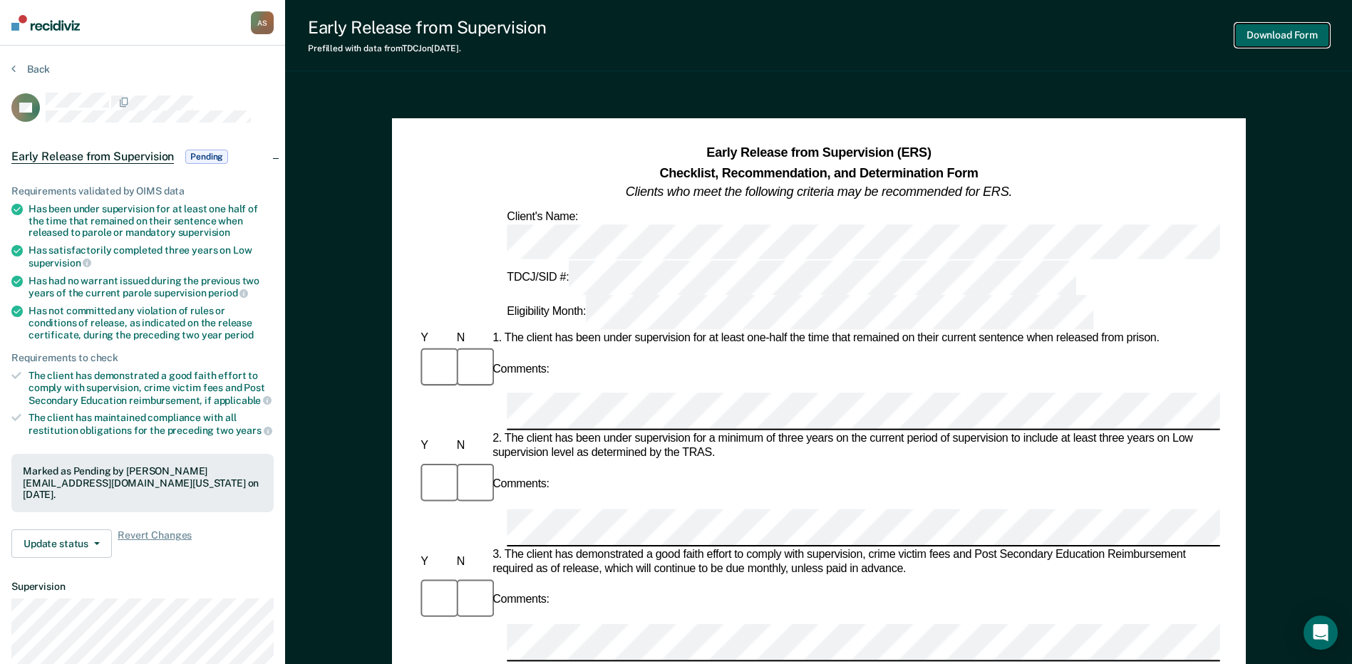
click at [1254, 34] on button "Download Form" at bounding box center [1282, 36] width 94 height 24
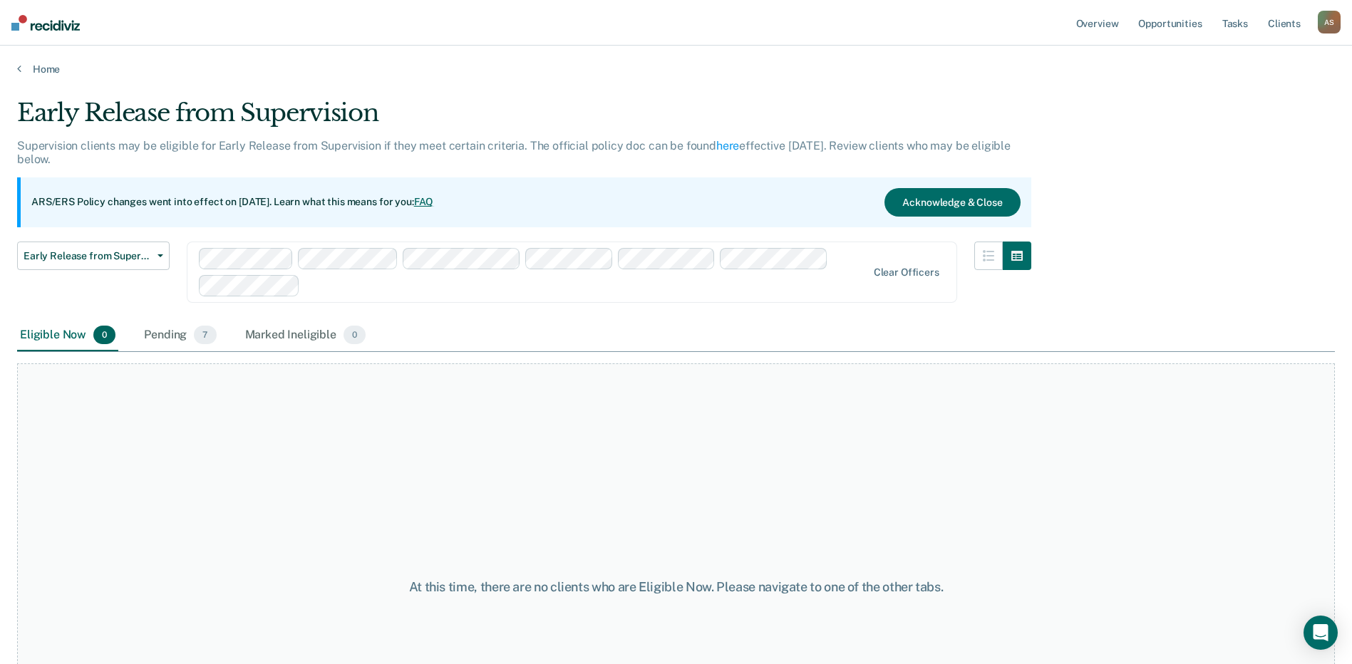
scroll to position [70, 0]
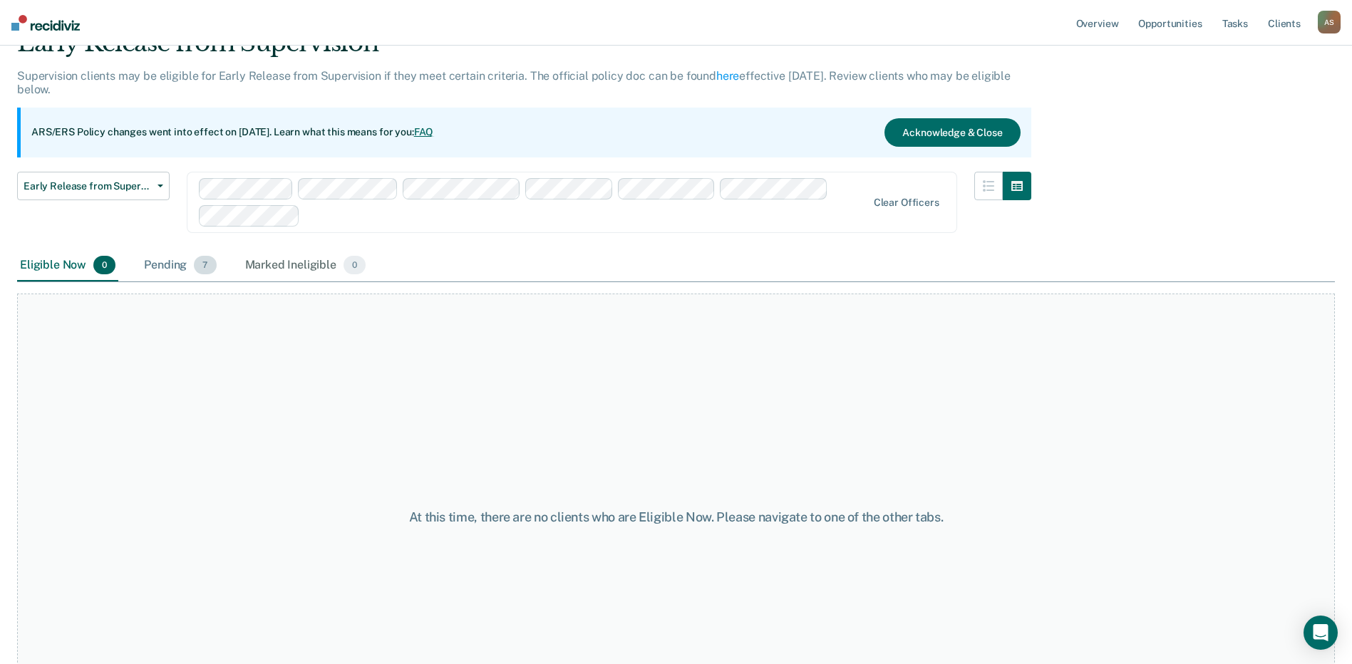
click at [173, 262] on div "Pending 7" at bounding box center [180, 265] width 78 height 31
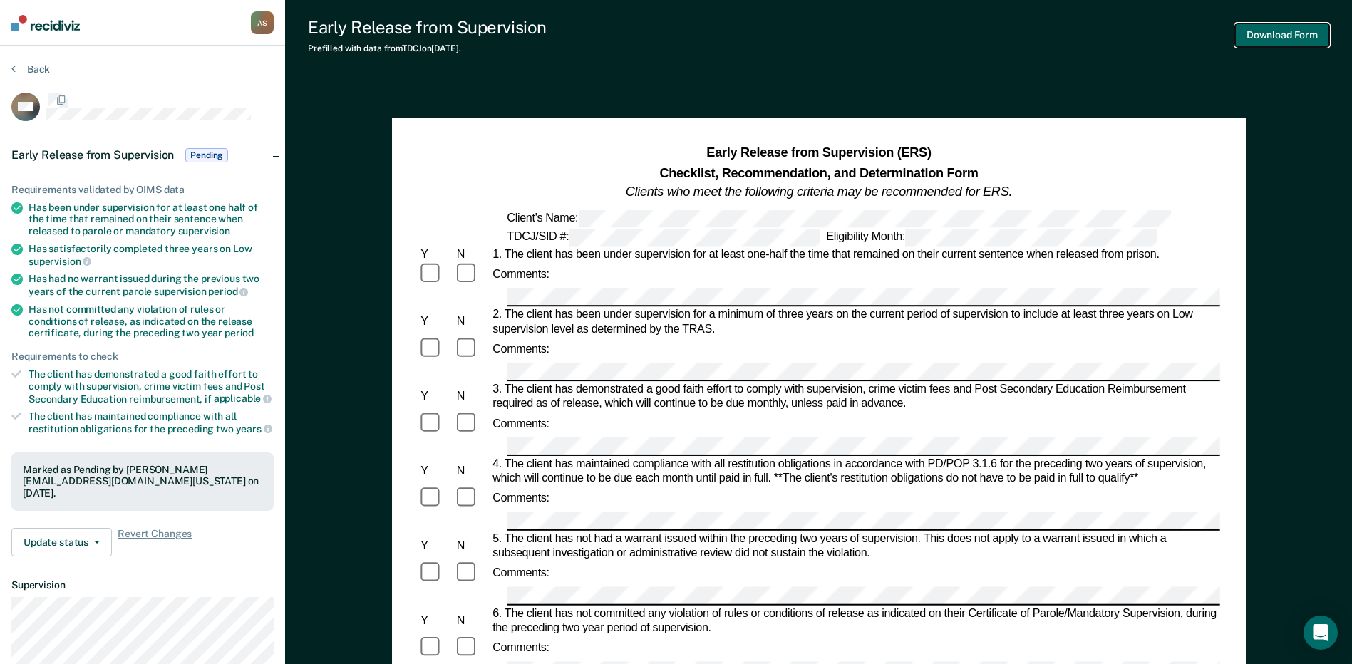
click at [1250, 34] on button "Download Form" at bounding box center [1282, 36] width 94 height 24
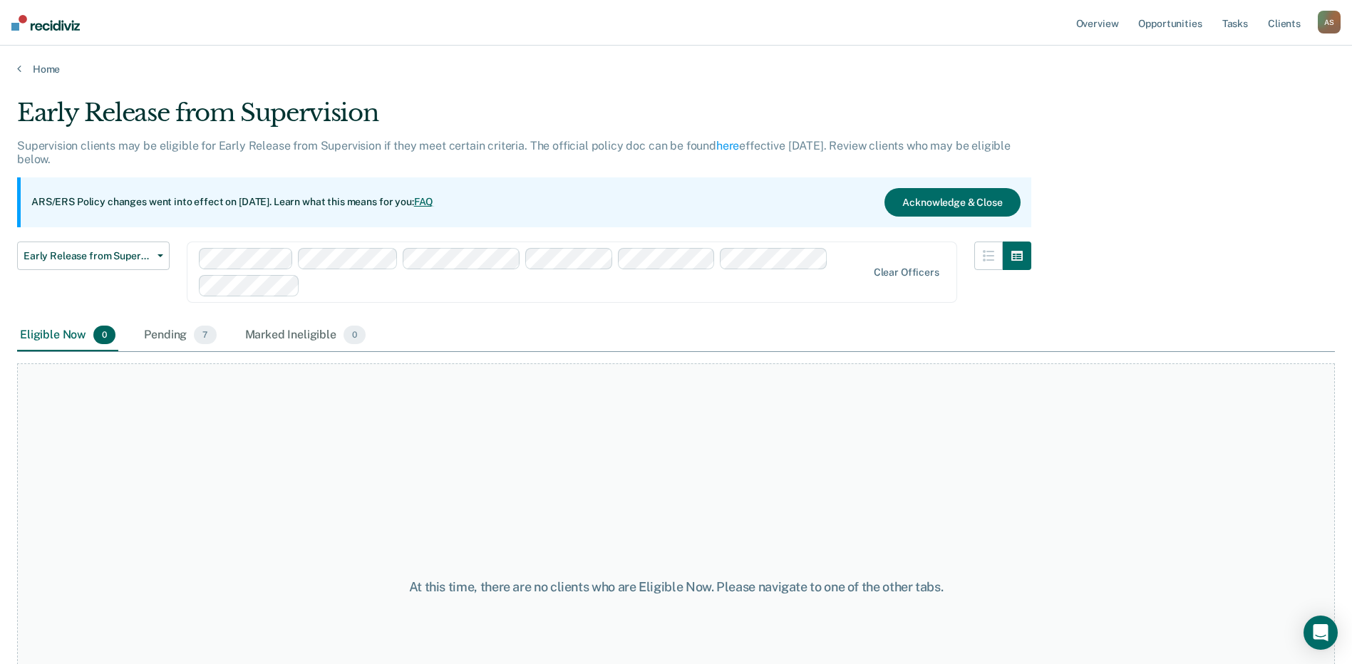
scroll to position [70, 0]
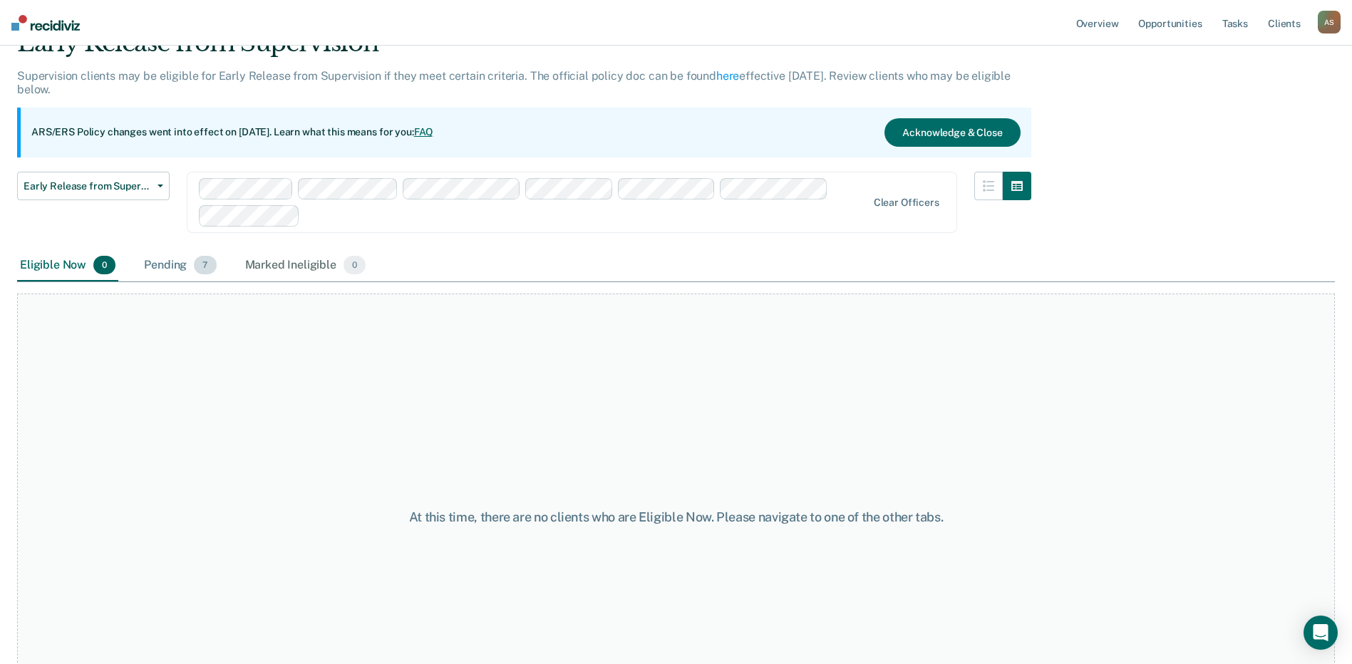
click at [177, 262] on div "Pending 7" at bounding box center [180, 265] width 78 height 31
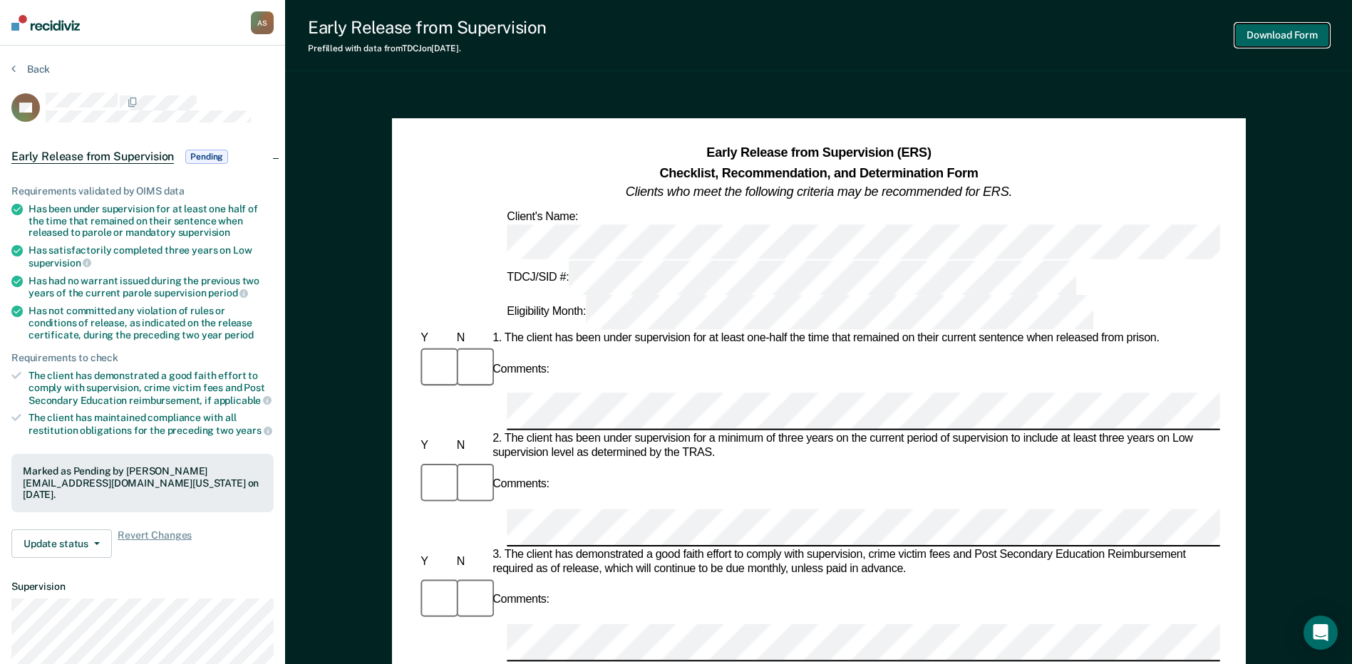
click at [1257, 28] on button "Download Form" at bounding box center [1282, 36] width 94 height 24
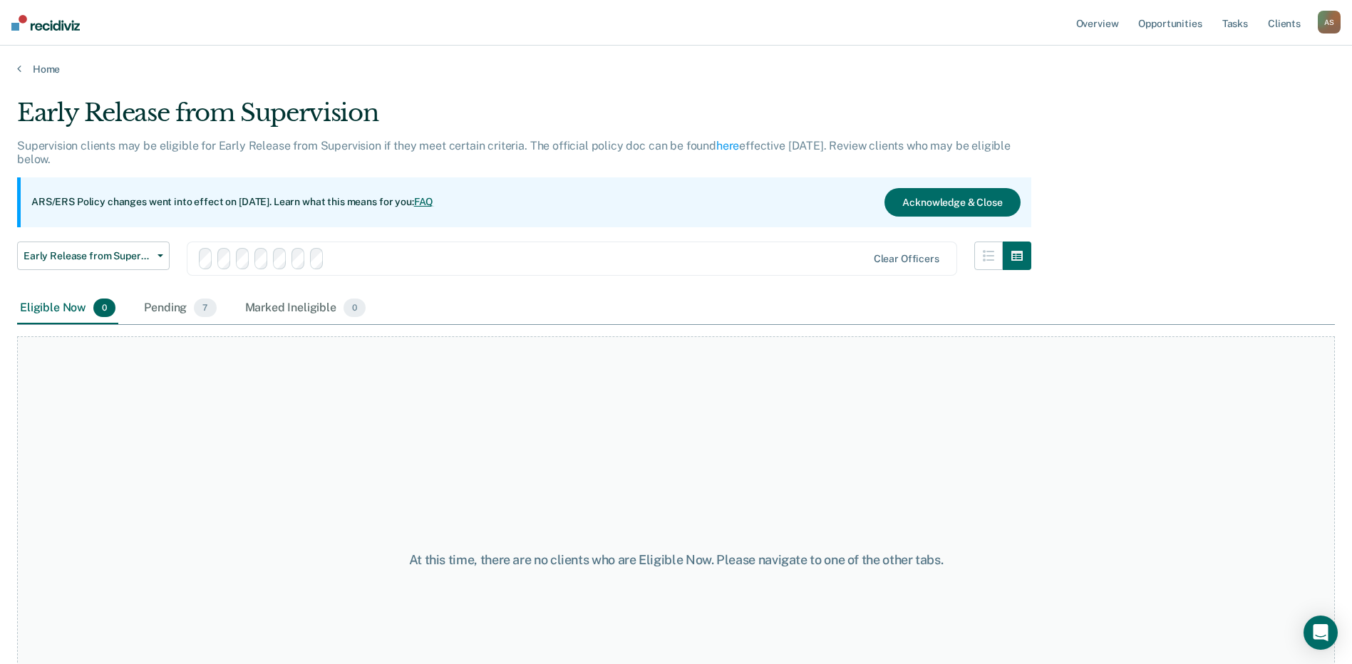
scroll to position [70, 0]
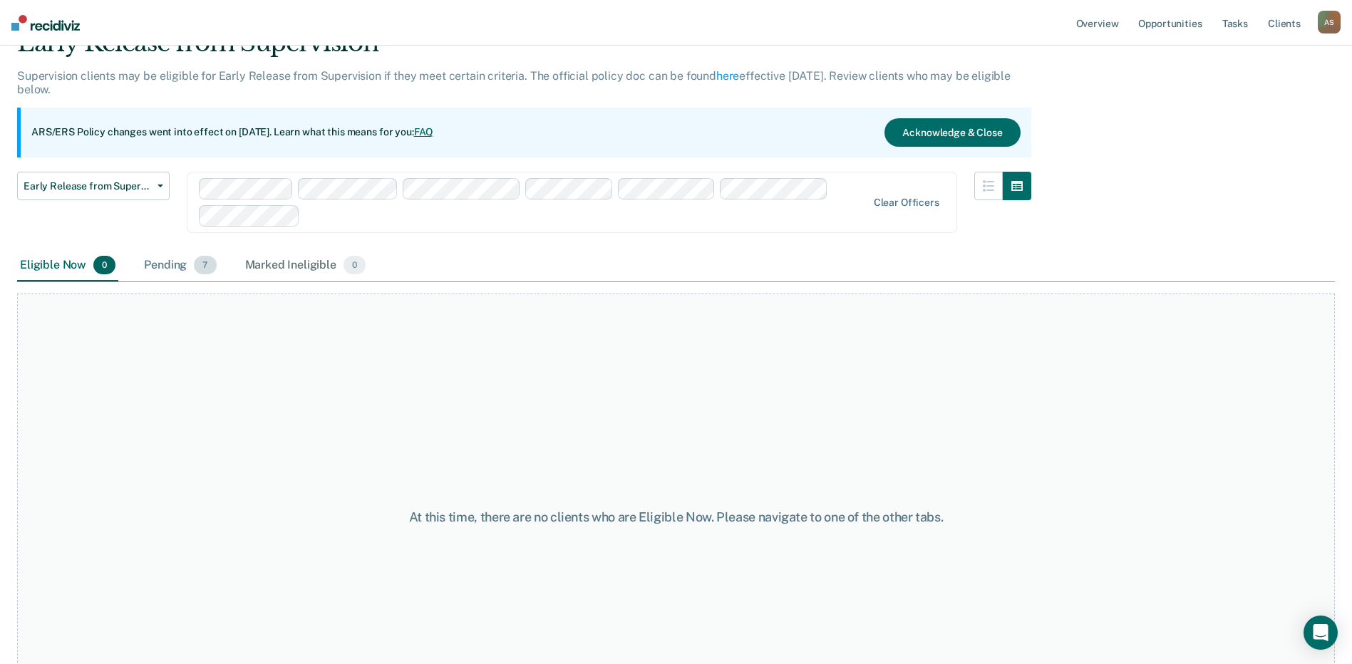
click at [170, 269] on div "Pending 7" at bounding box center [180, 265] width 78 height 31
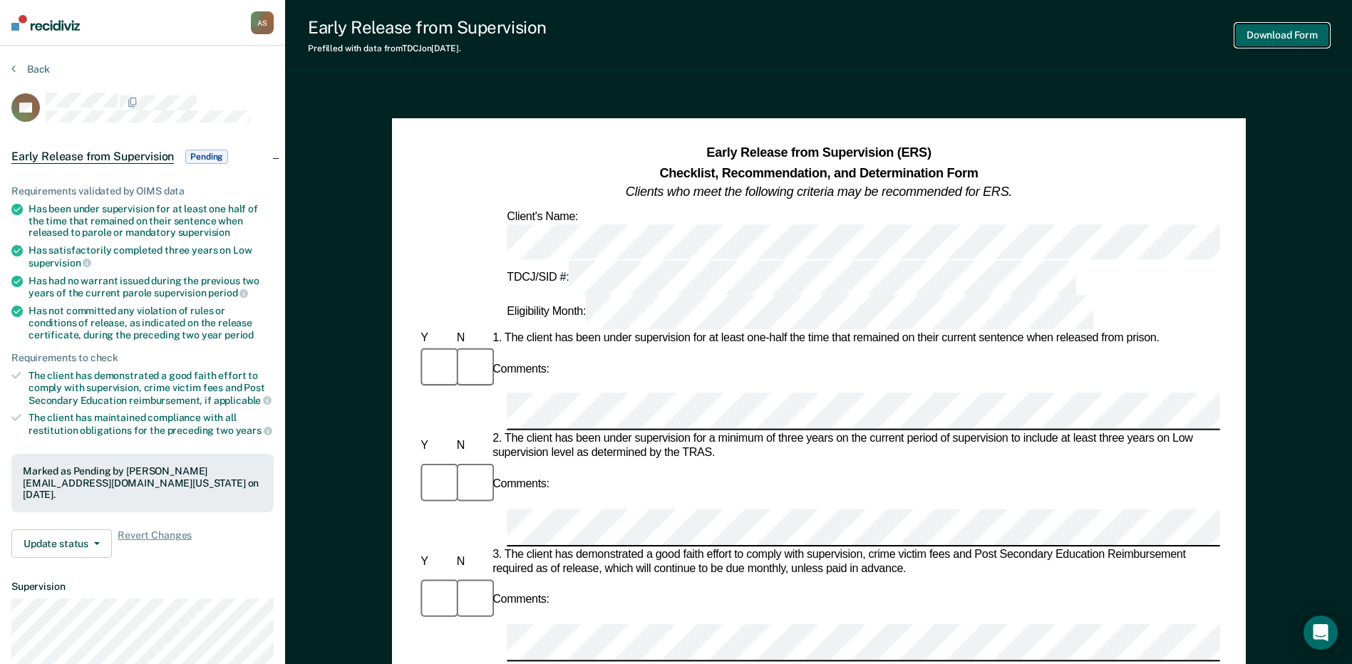
click at [1262, 35] on button "Download Form" at bounding box center [1282, 36] width 94 height 24
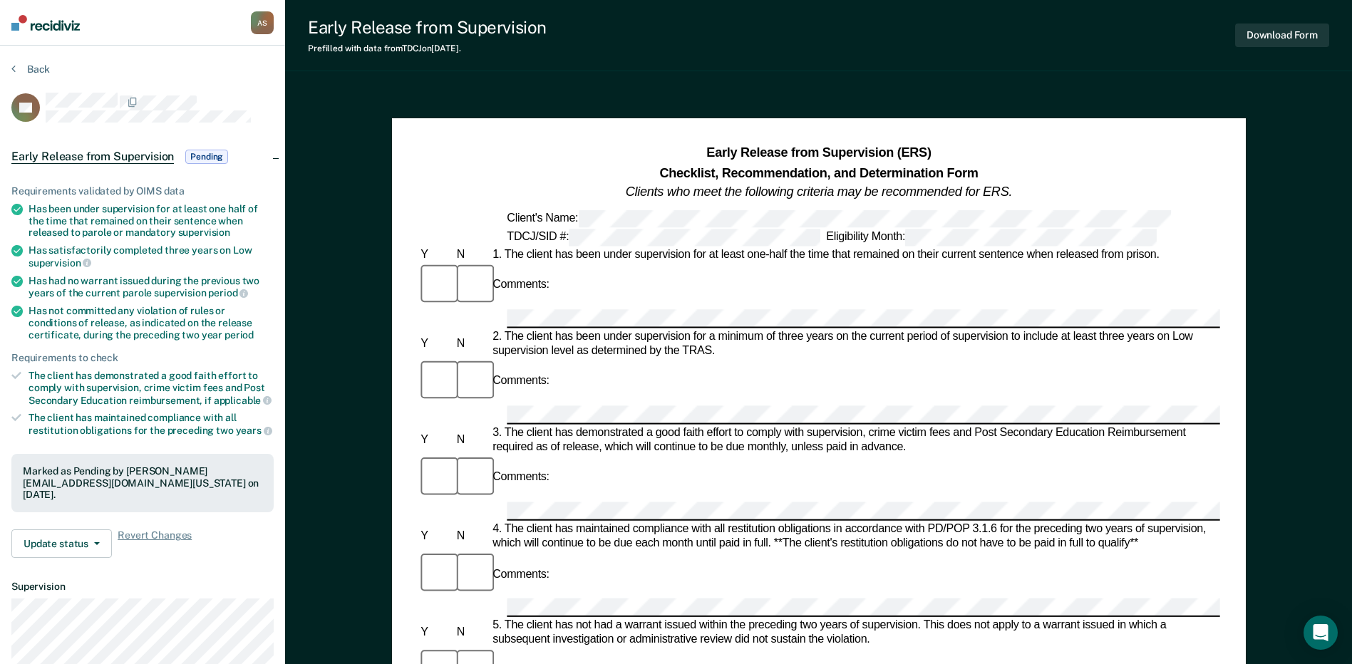
scroll to position [70, 0]
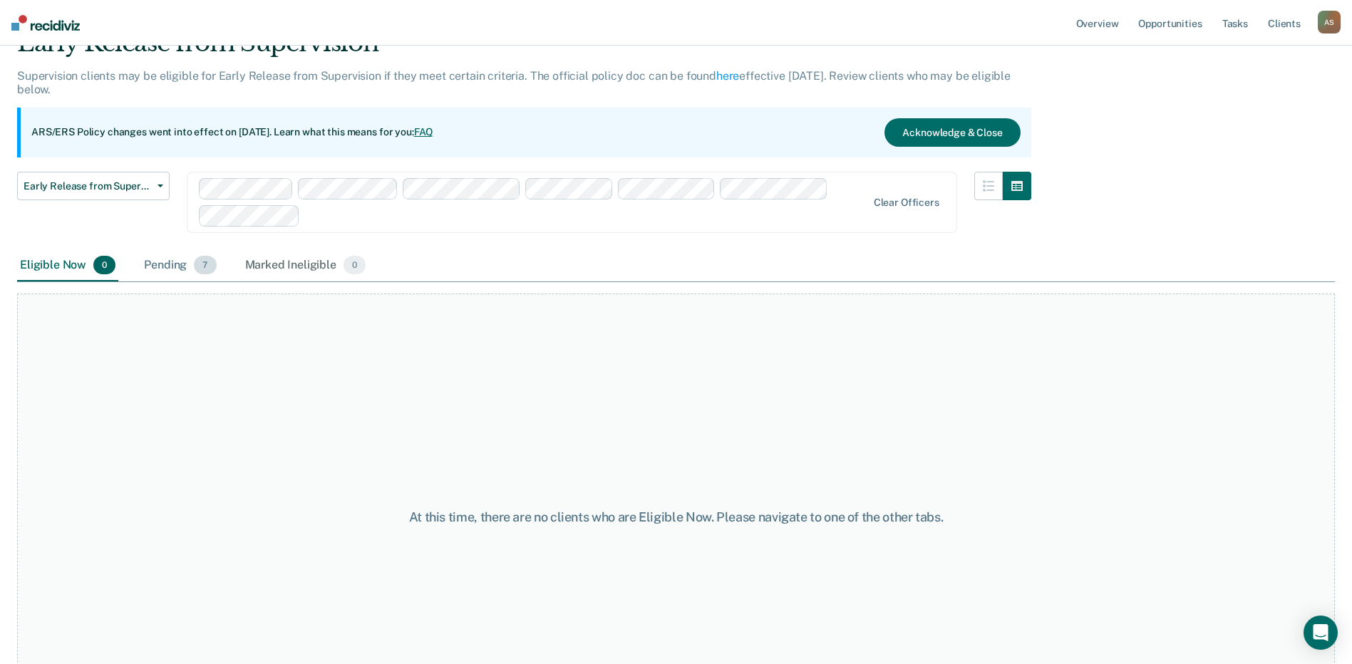
click at [175, 266] on div "Pending 7" at bounding box center [180, 265] width 78 height 31
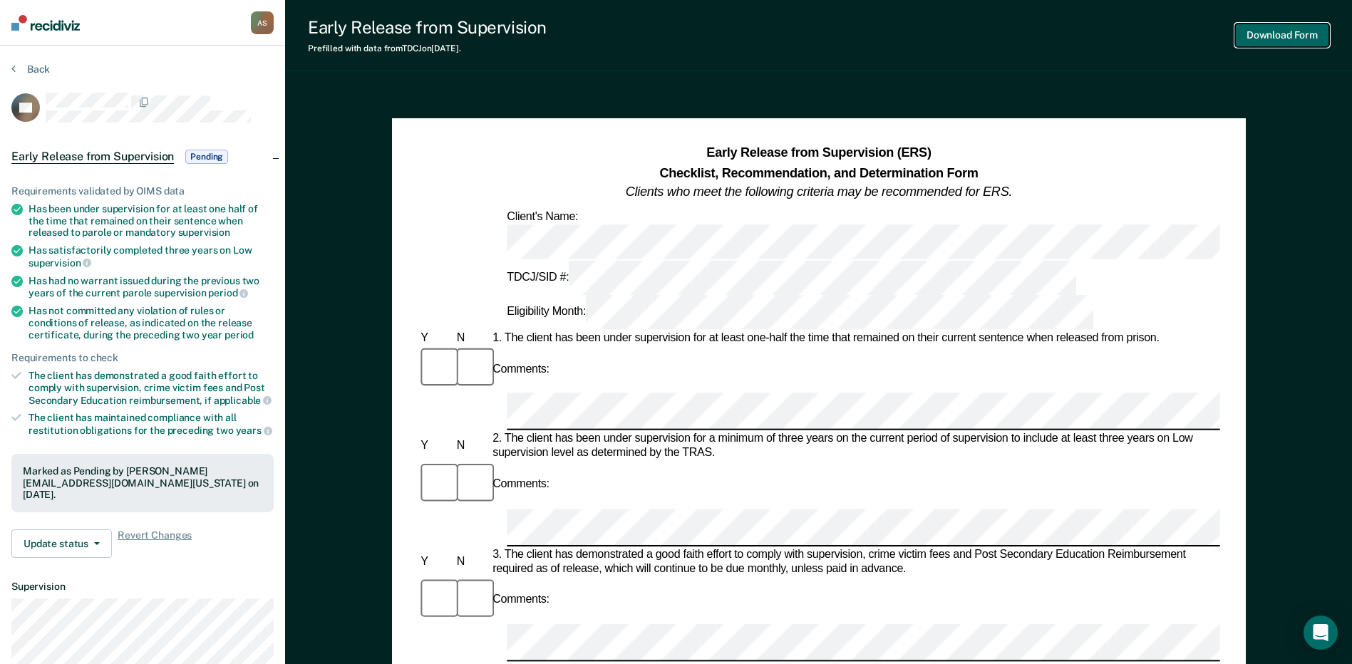
click at [1260, 36] on button "Download Form" at bounding box center [1282, 36] width 94 height 24
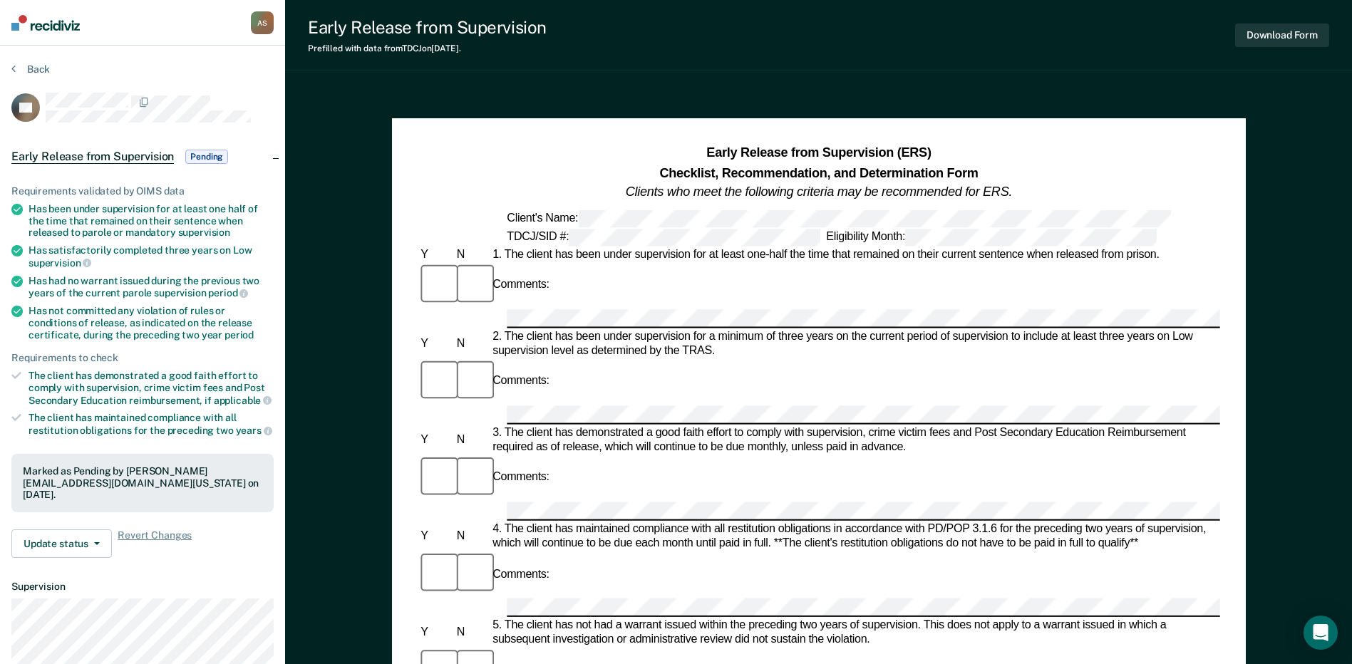
click at [9, 66] on section "Back KV Early Release from Supervision Pending Requirements validated by OIMS d…" at bounding box center [142, 433] width 285 height 774
click at [36, 68] on button "Back" at bounding box center [30, 69] width 38 height 13
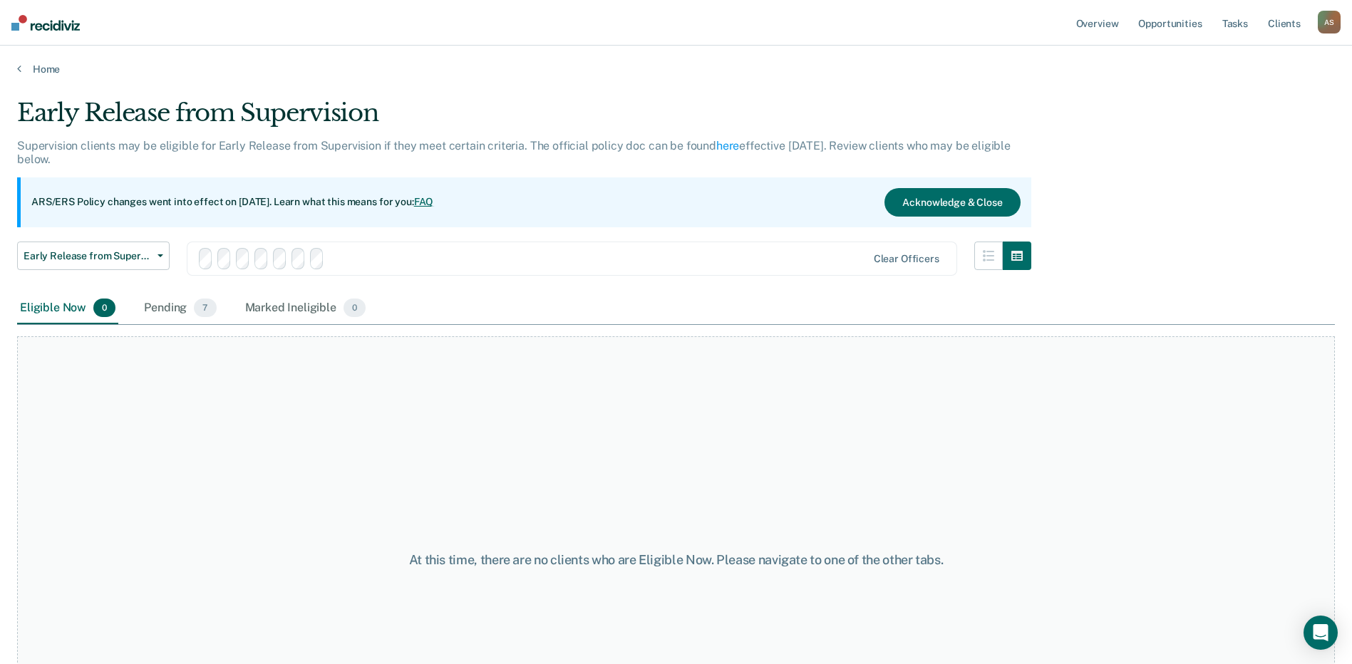
scroll to position [70, 0]
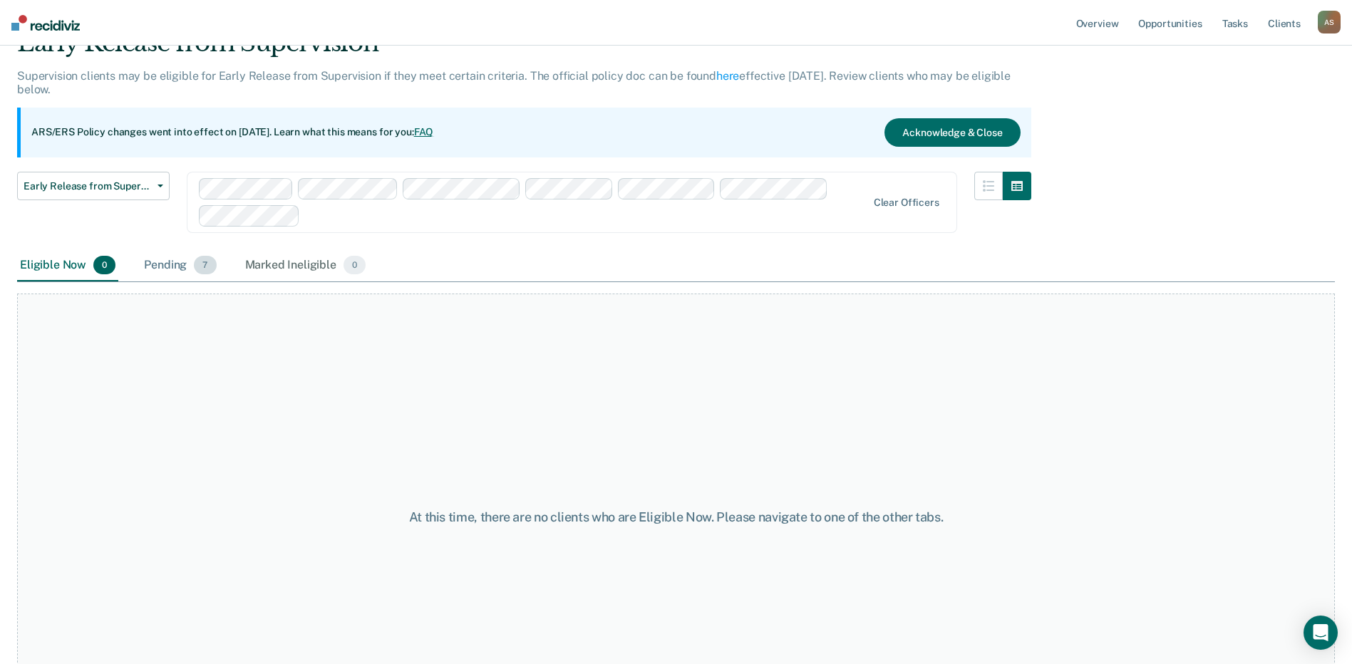
click at [168, 268] on div "Pending 7" at bounding box center [180, 265] width 78 height 31
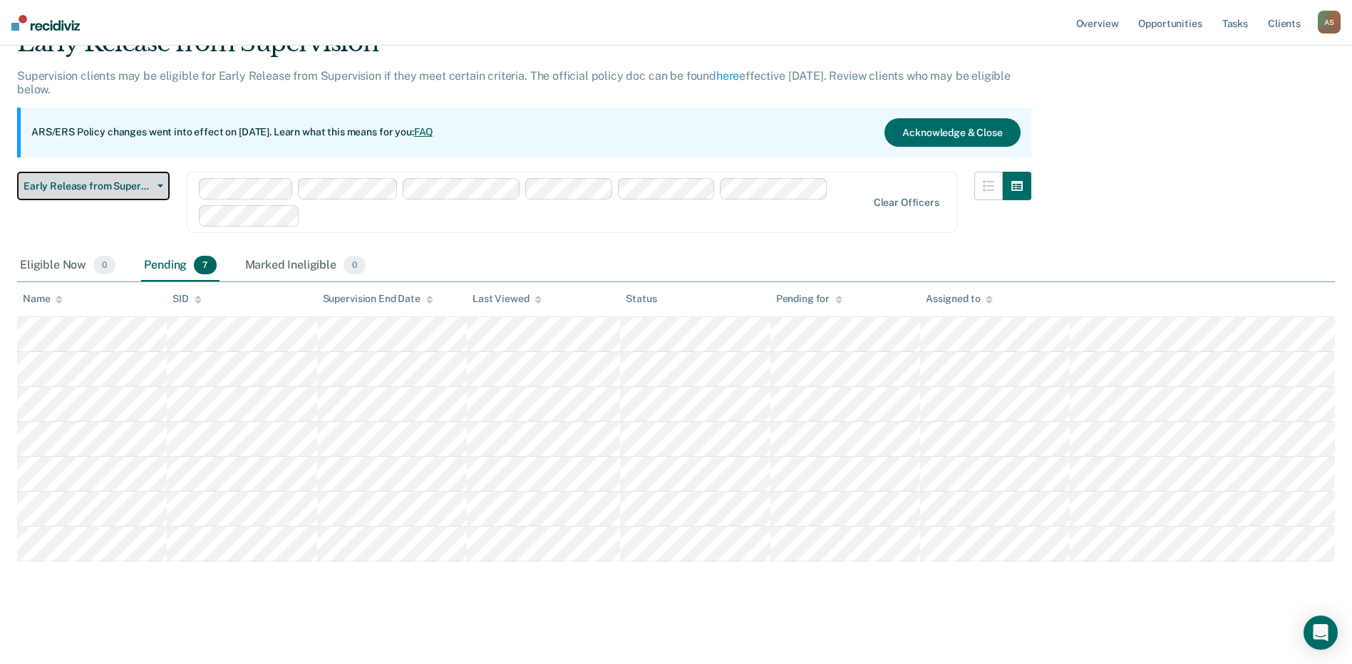
click at [131, 179] on button "Early Release from Supervision" at bounding box center [93, 186] width 152 height 28
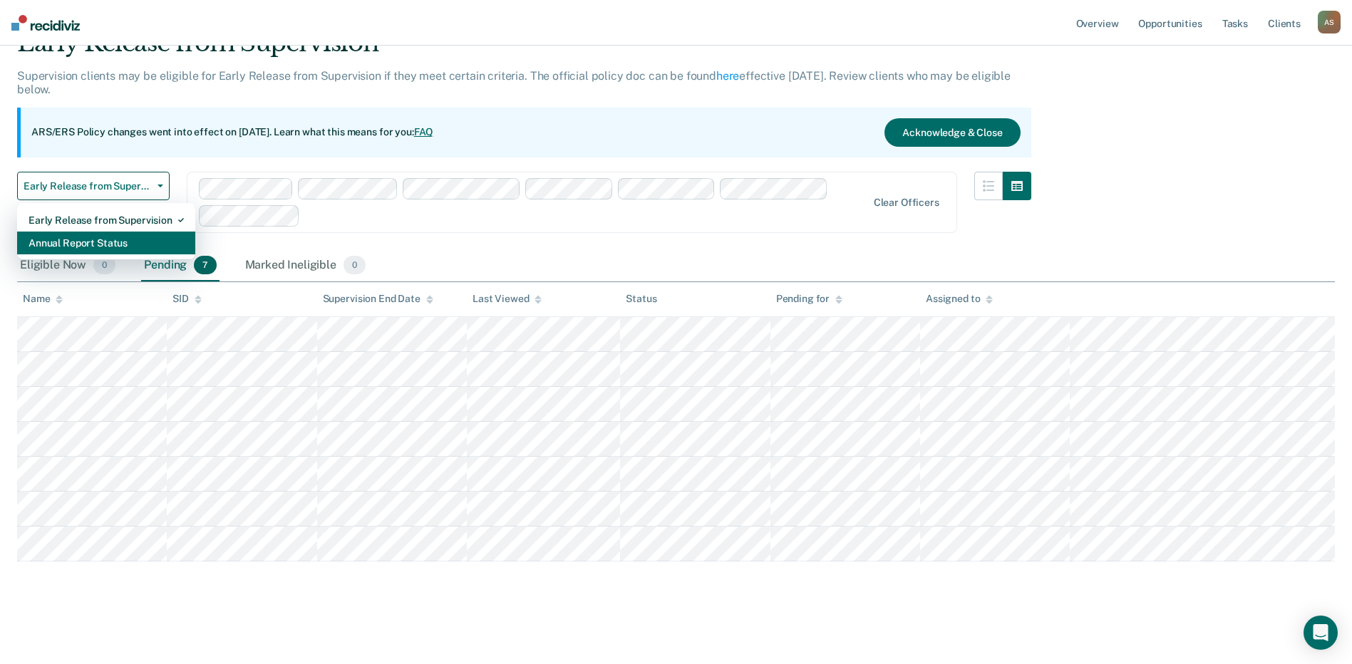
click at [122, 247] on div "Annual Report Status" at bounding box center [105, 243] width 155 height 23
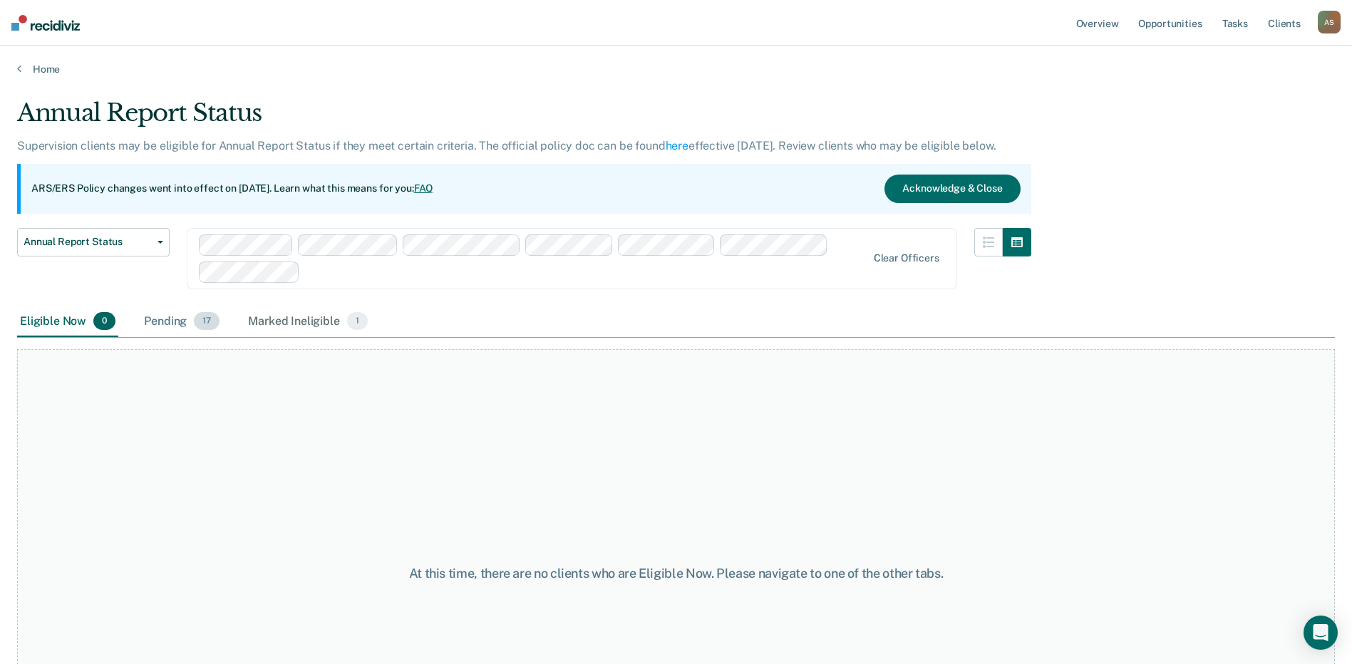
click at [172, 323] on div "Pending 17" at bounding box center [181, 321] width 81 height 31
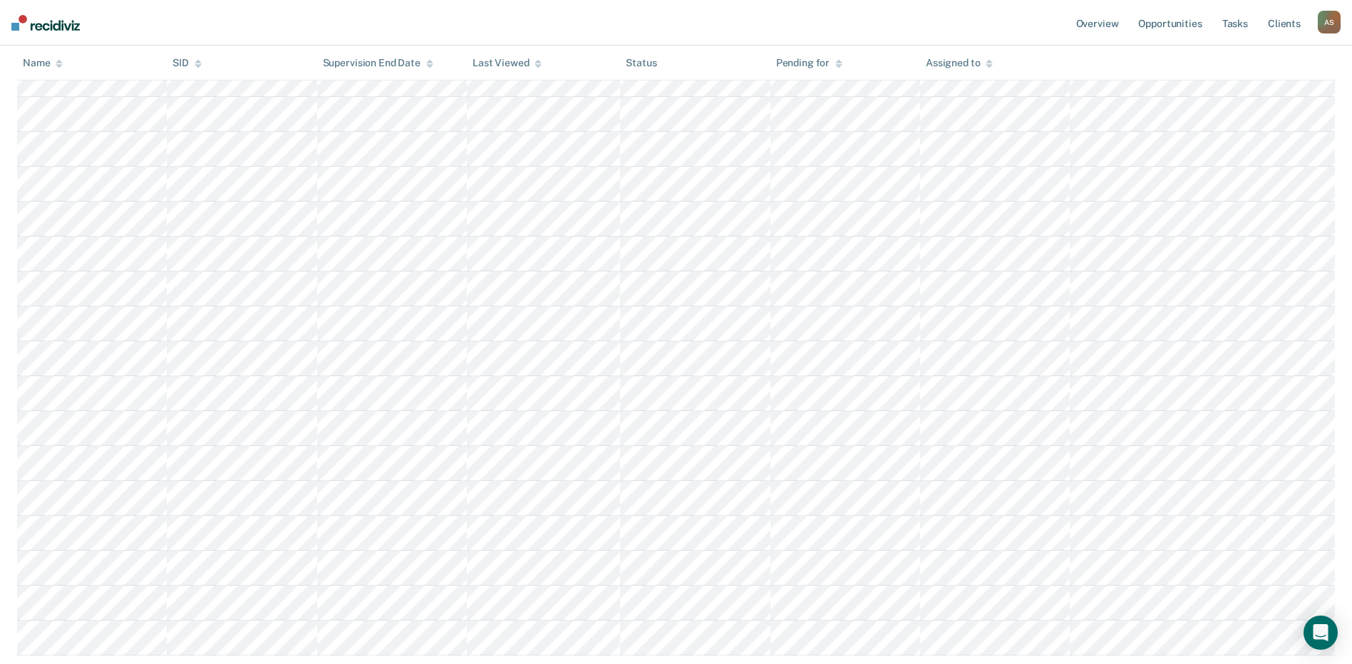
scroll to position [285, 0]
click at [1032, 63] on th "Assigned to" at bounding box center [995, 70] width 150 height 35
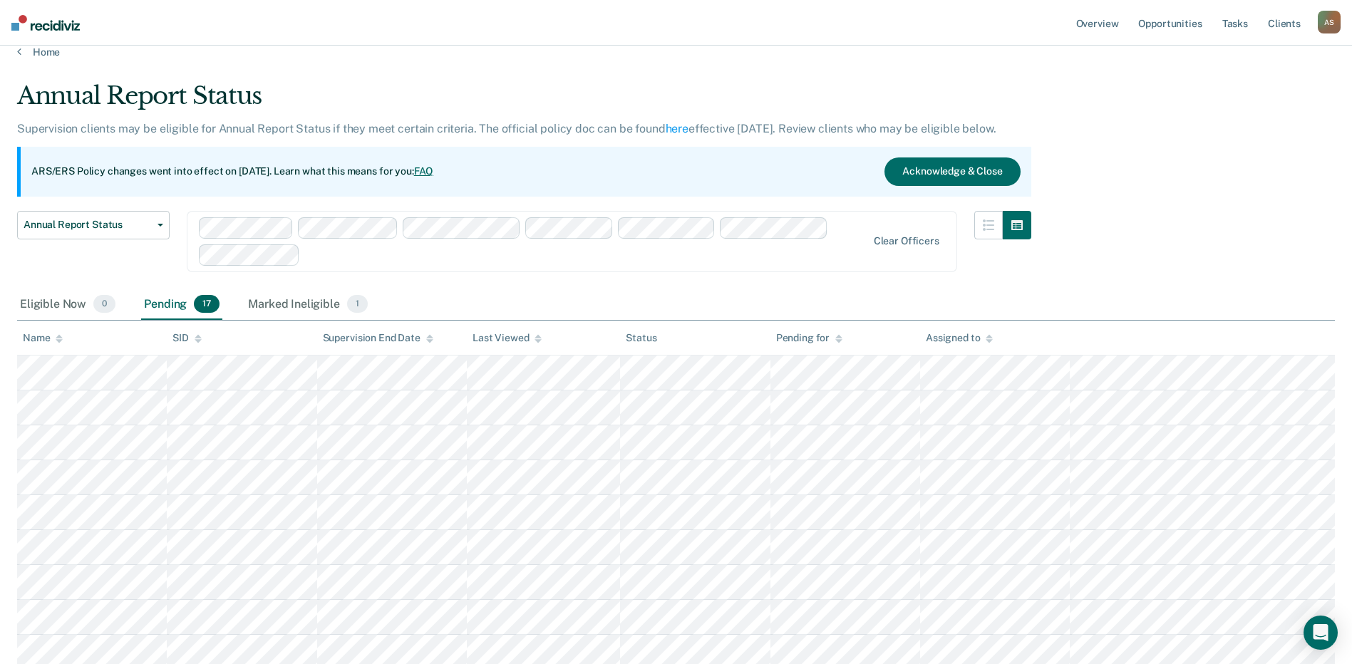
scroll to position [0, 0]
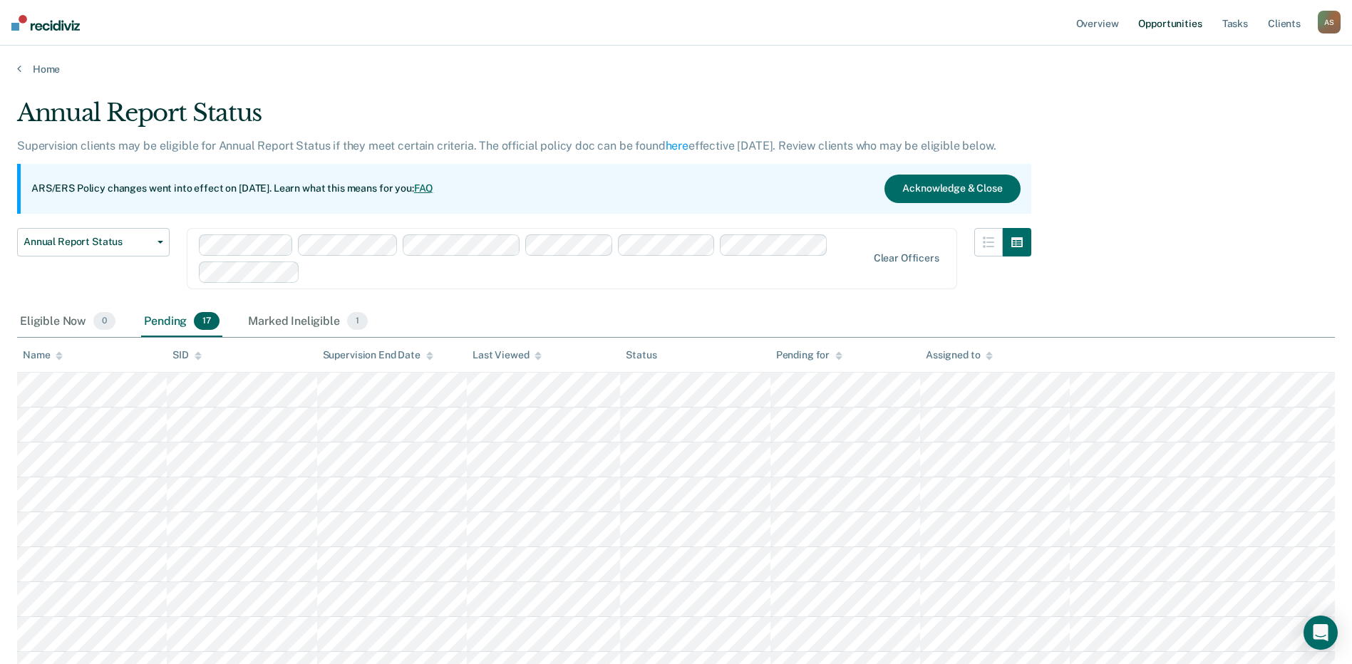
click at [1170, 28] on link "Opportunities" at bounding box center [1169, 23] width 69 height 46
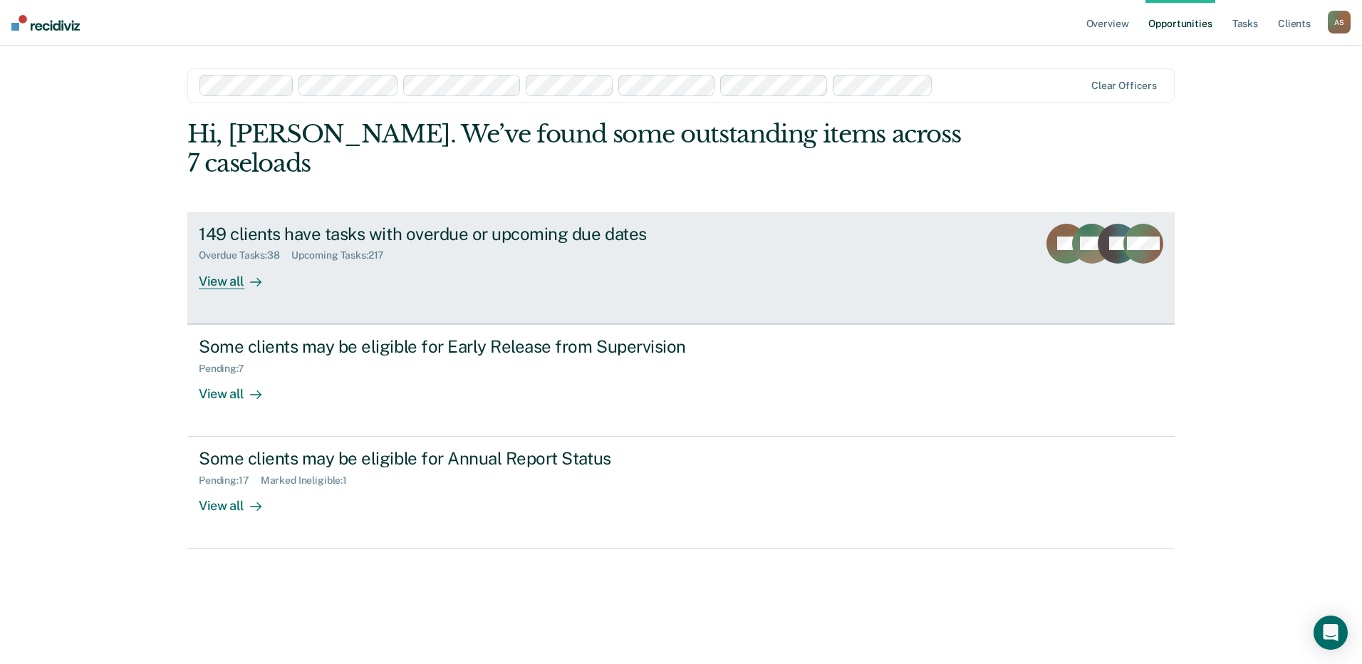
click at [218, 261] on div "View all" at bounding box center [239, 275] width 80 height 28
